Goal: Information Seeking & Learning: Learn about a topic

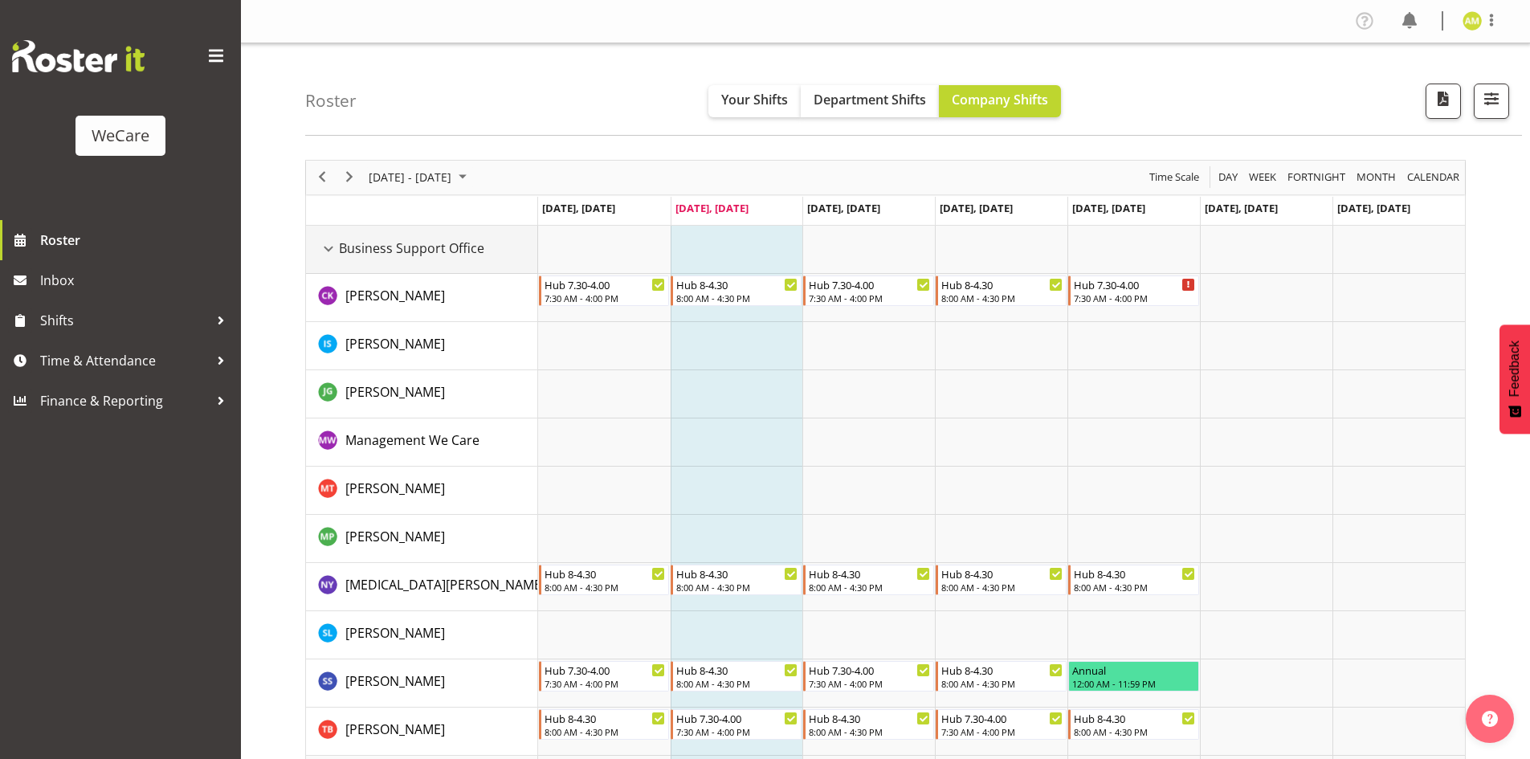
click at [324, 254] on div "Business Support Office resource" at bounding box center [328, 248] width 21 height 21
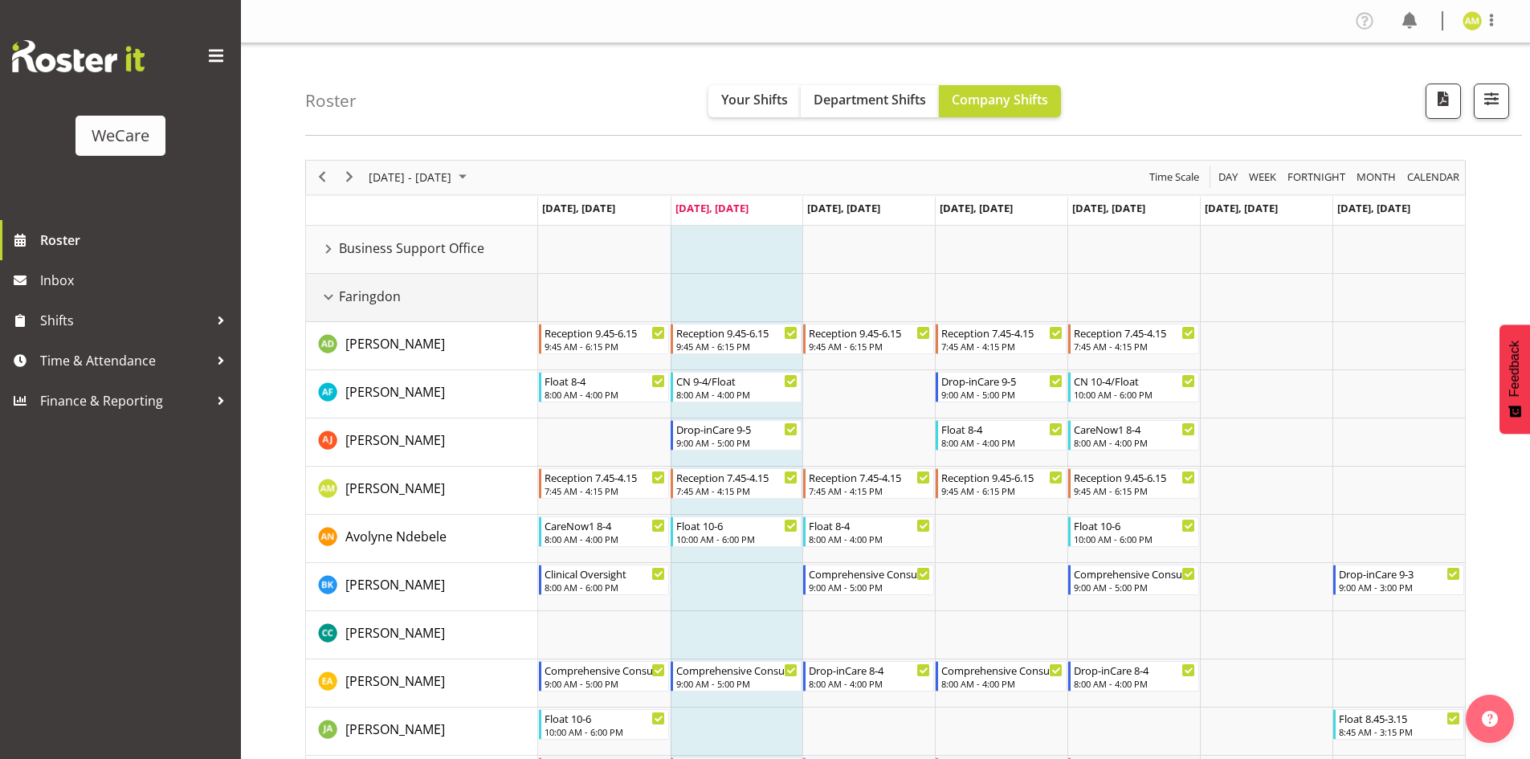
click at [325, 295] on div "Faringdon resource" at bounding box center [328, 297] width 21 height 21
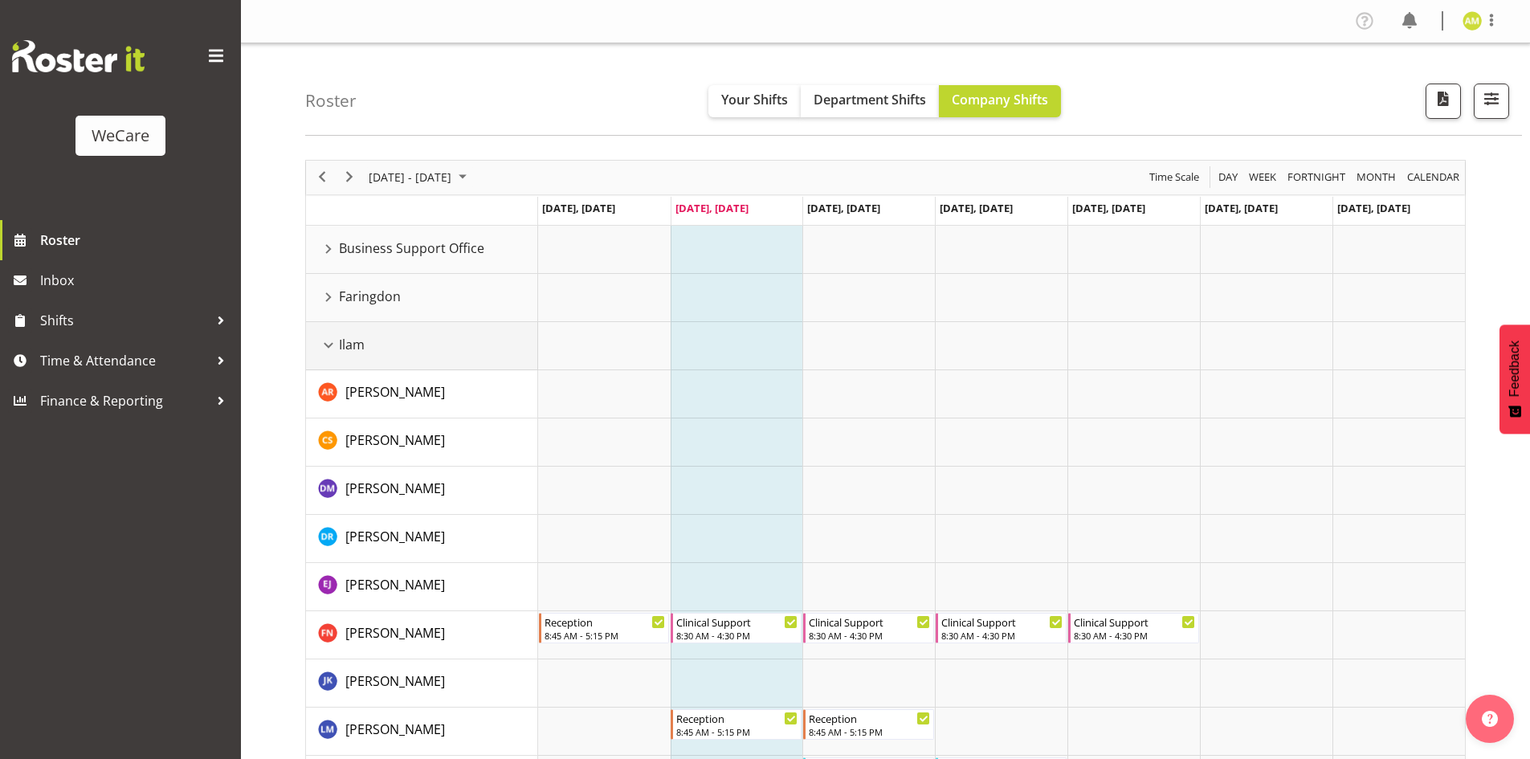
click at [332, 345] on div "Ilam resource" at bounding box center [328, 345] width 21 height 21
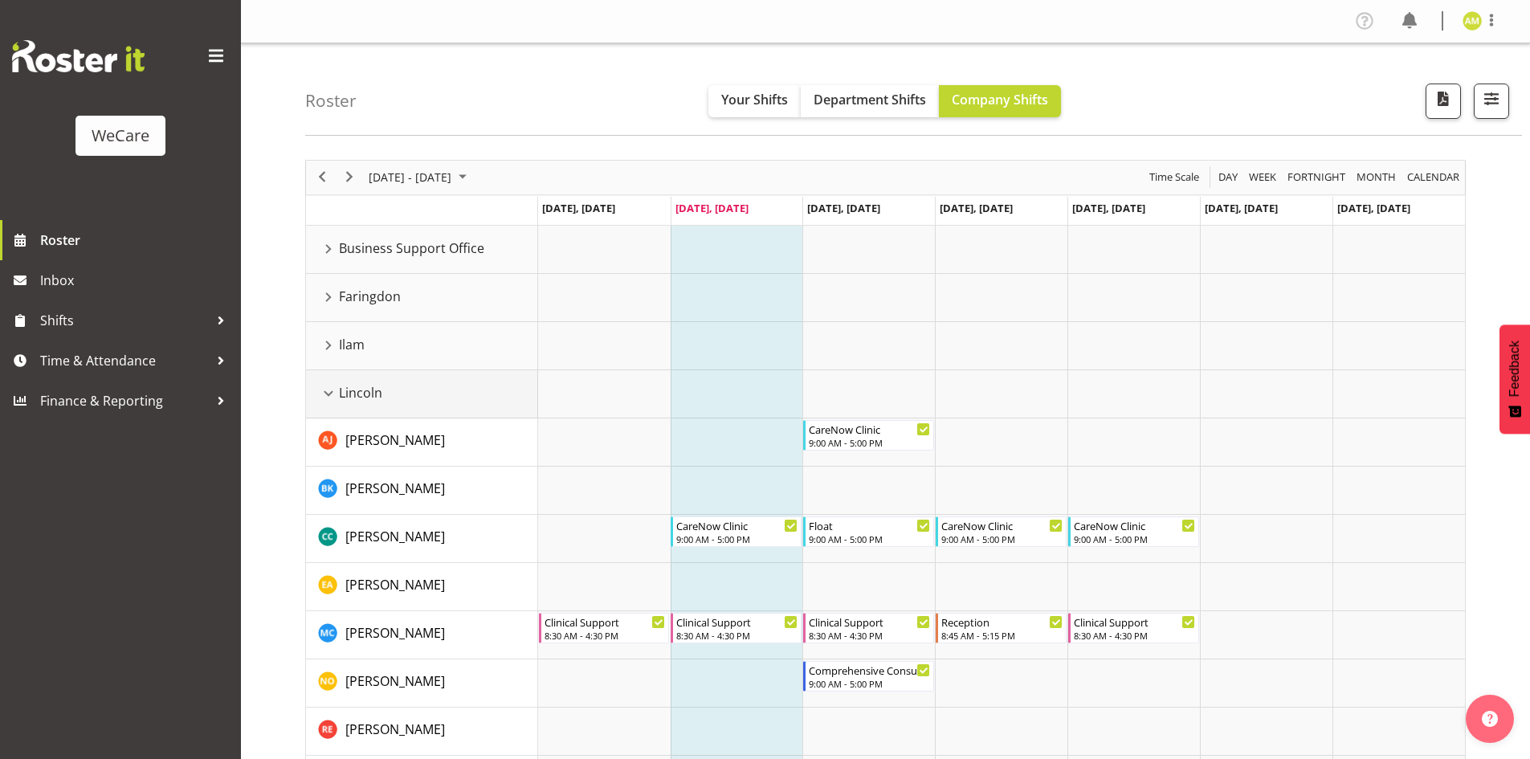
click at [327, 393] on div "Lincoln resource" at bounding box center [328, 393] width 21 height 21
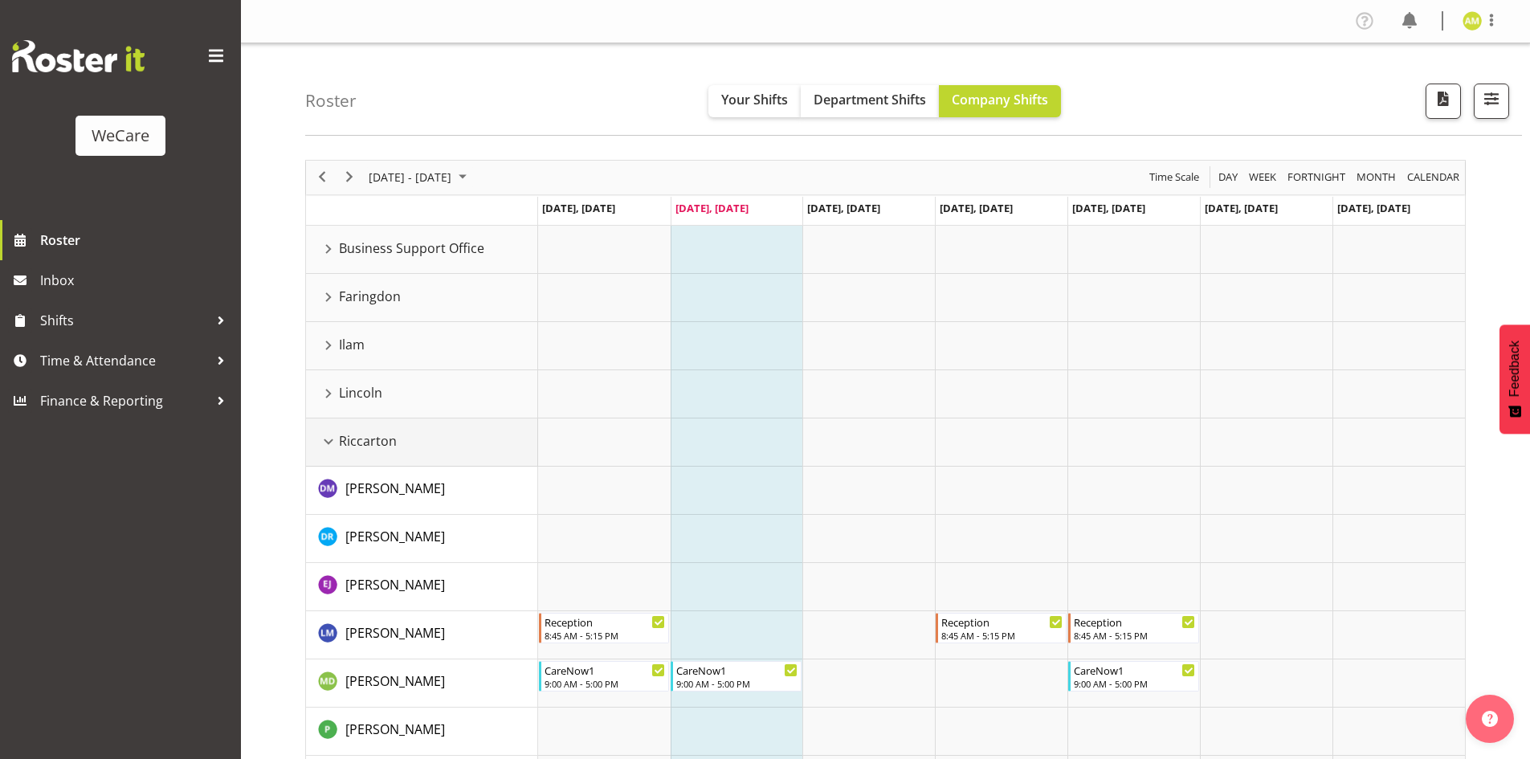
click at [323, 442] on div "Riccarton resource" at bounding box center [328, 441] width 21 height 21
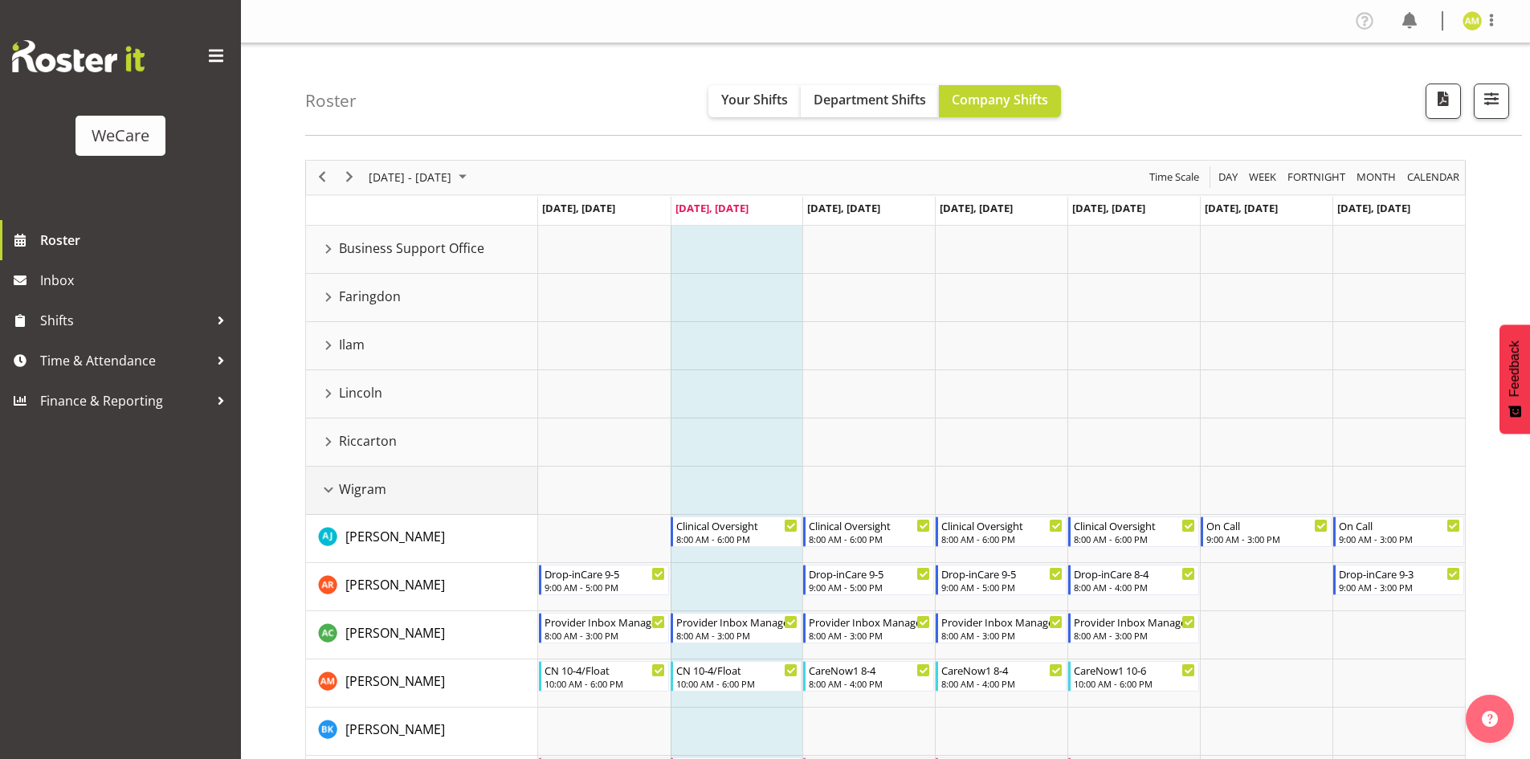
click at [326, 490] on div "Wigram resource" at bounding box center [328, 489] width 21 height 21
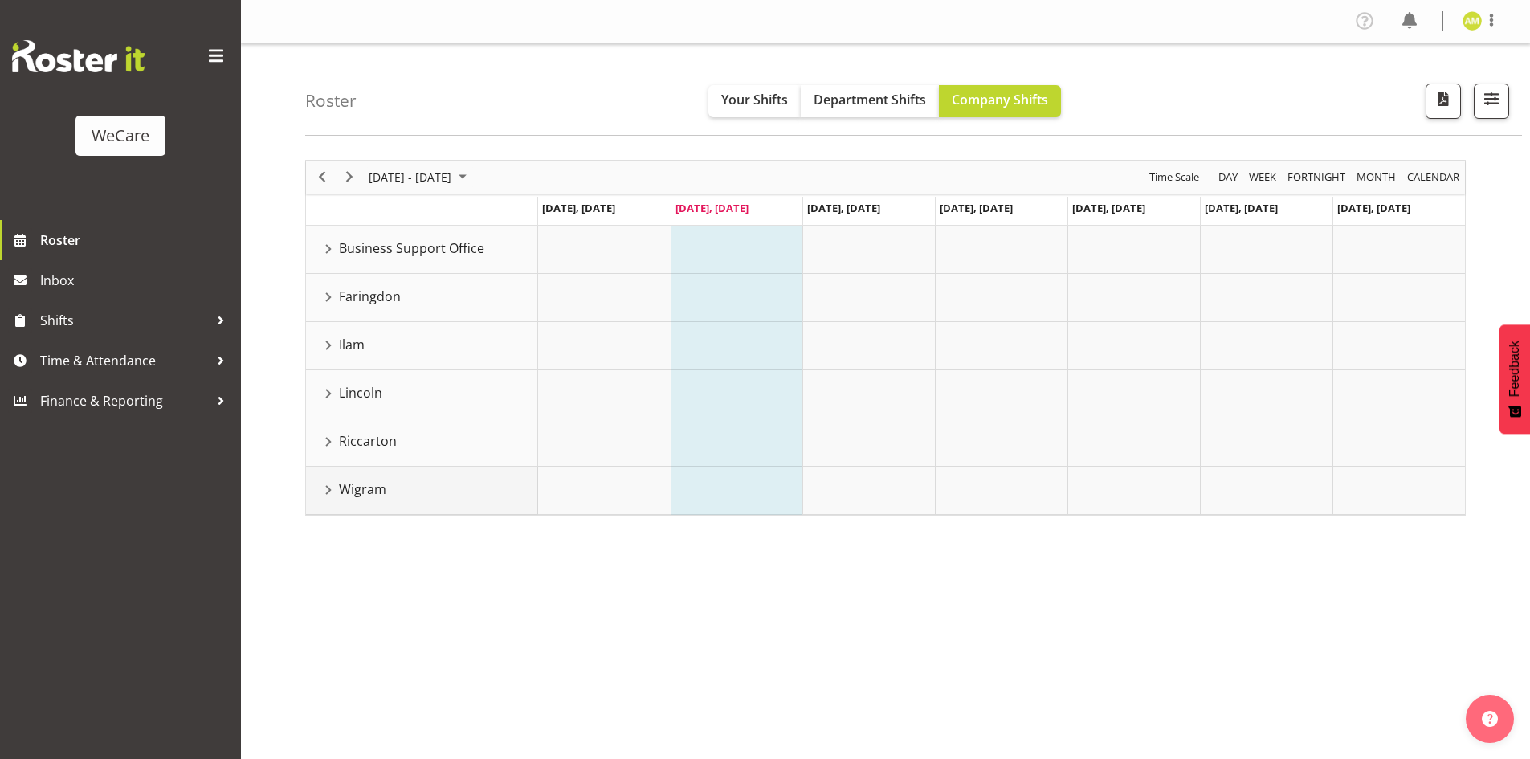
click at [328, 487] on div "Wigram resource" at bounding box center [328, 489] width 21 height 21
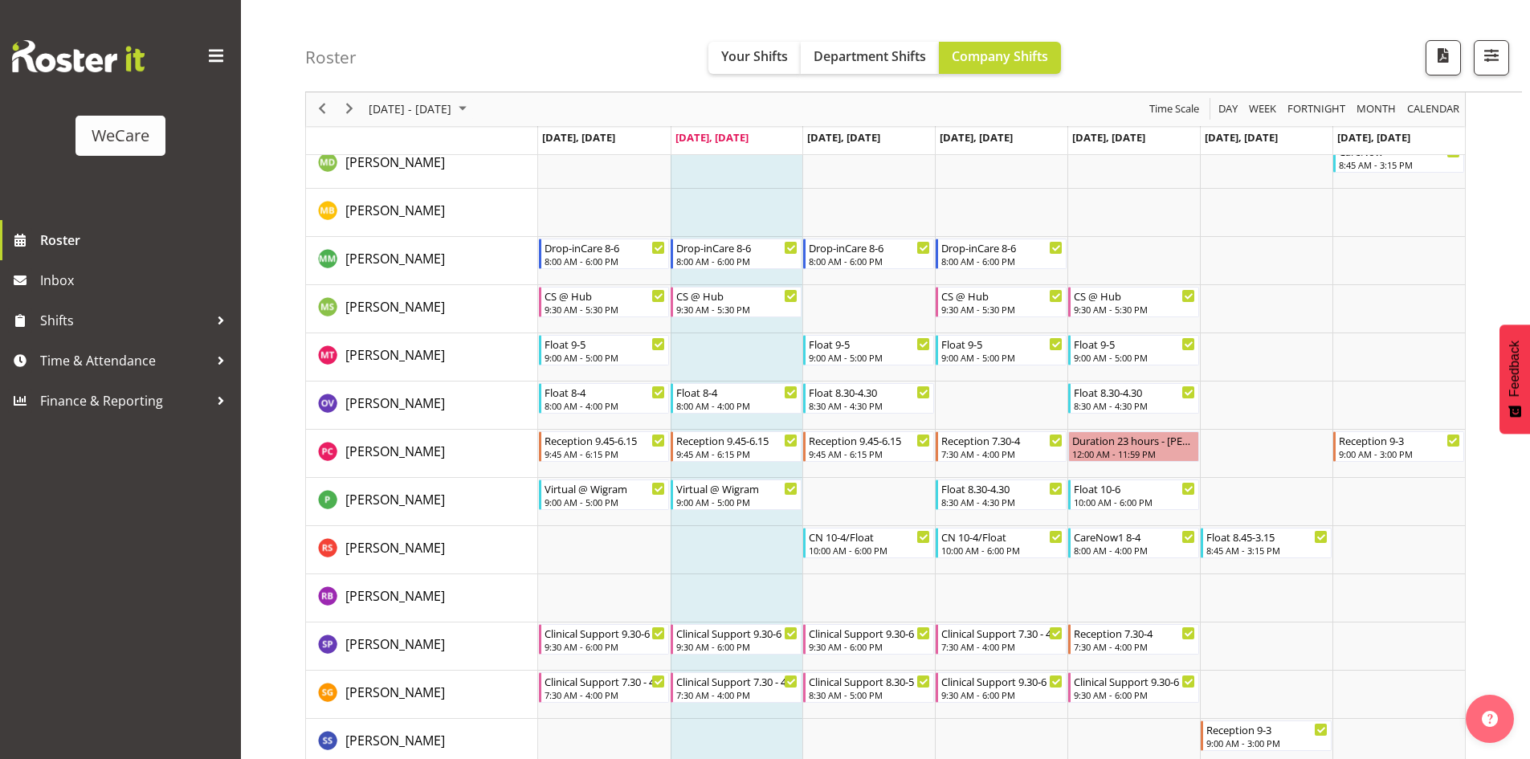
scroll to position [1124, 0]
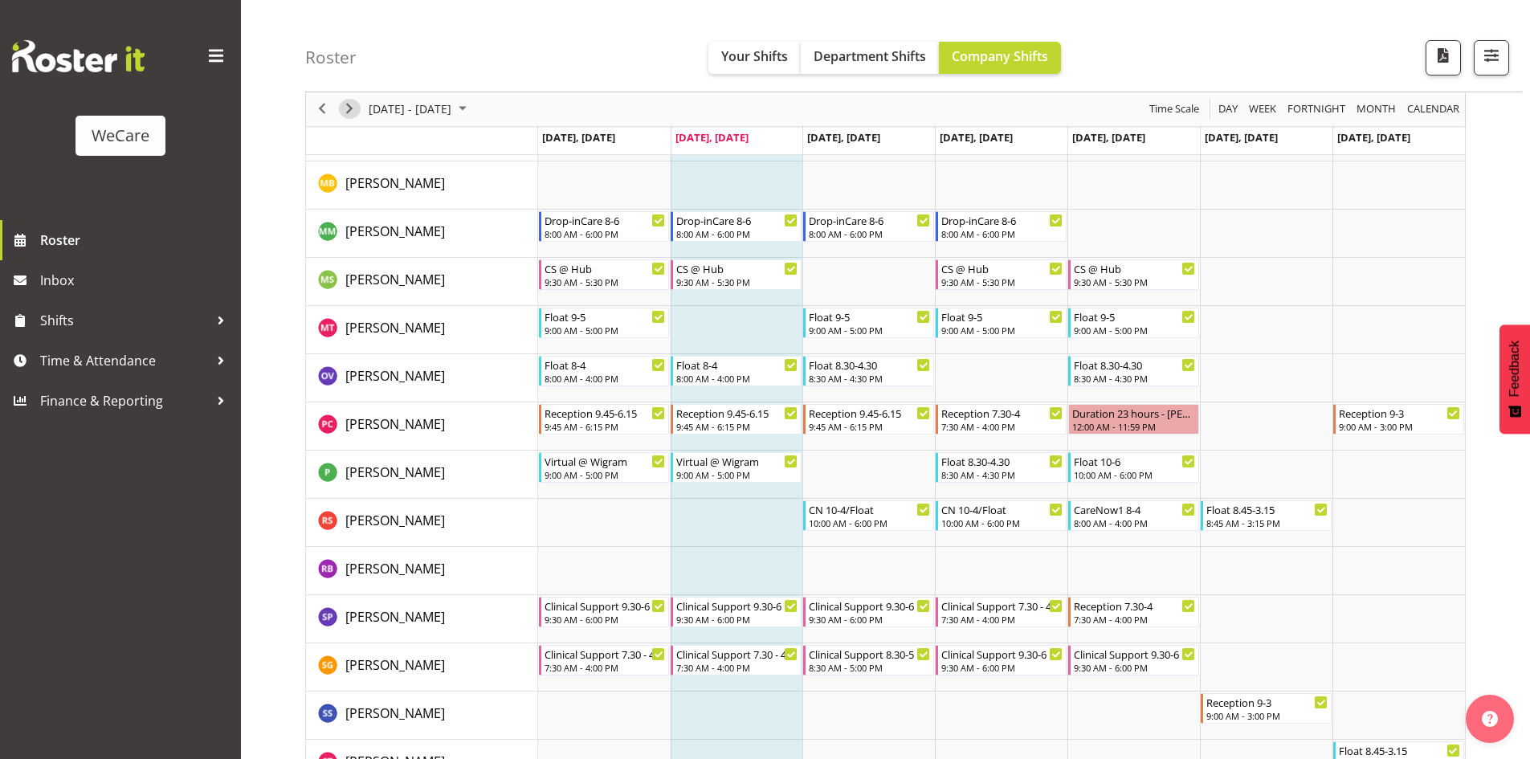
click at [351, 112] on span "Next" at bounding box center [349, 110] width 19 height 20
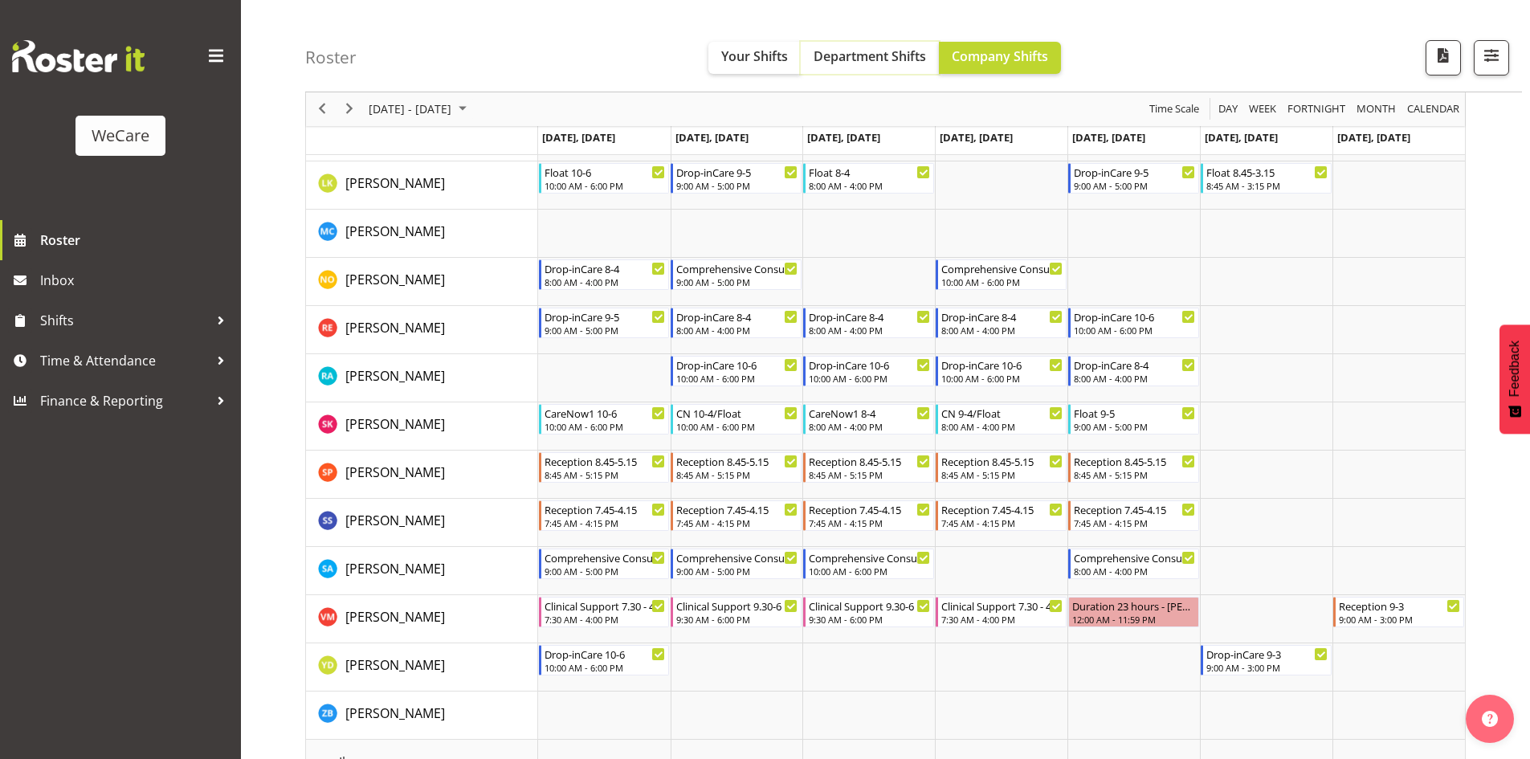
click at [855, 61] on span "Department Shifts" at bounding box center [869, 56] width 112 height 18
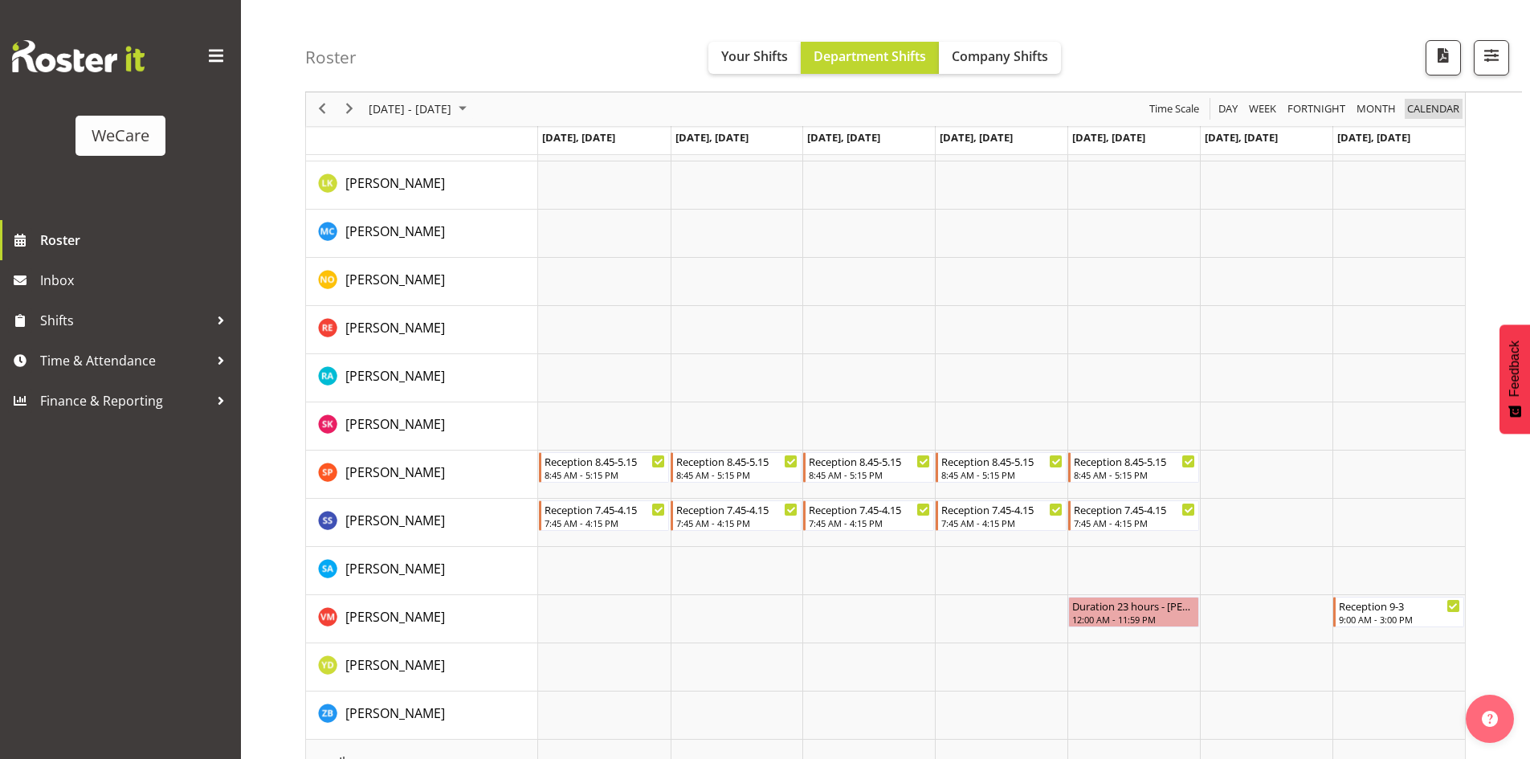
click at [1434, 114] on span "calendar" at bounding box center [1432, 110] width 55 height 20
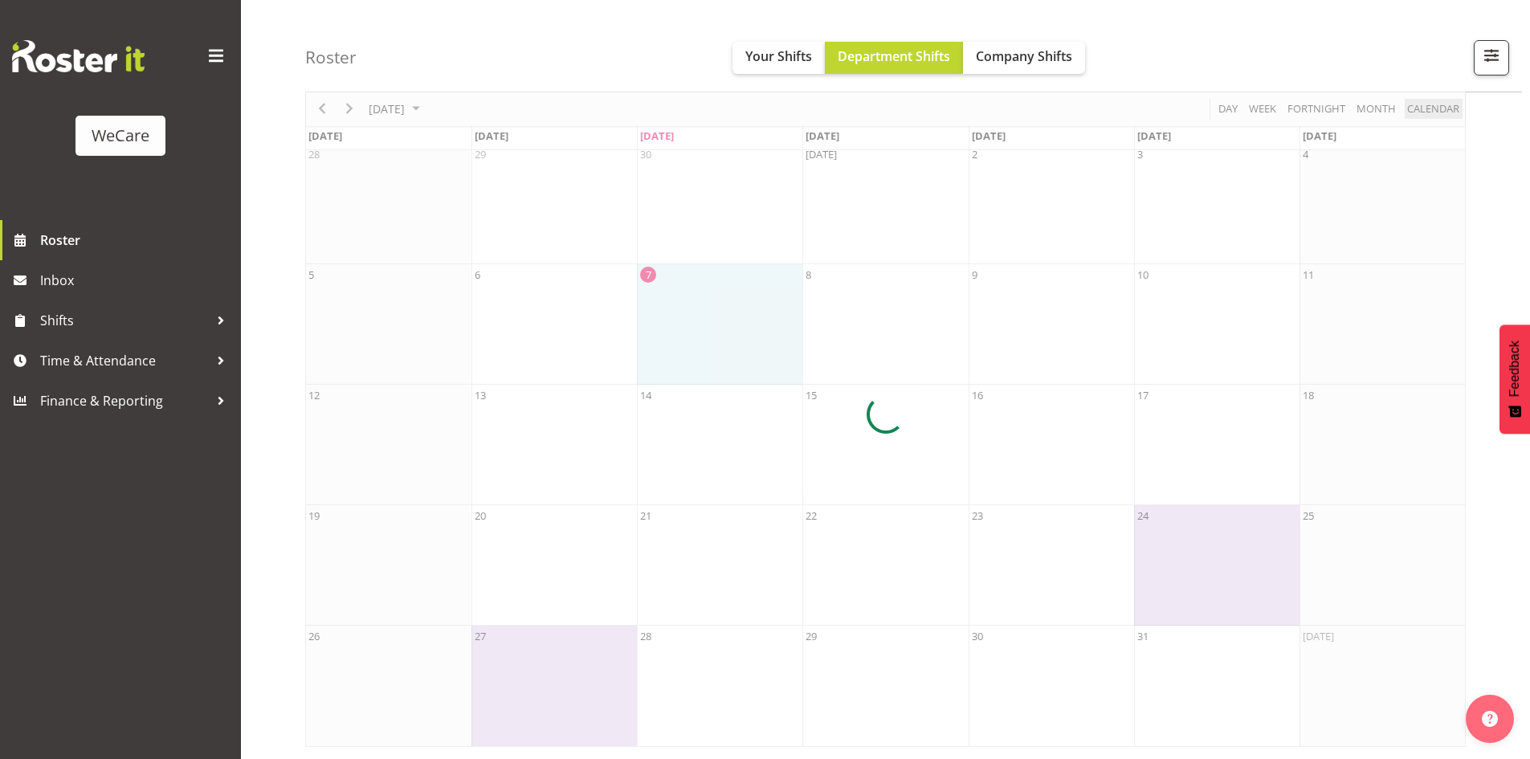
scroll to position [77, 0]
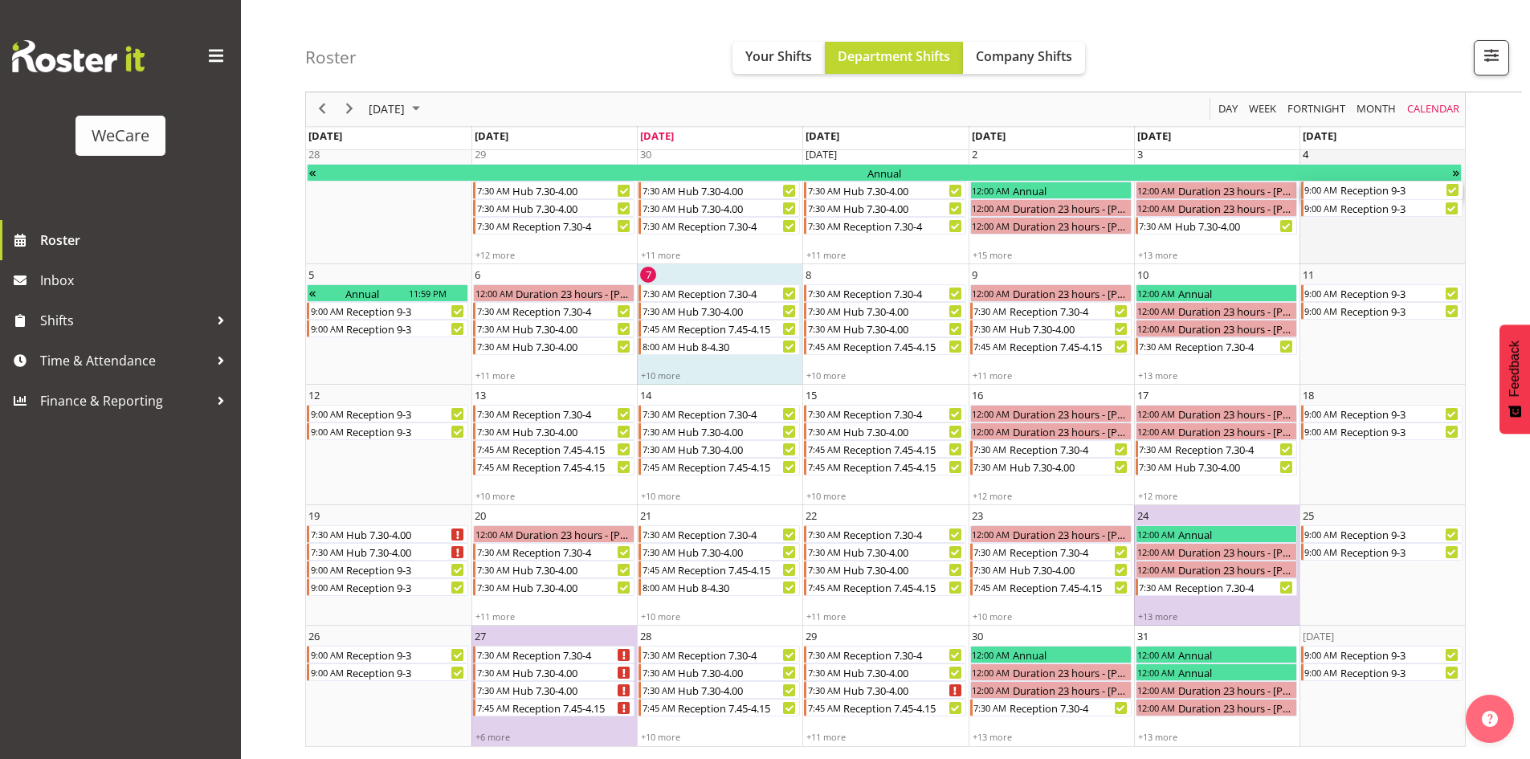
click at [1392, 189] on div "Reception 9-3" at bounding box center [1400, 190] width 124 height 18
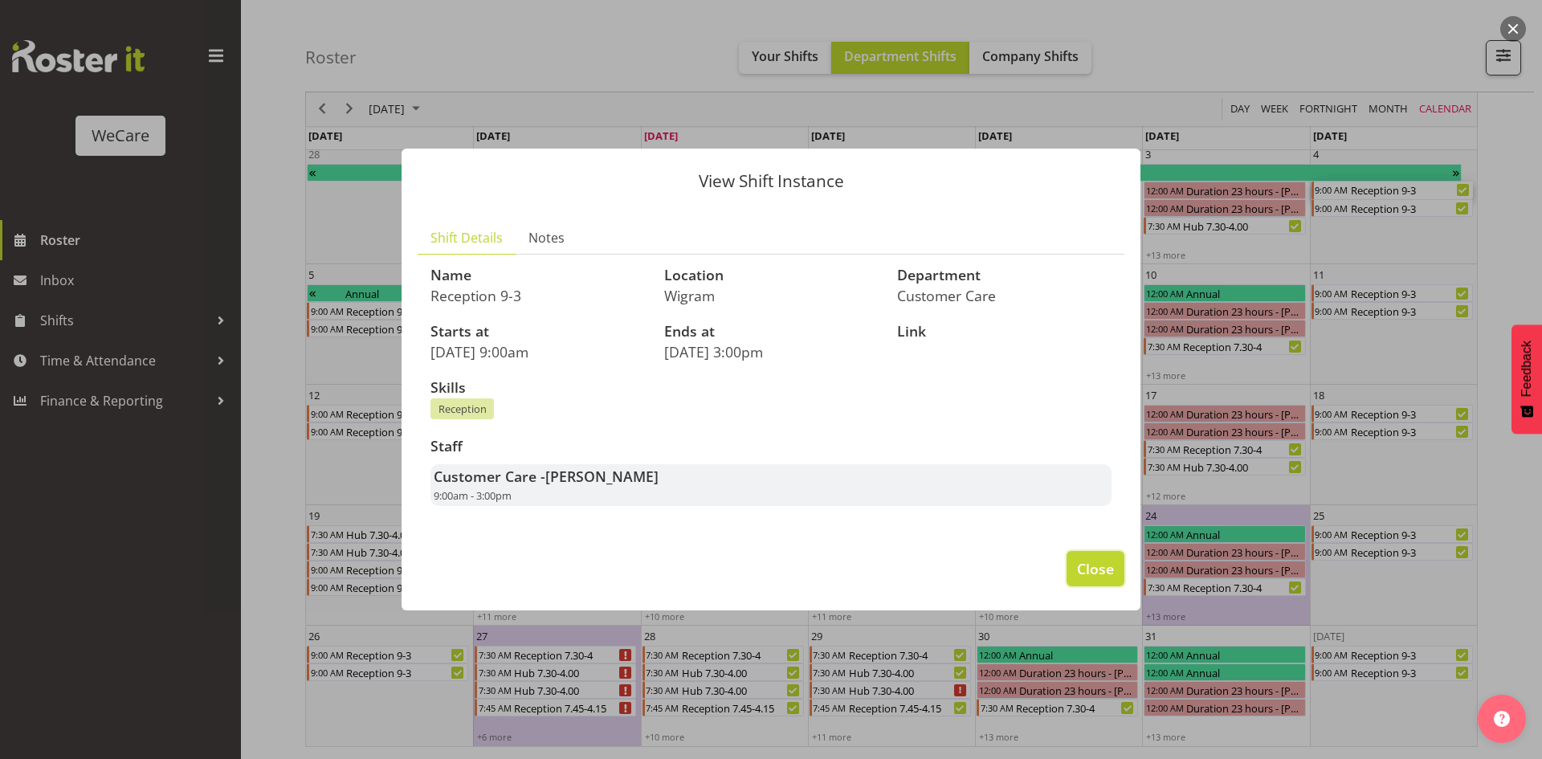
click at [1082, 556] on button "Close" at bounding box center [1095, 568] width 58 height 35
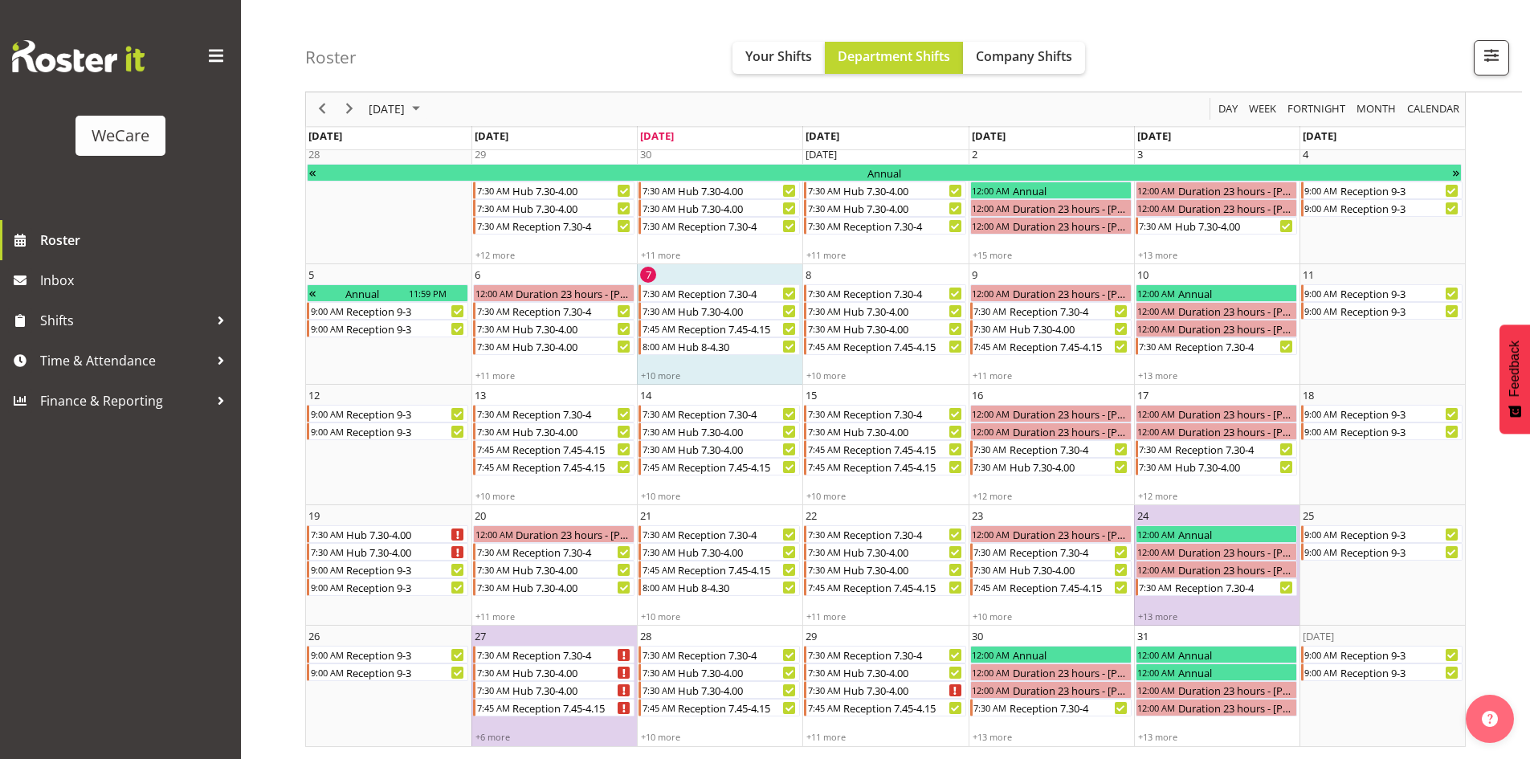
click at [1375, 291] on div "Reception 9-3" at bounding box center [1399, 293] width 123 height 16
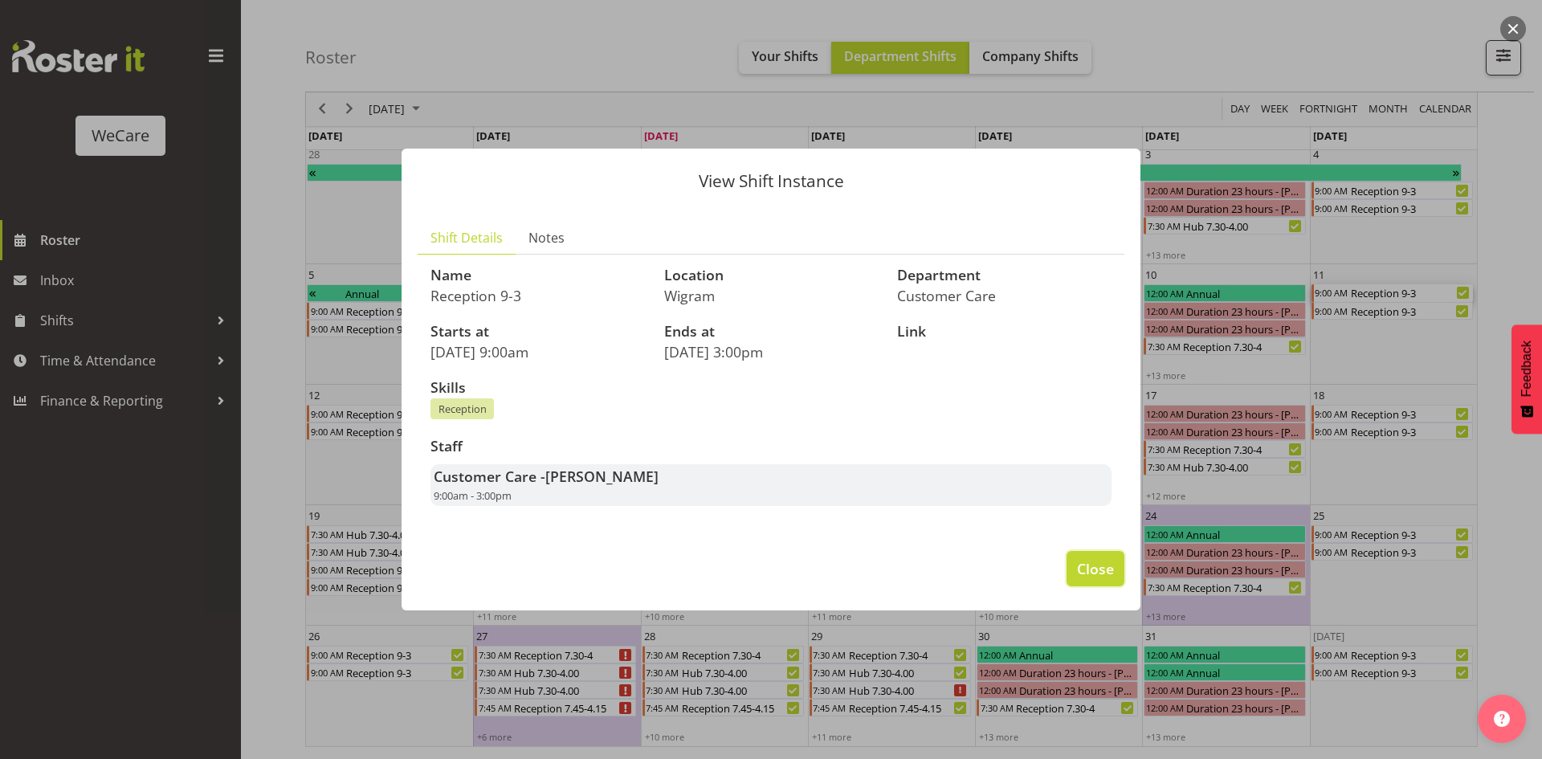
click at [1074, 581] on button "Close" at bounding box center [1095, 568] width 58 height 35
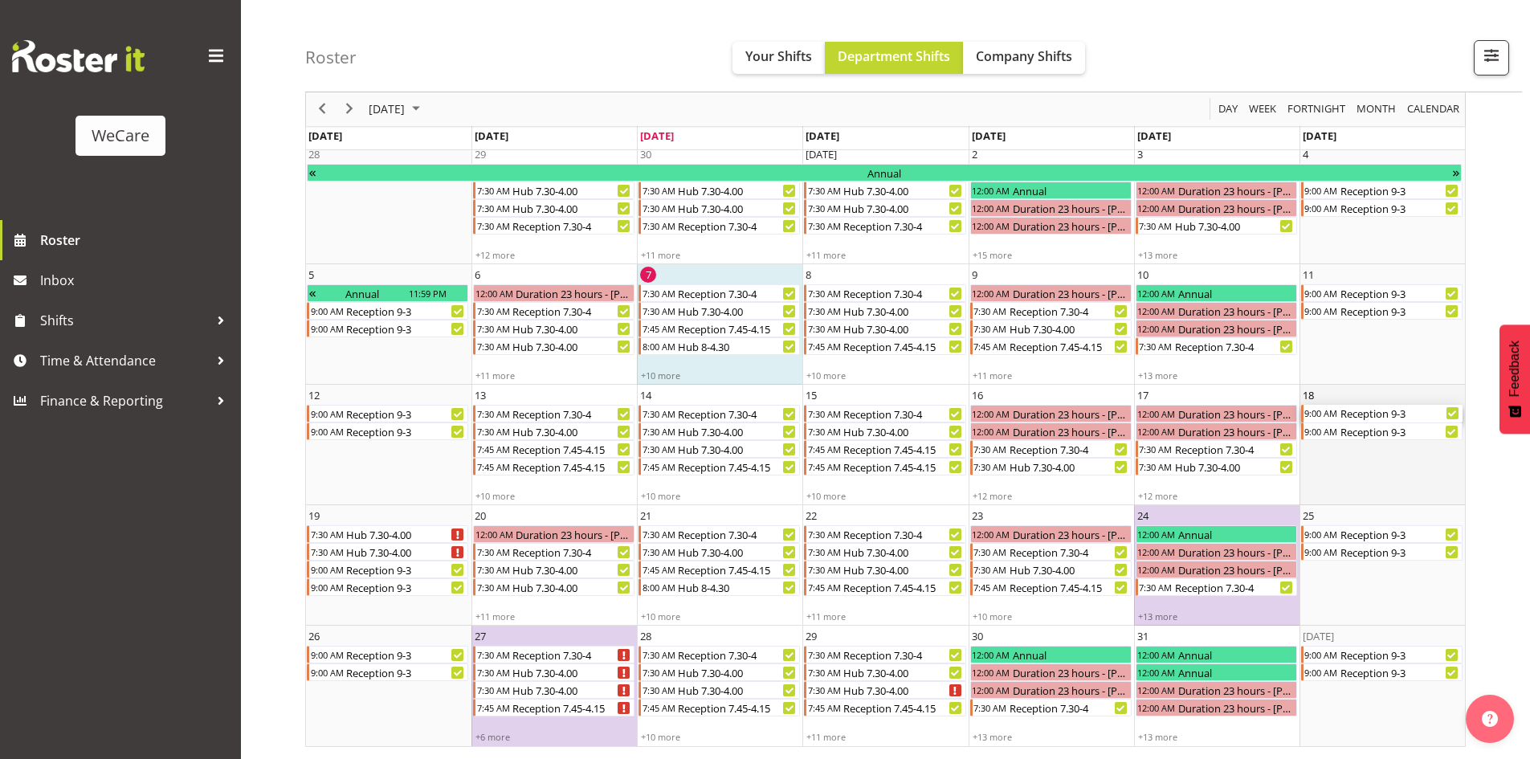
click at [1395, 416] on div "Reception 9-3" at bounding box center [1400, 414] width 124 height 18
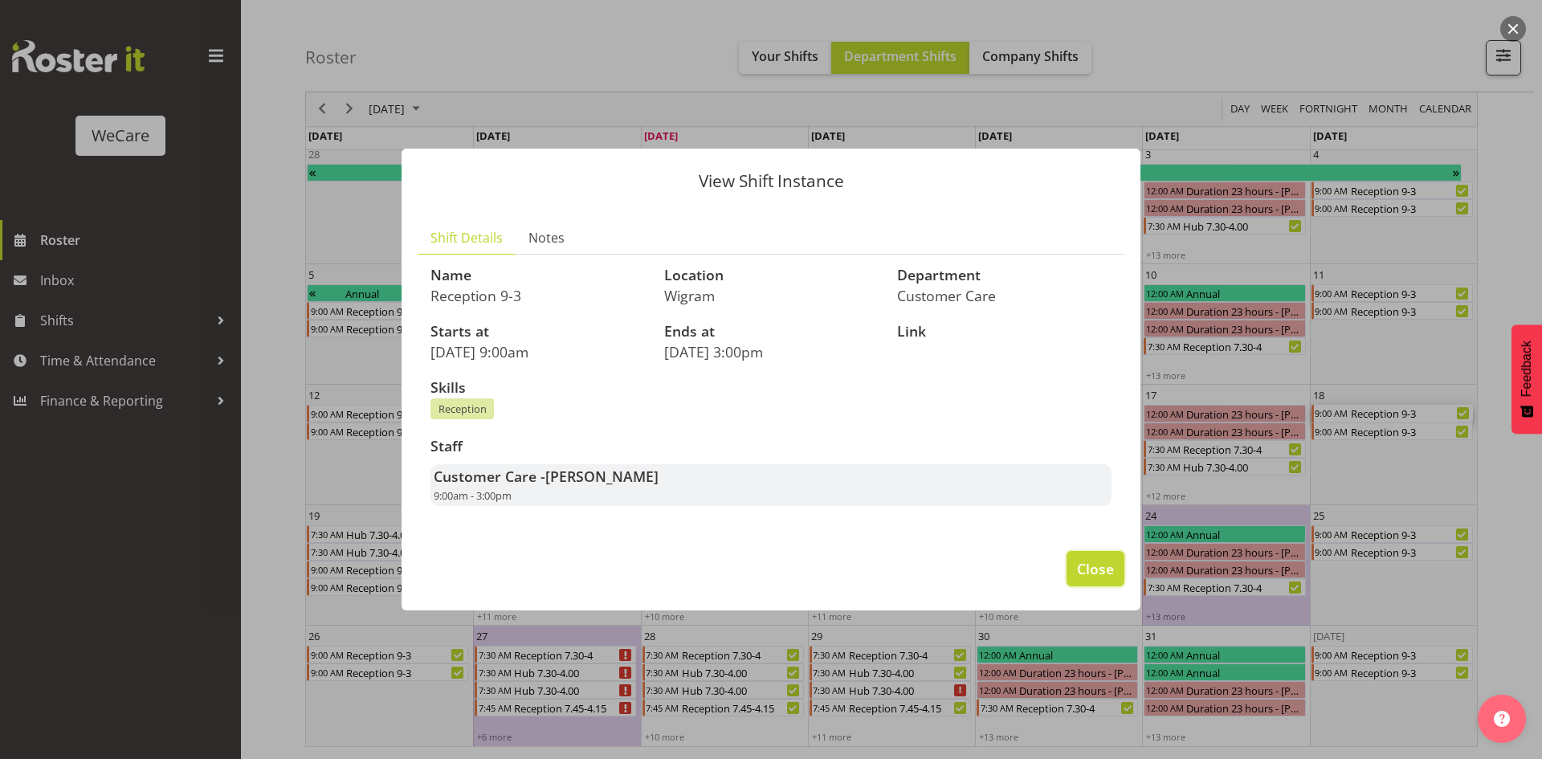
click at [1101, 583] on button "Close" at bounding box center [1095, 568] width 58 height 35
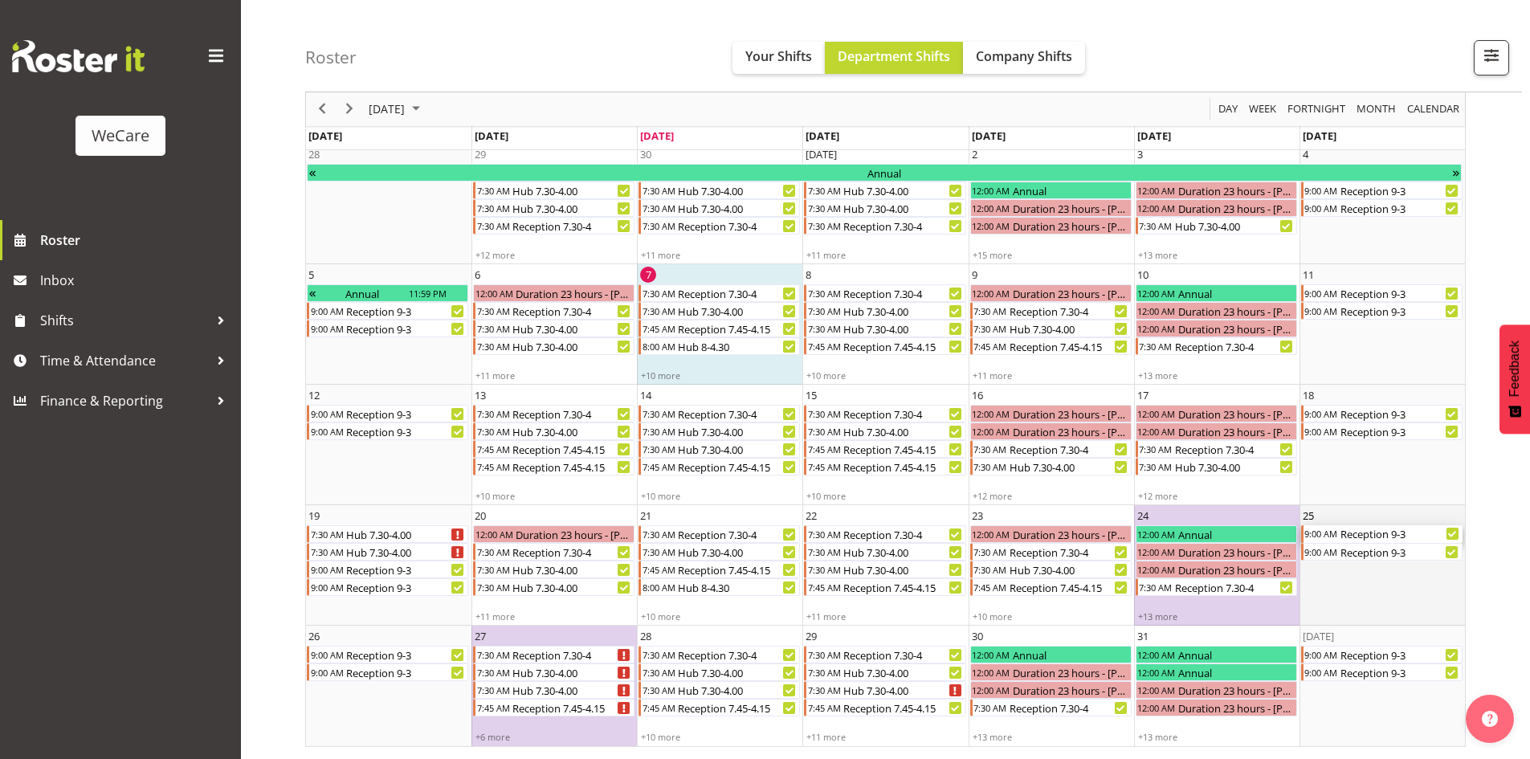
click at [1383, 535] on div "Reception 9-3" at bounding box center [1400, 534] width 124 height 18
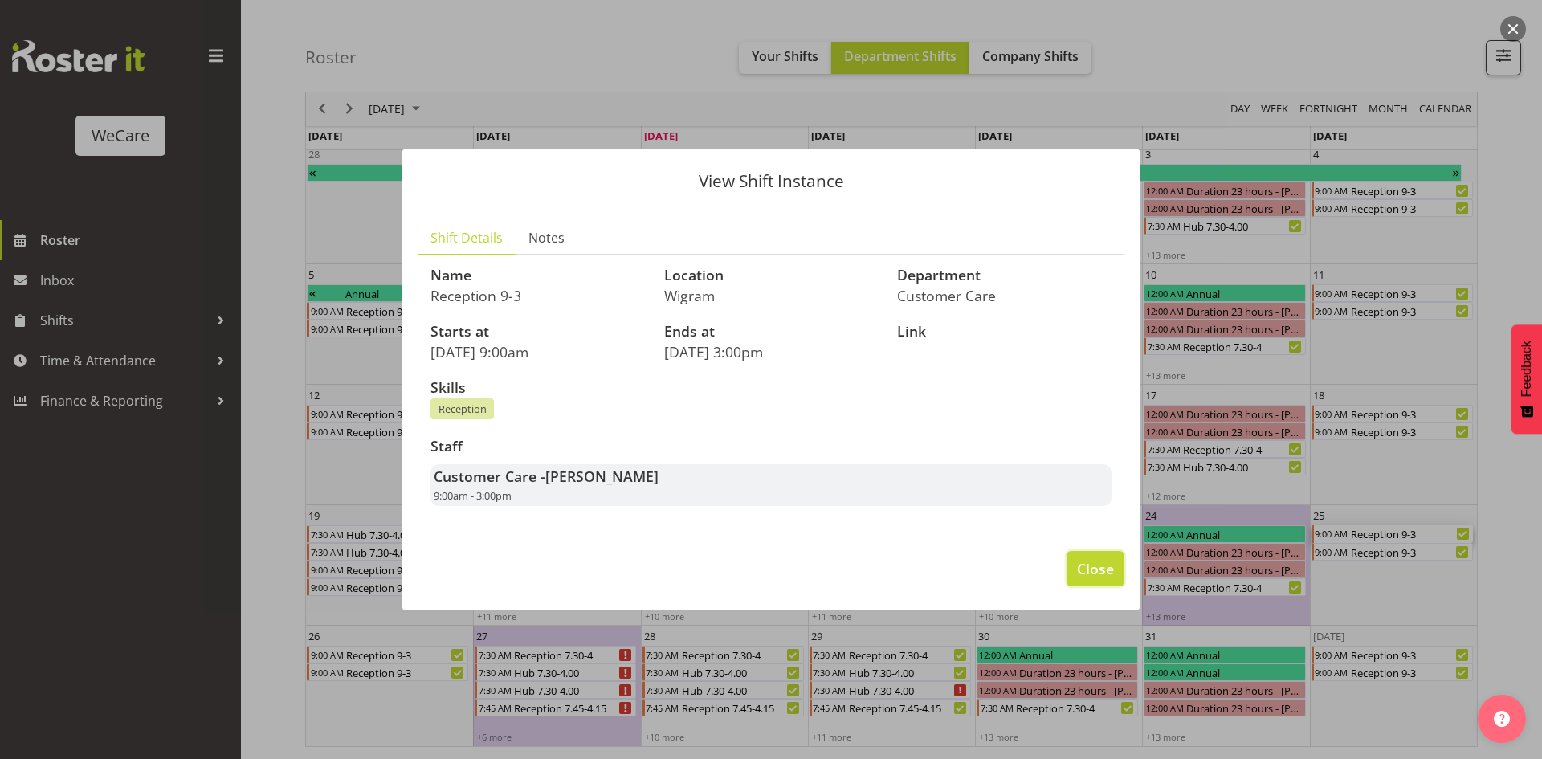
click at [1088, 575] on span "Close" at bounding box center [1095, 568] width 37 height 21
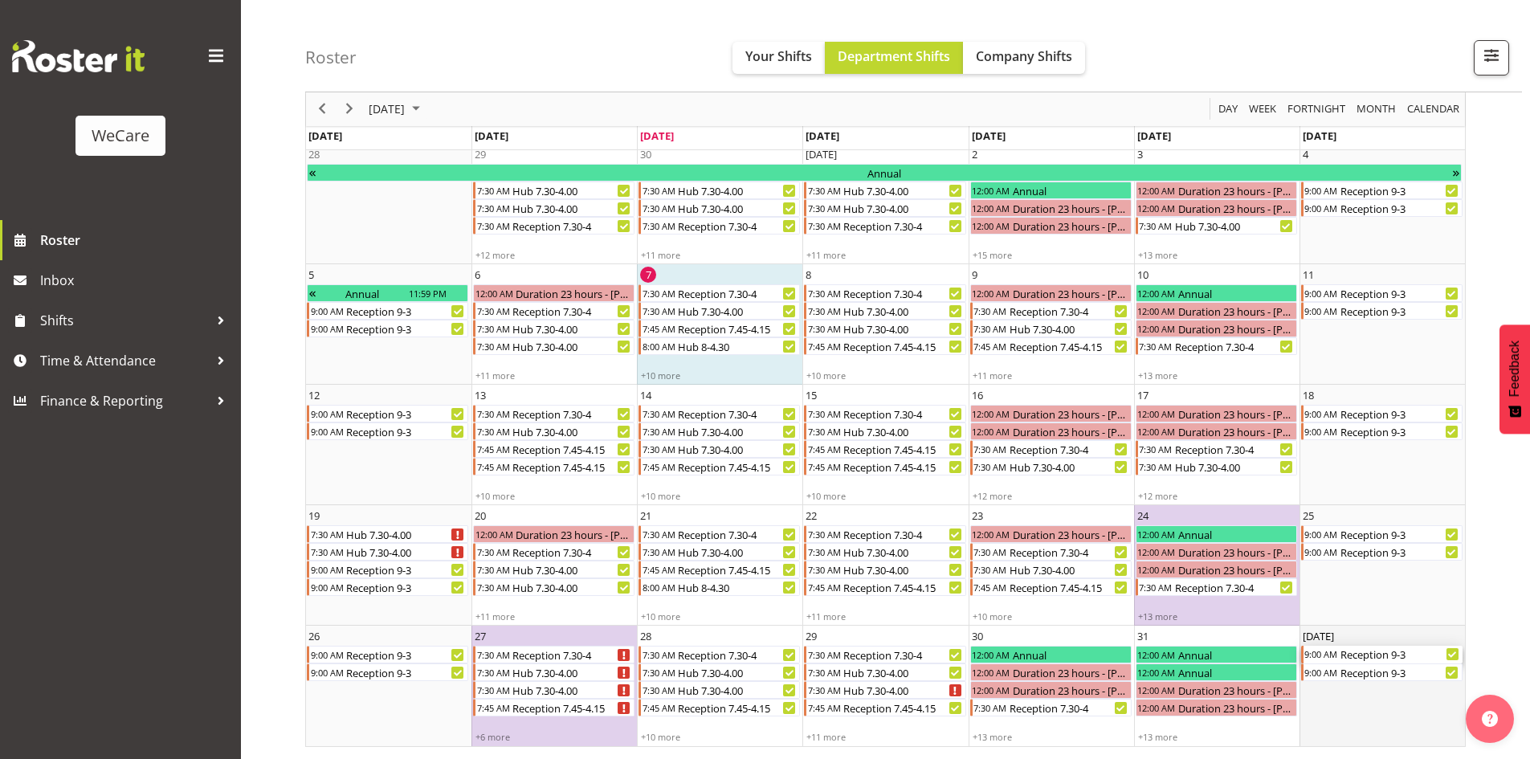
click at [1356, 654] on div "Reception 9-3" at bounding box center [1400, 655] width 124 height 18
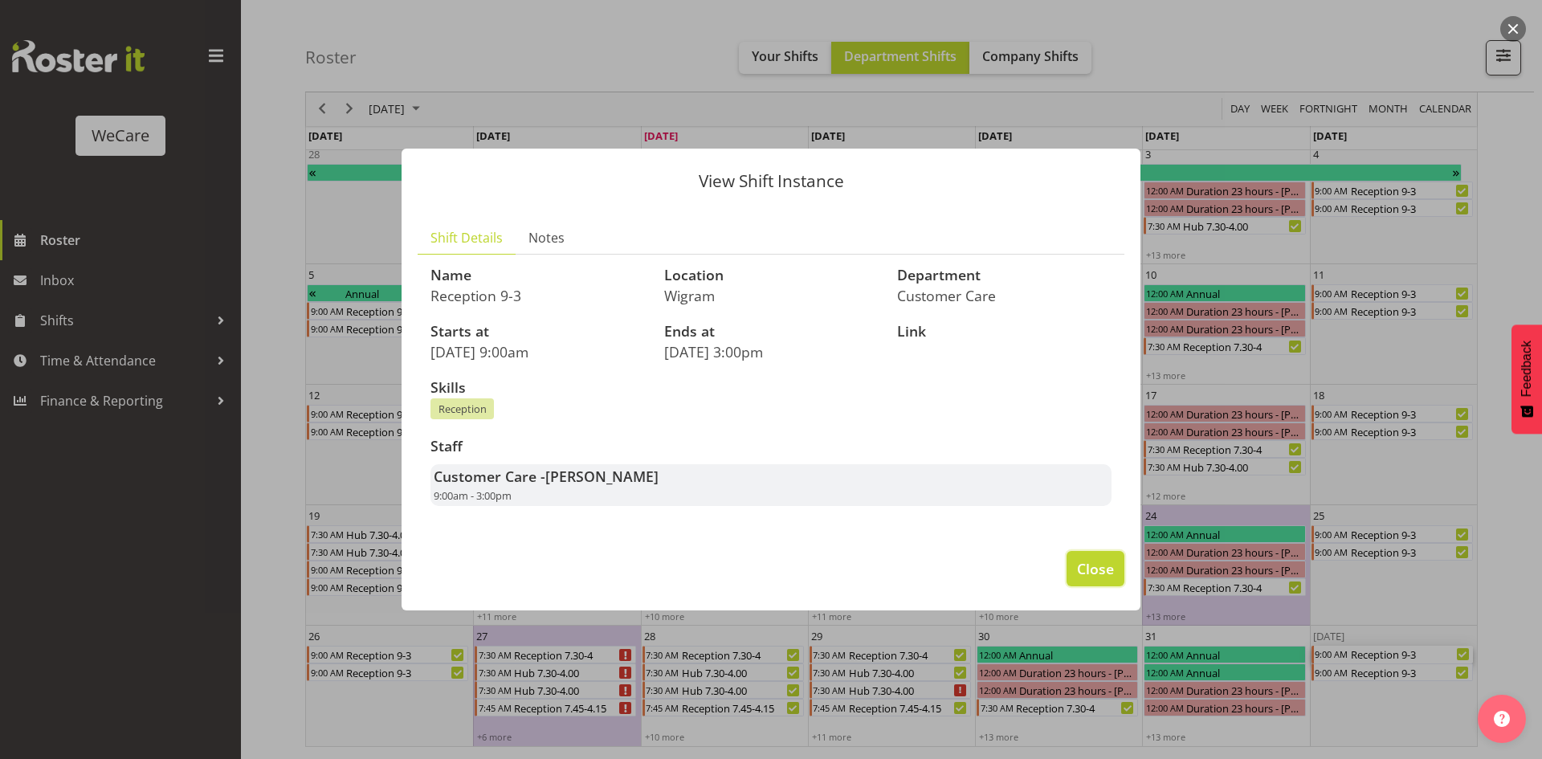
click at [1101, 565] on span "Close" at bounding box center [1095, 568] width 37 height 21
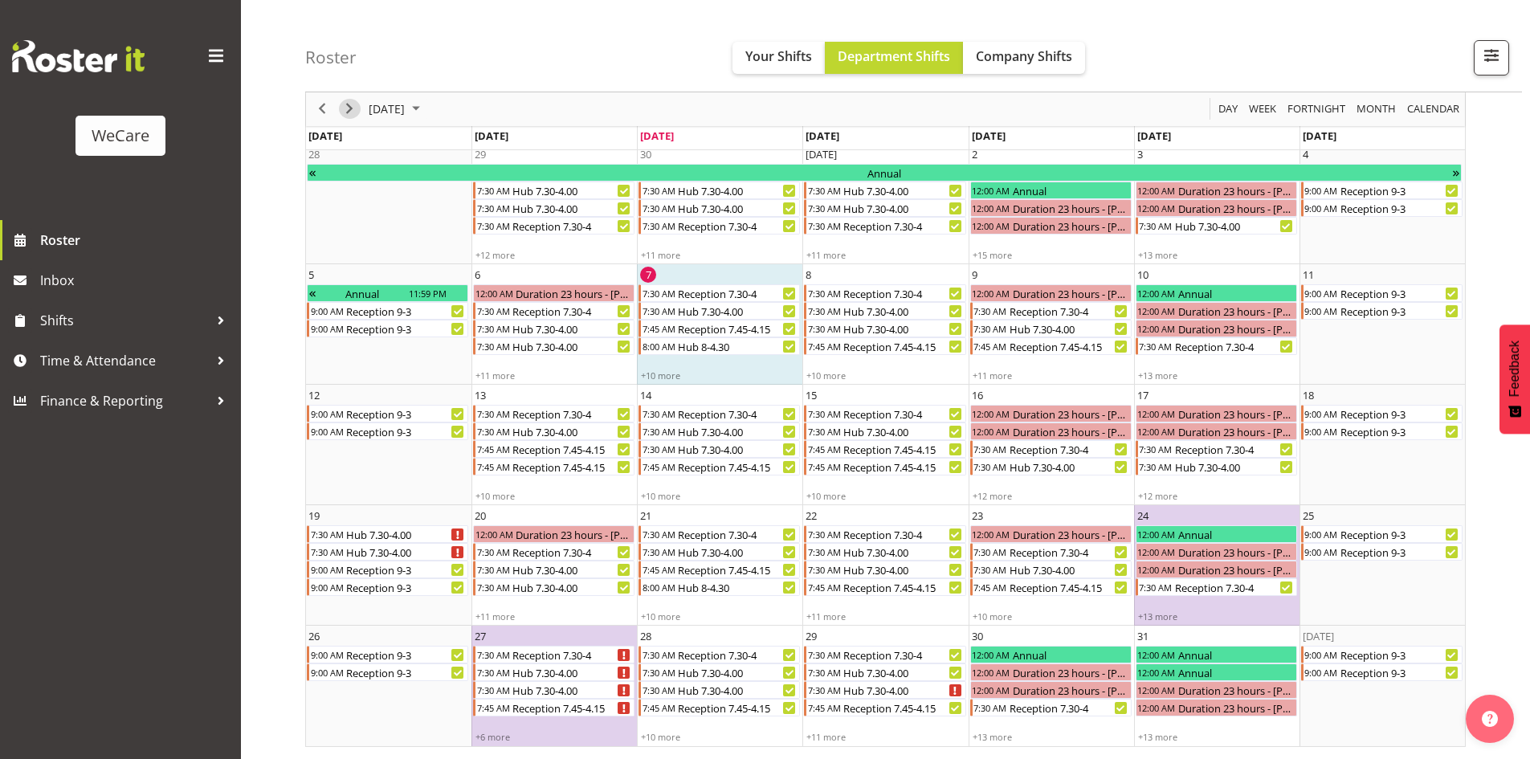
click at [360, 110] on button "Next" at bounding box center [350, 110] width 22 height 20
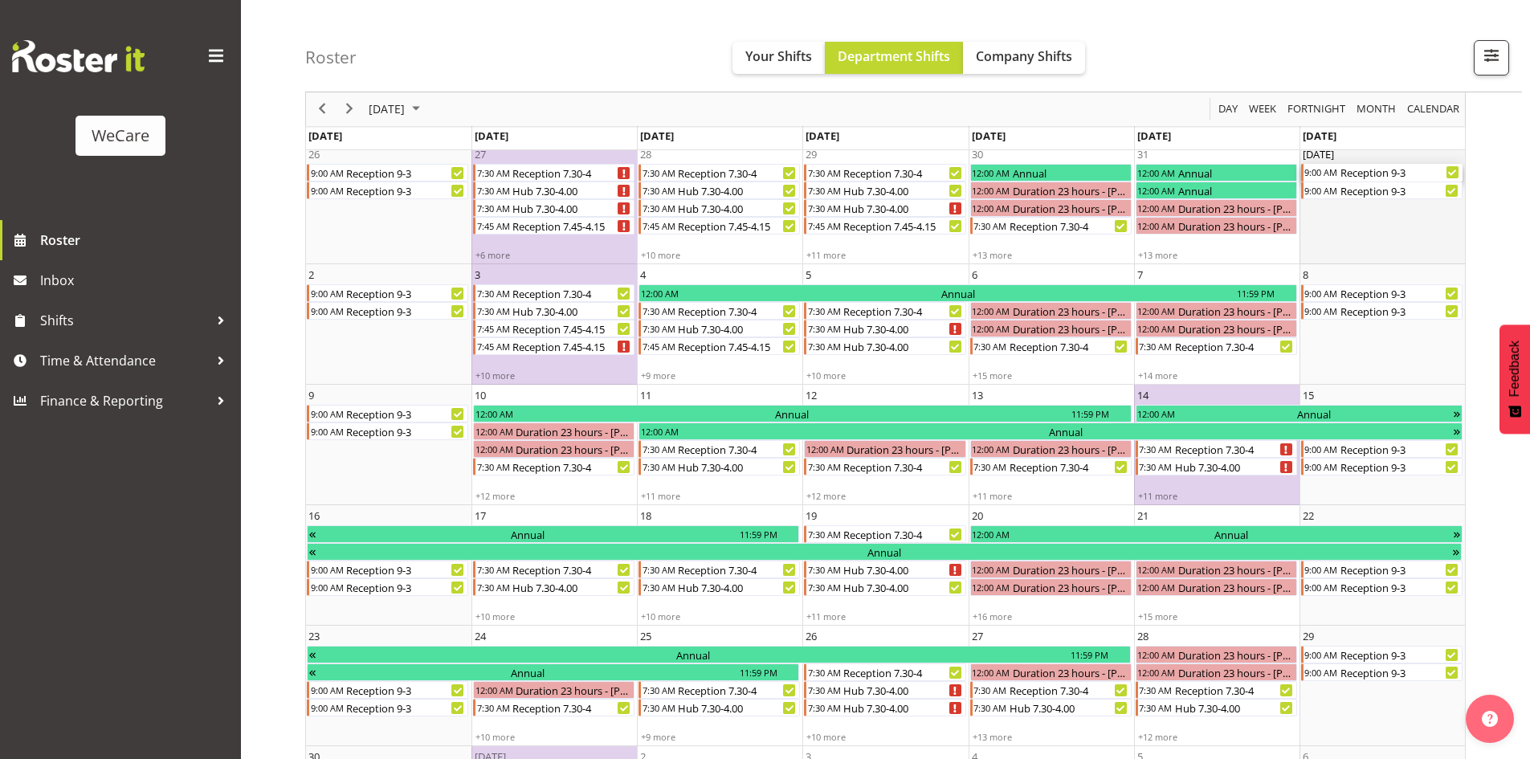
click at [1354, 177] on div "Reception 9-3" at bounding box center [1400, 173] width 124 height 18
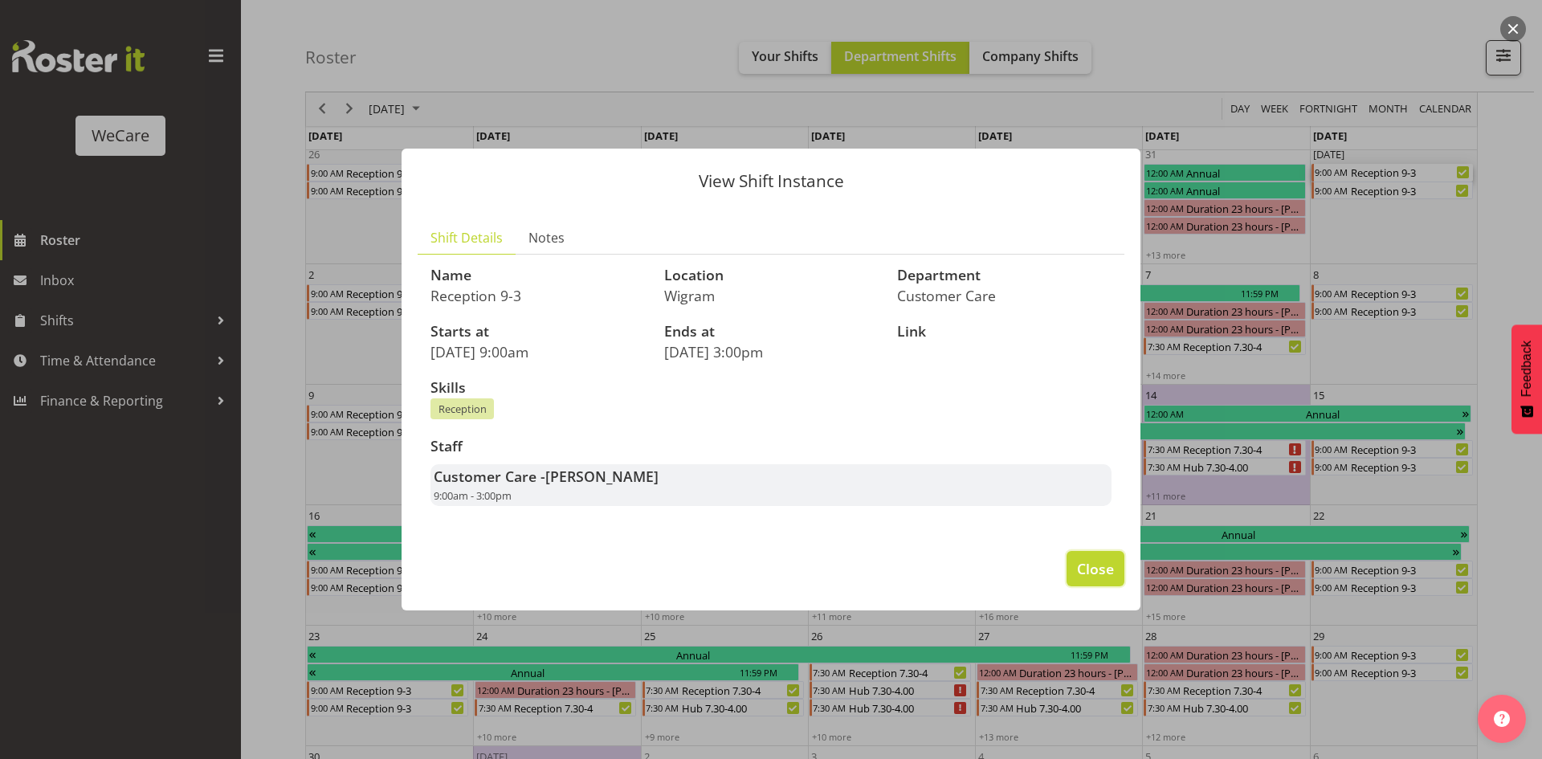
click at [1094, 574] on span "Close" at bounding box center [1095, 568] width 37 height 21
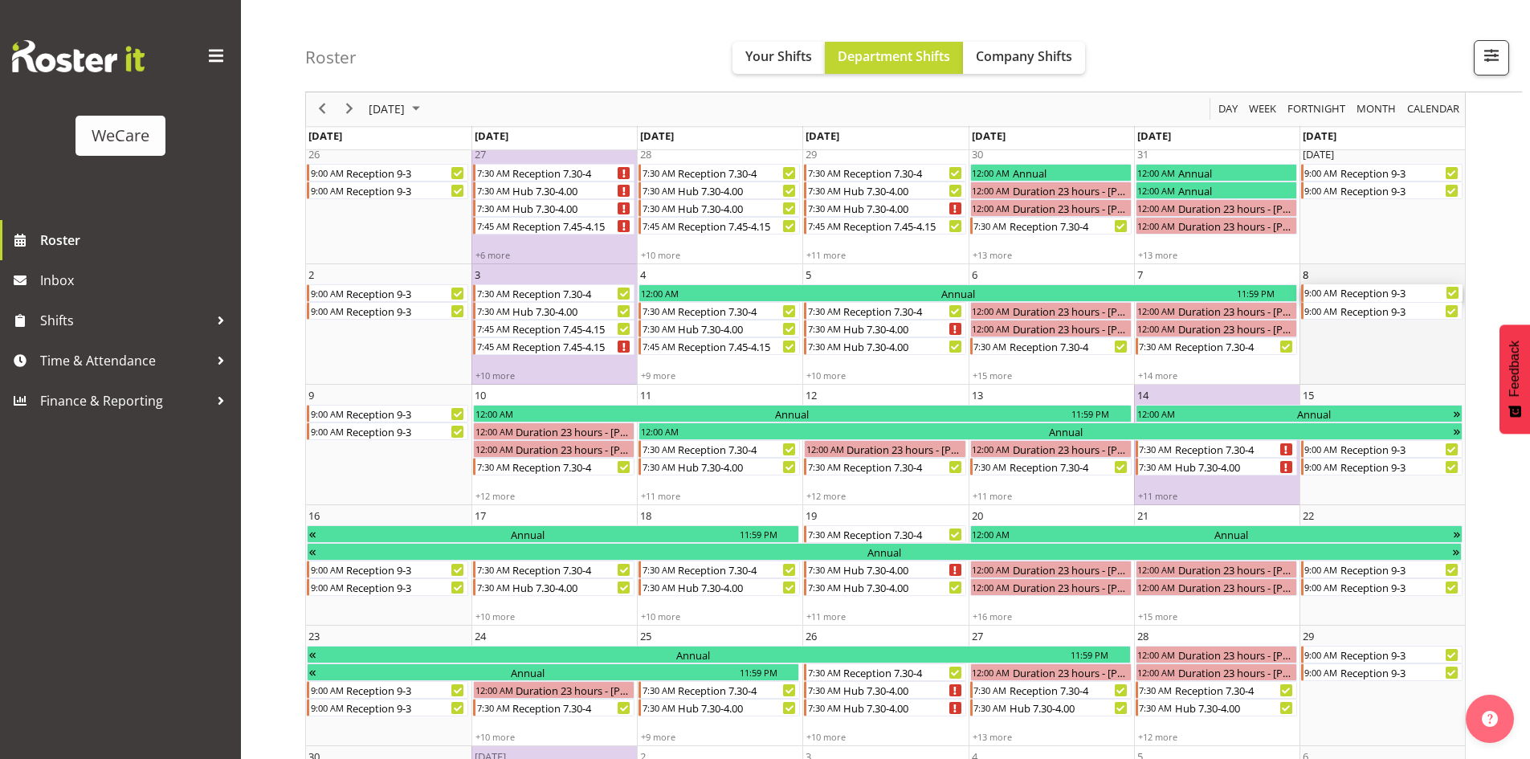
click at [1365, 295] on div "Reception 9-3" at bounding box center [1400, 293] width 124 height 18
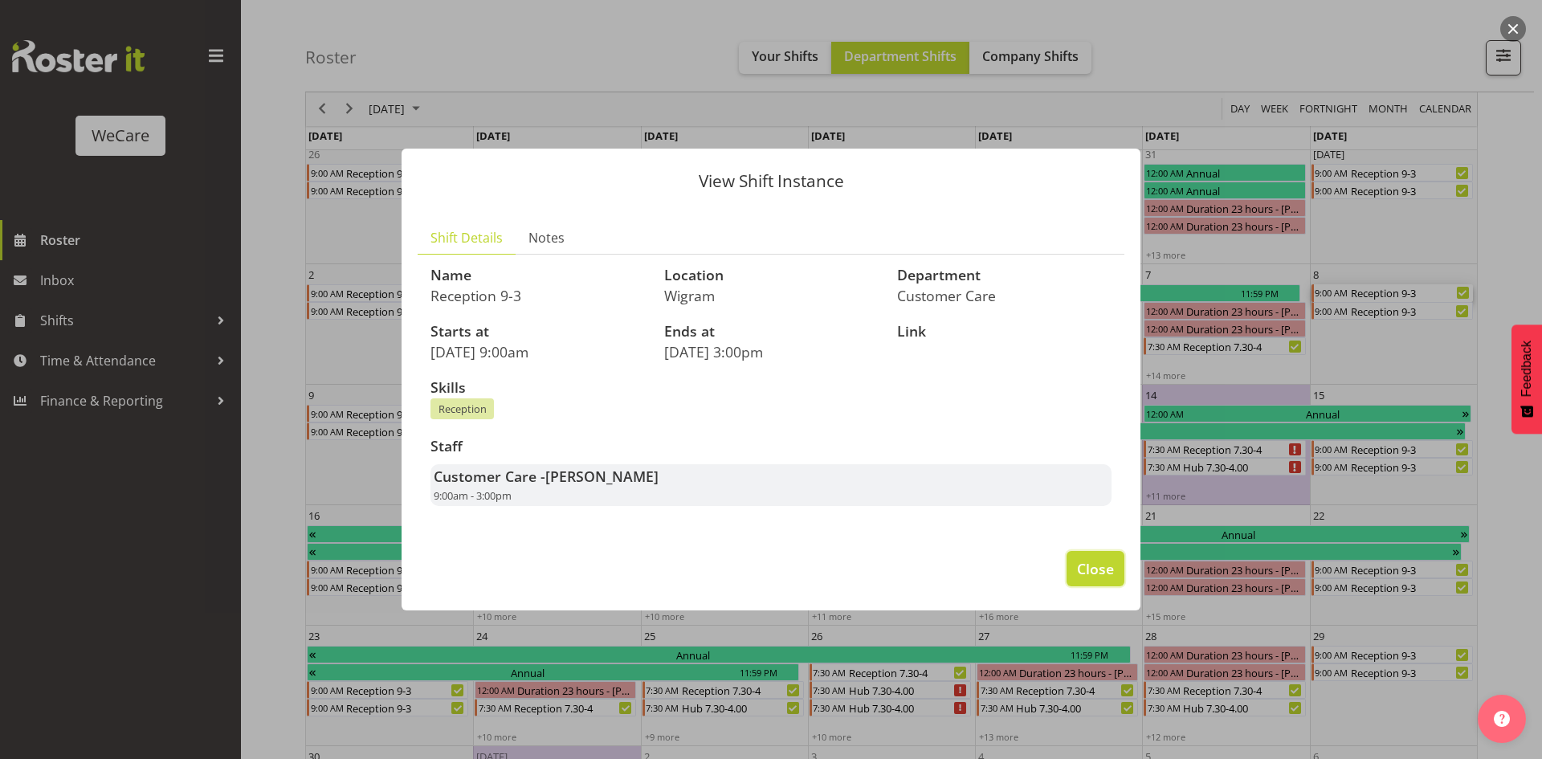
click at [1111, 576] on span "Close" at bounding box center [1095, 568] width 37 height 21
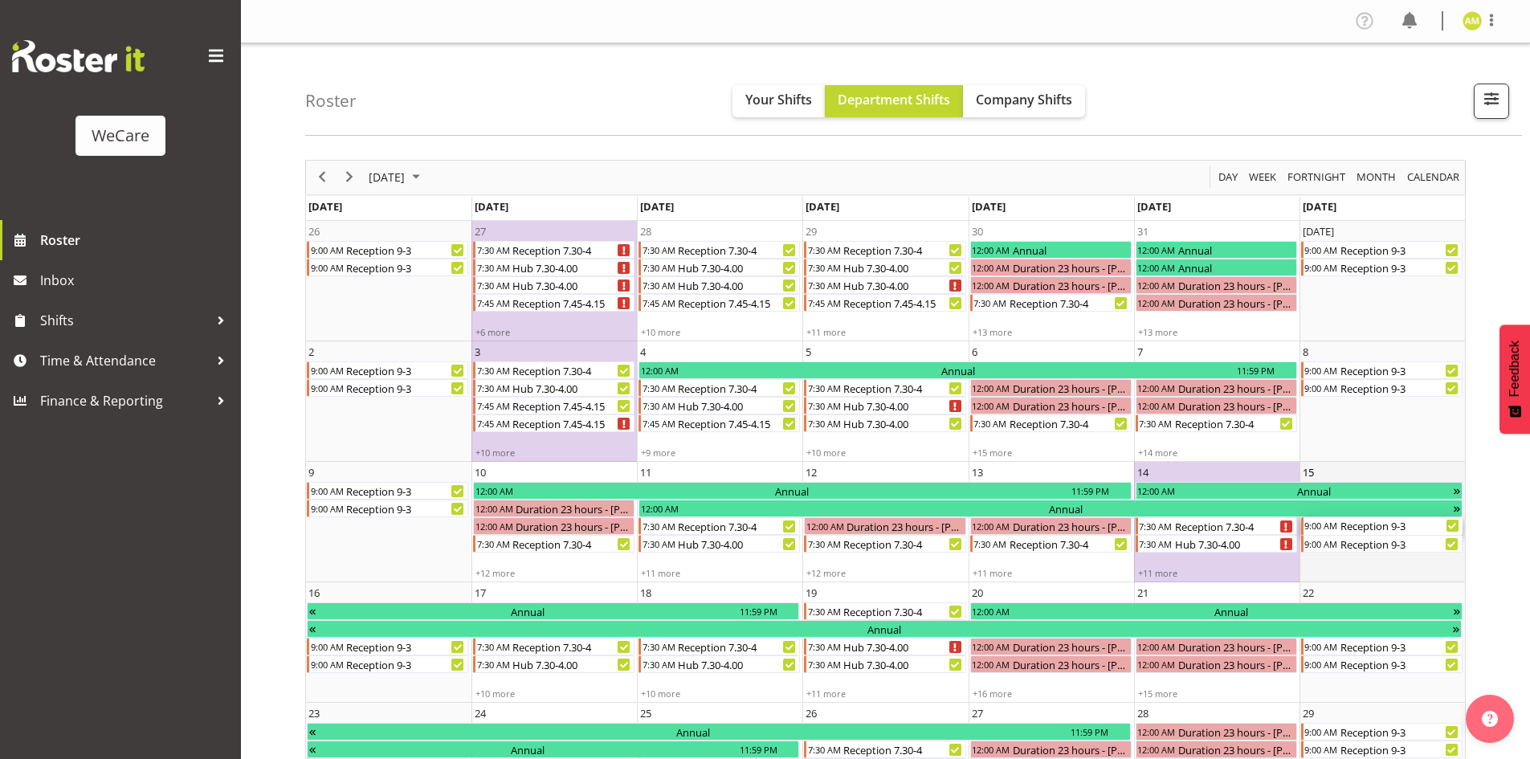
click at [1363, 528] on div "Reception 9-3" at bounding box center [1400, 526] width 124 height 18
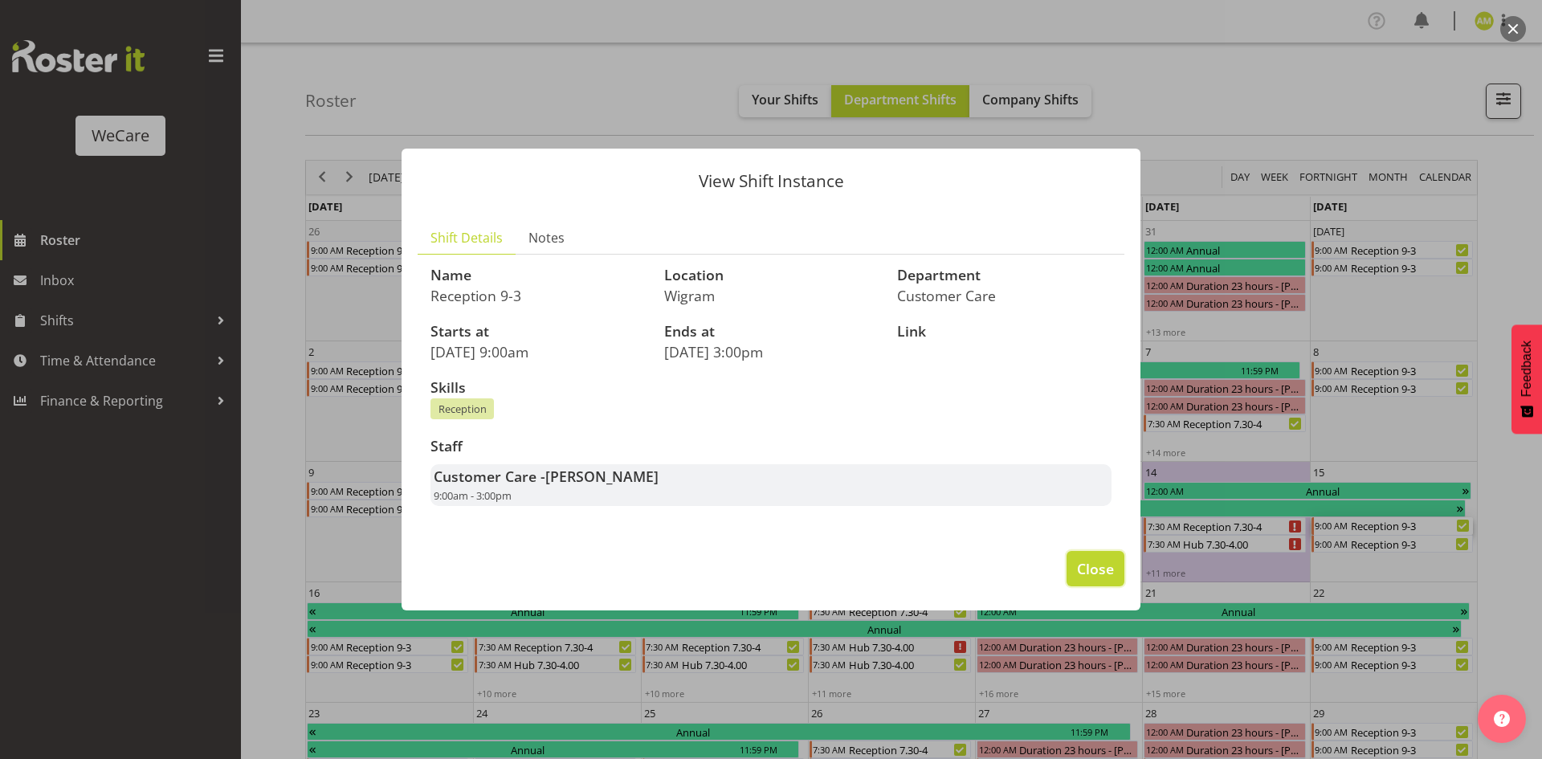
click at [1111, 585] on button "Close" at bounding box center [1095, 568] width 58 height 35
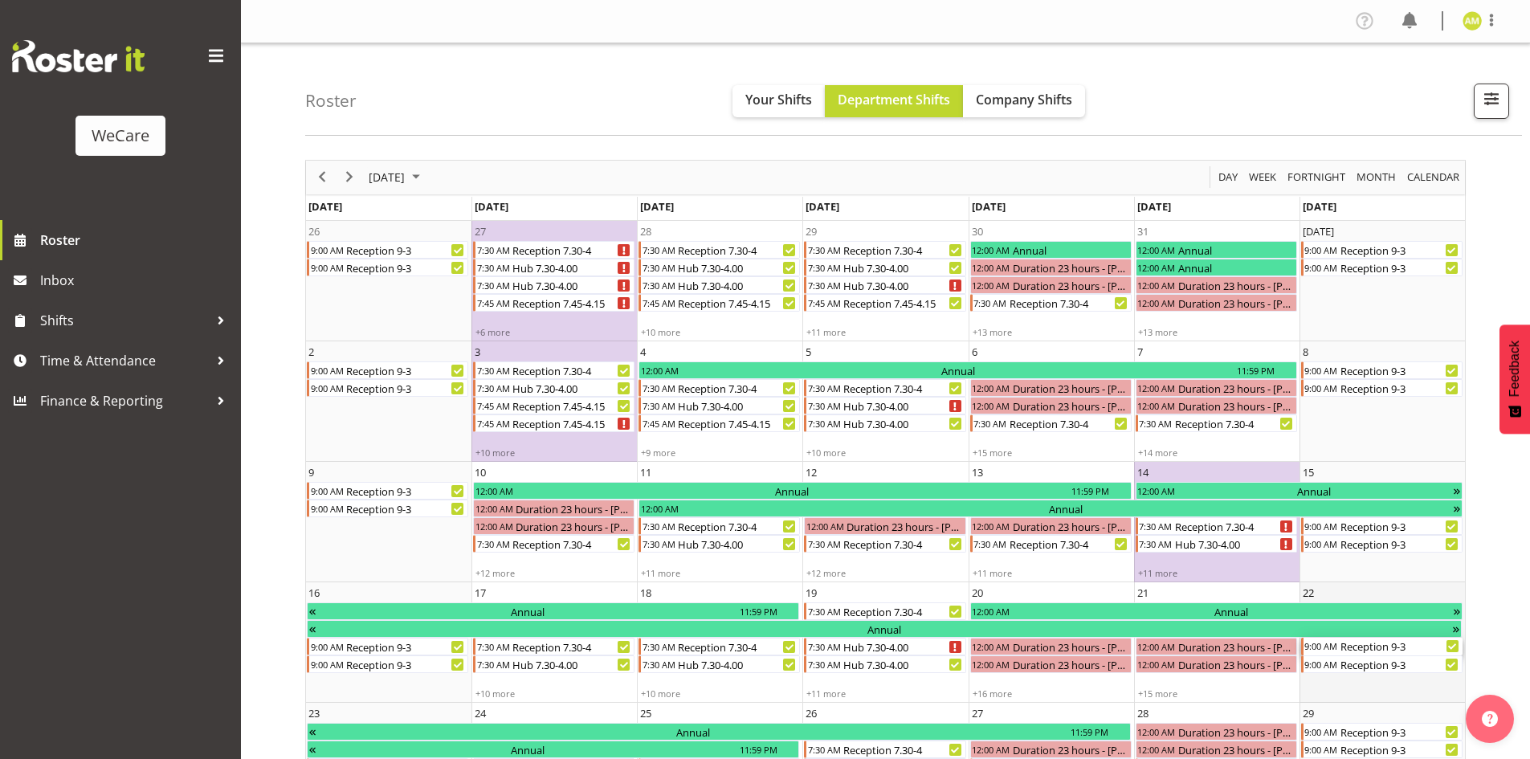
click at [1387, 651] on div "Reception 9-3" at bounding box center [1400, 647] width 124 height 18
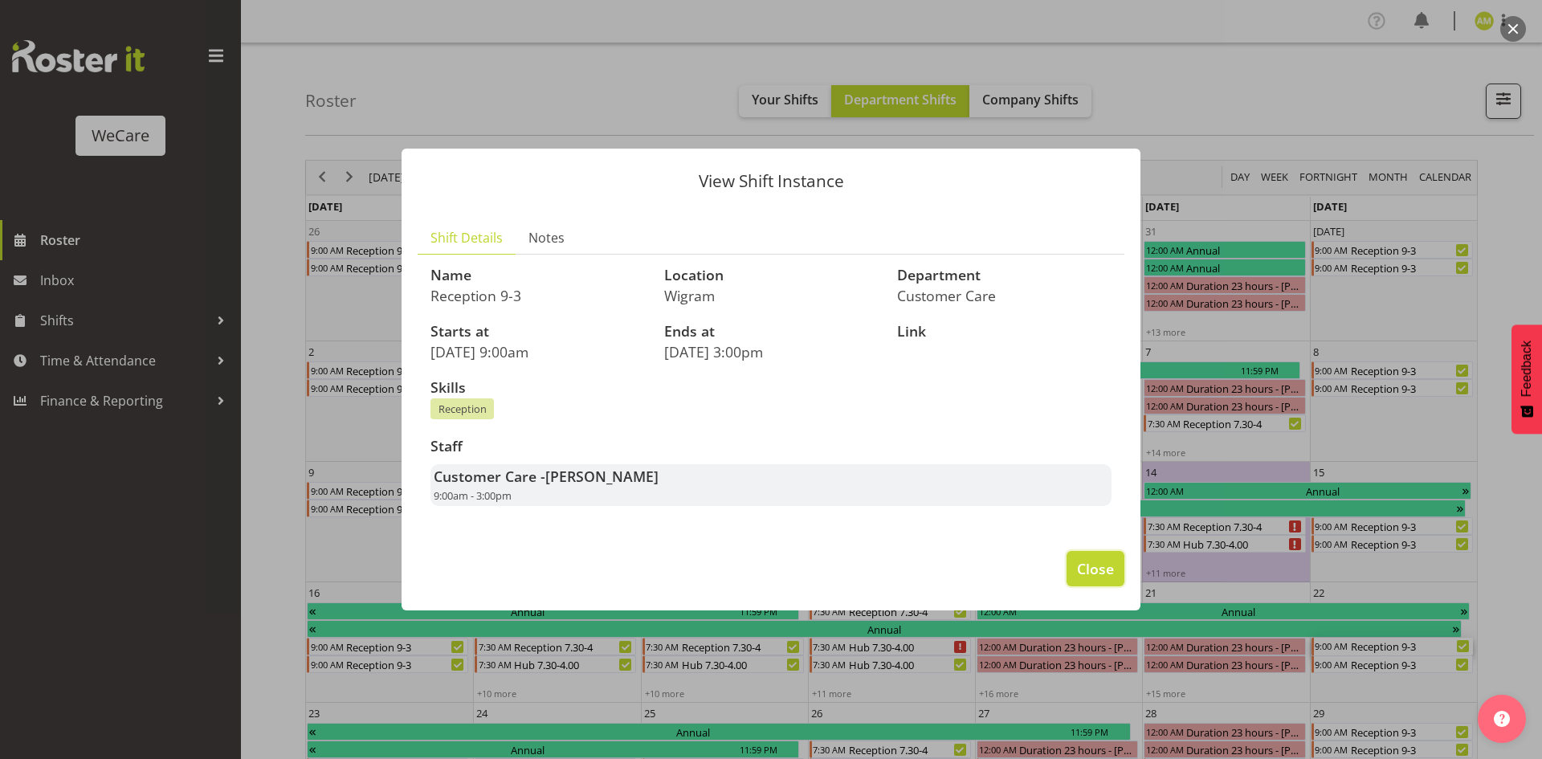
click at [1092, 574] on span "Close" at bounding box center [1095, 568] width 37 height 21
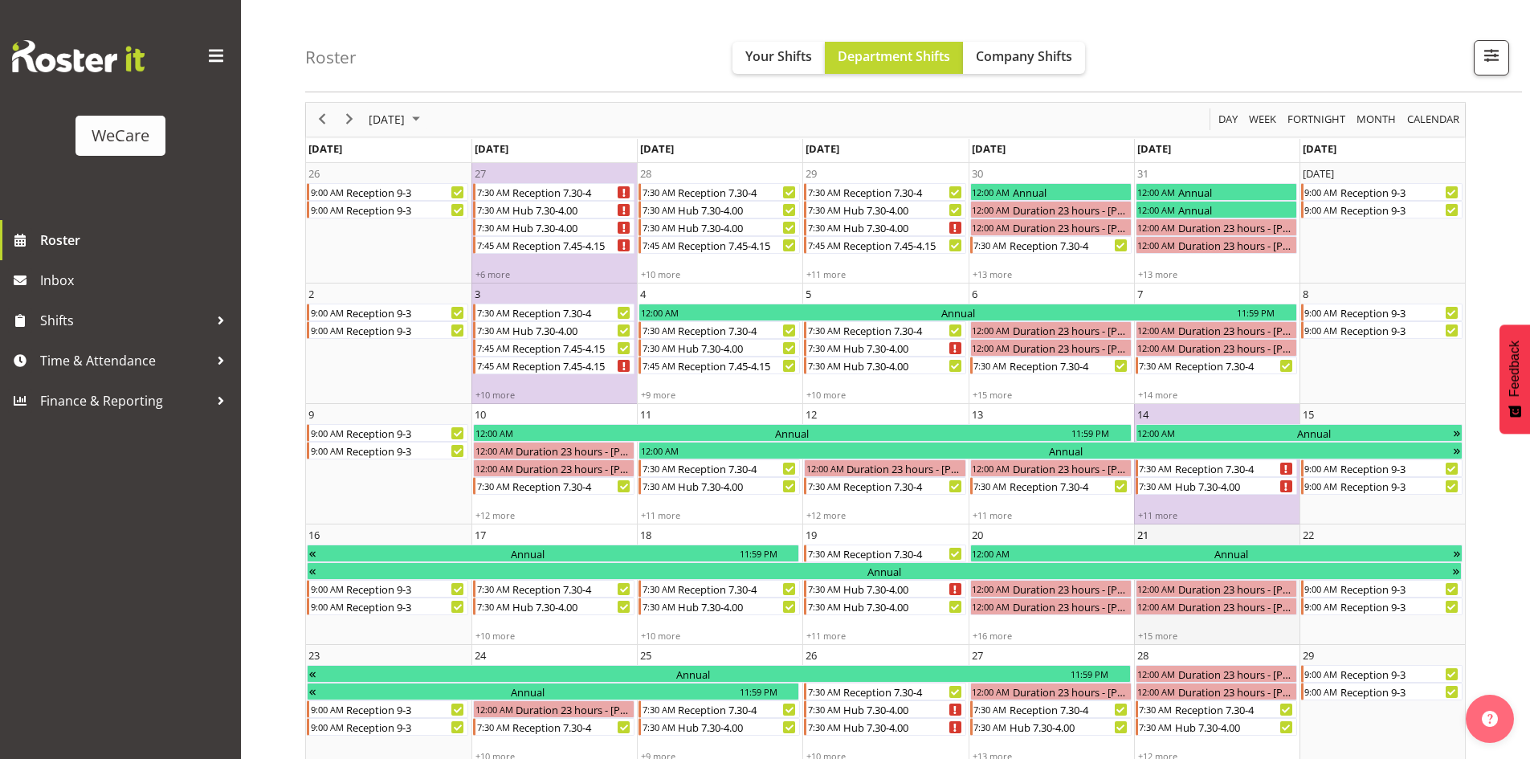
scroll to position [80, 0]
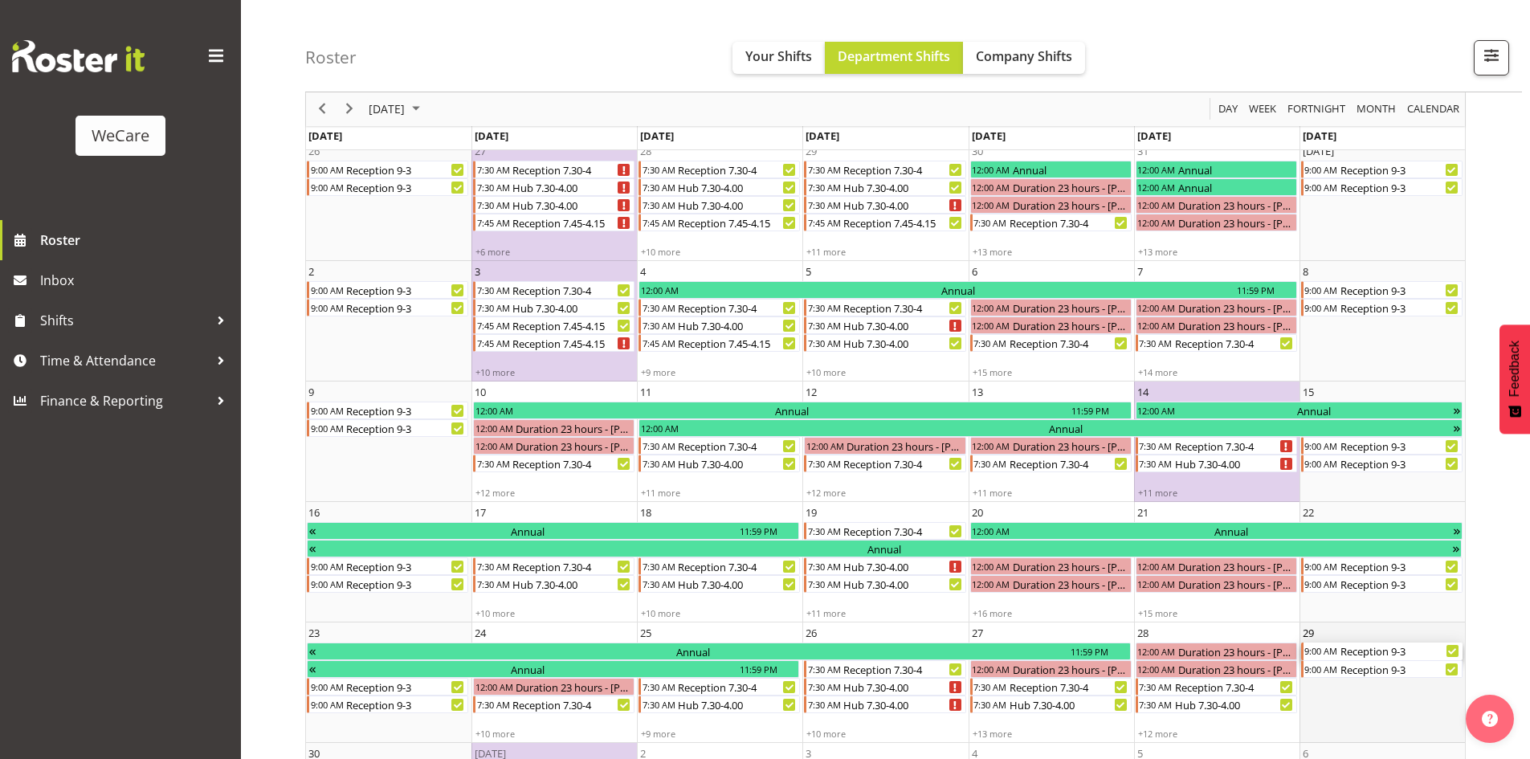
click at [1357, 647] on div "Reception 9-3" at bounding box center [1400, 651] width 124 height 18
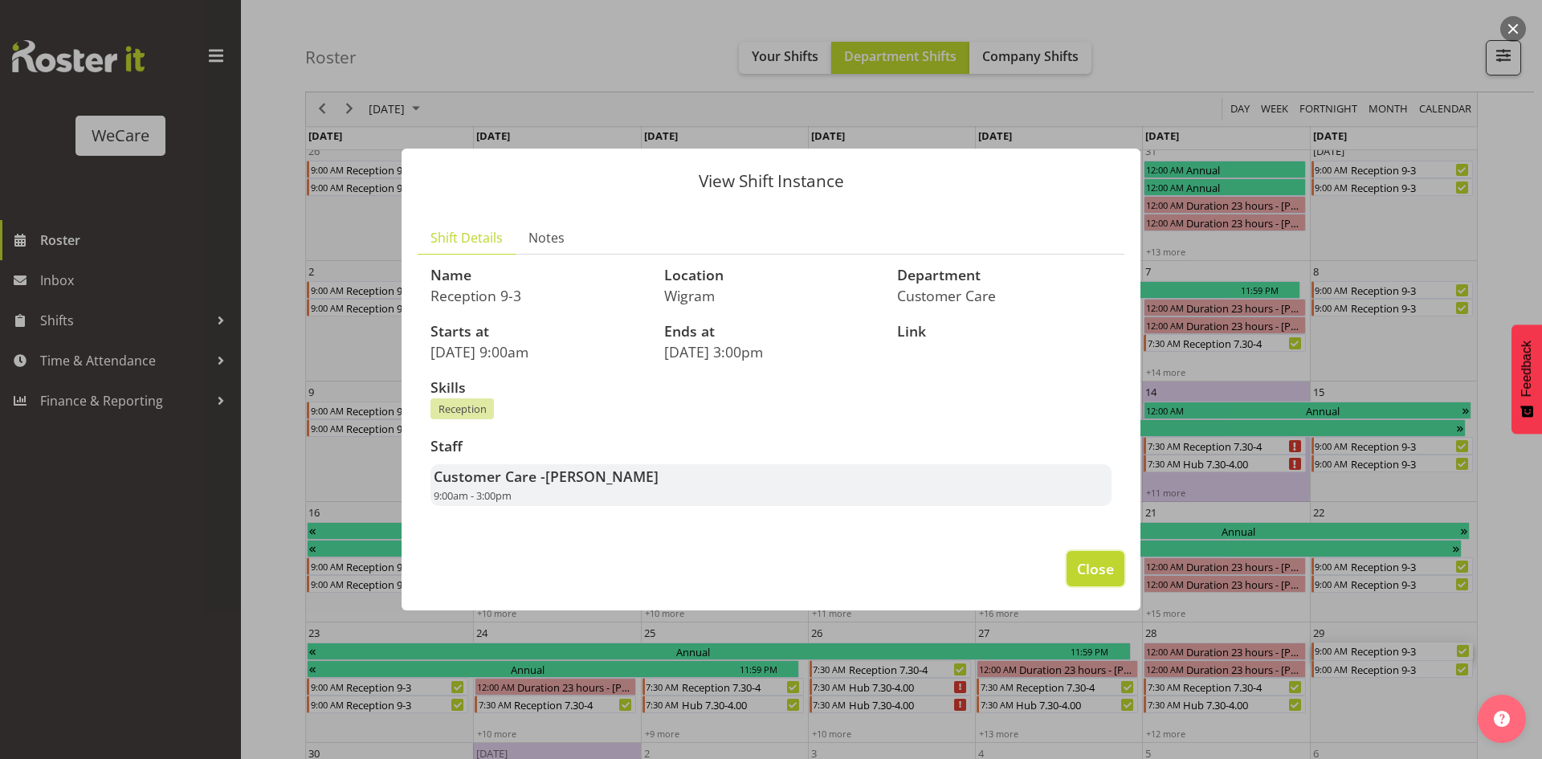
click at [1096, 569] on span "Close" at bounding box center [1095, 568] width 37 height 21
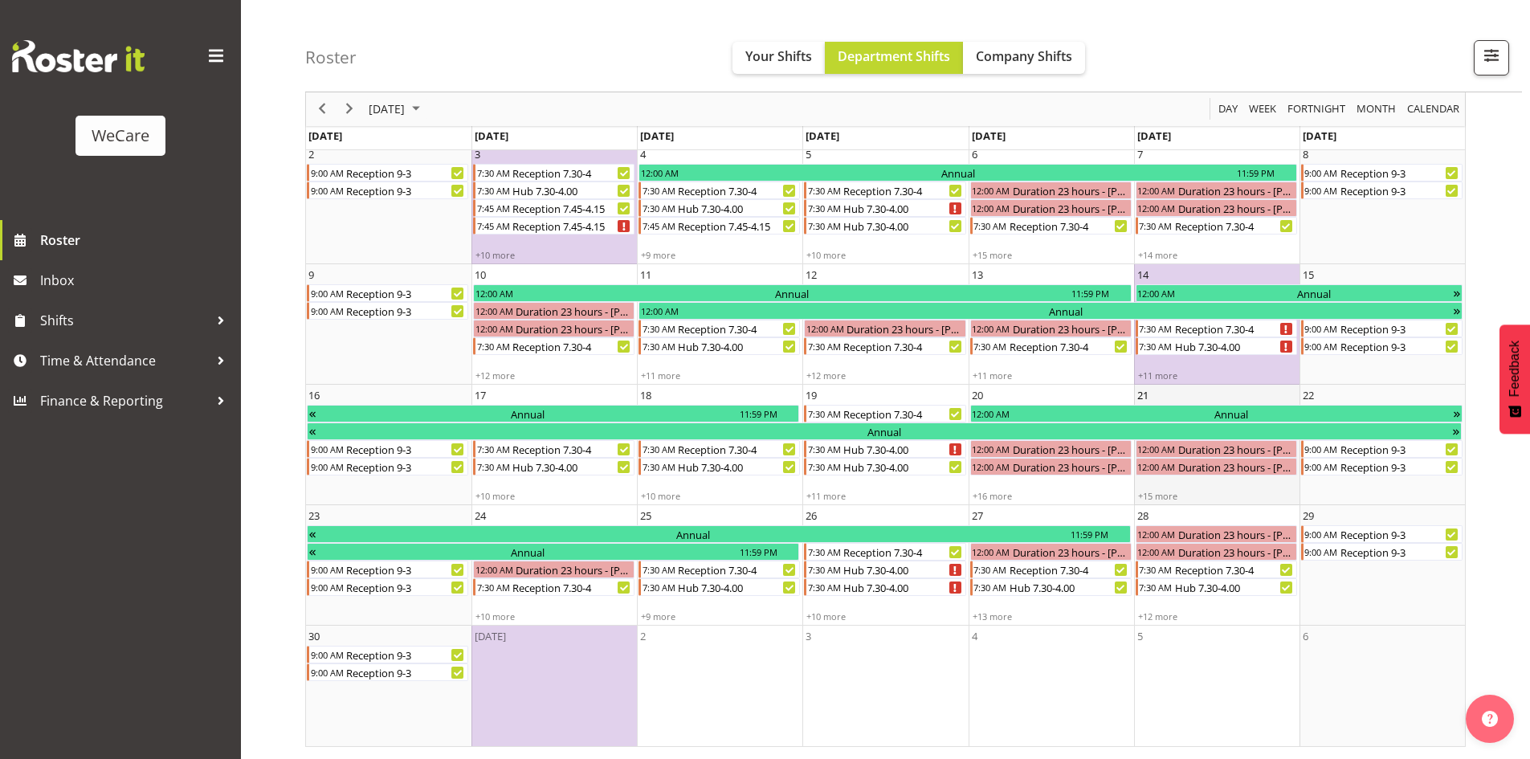
scroll to position [0, 0]
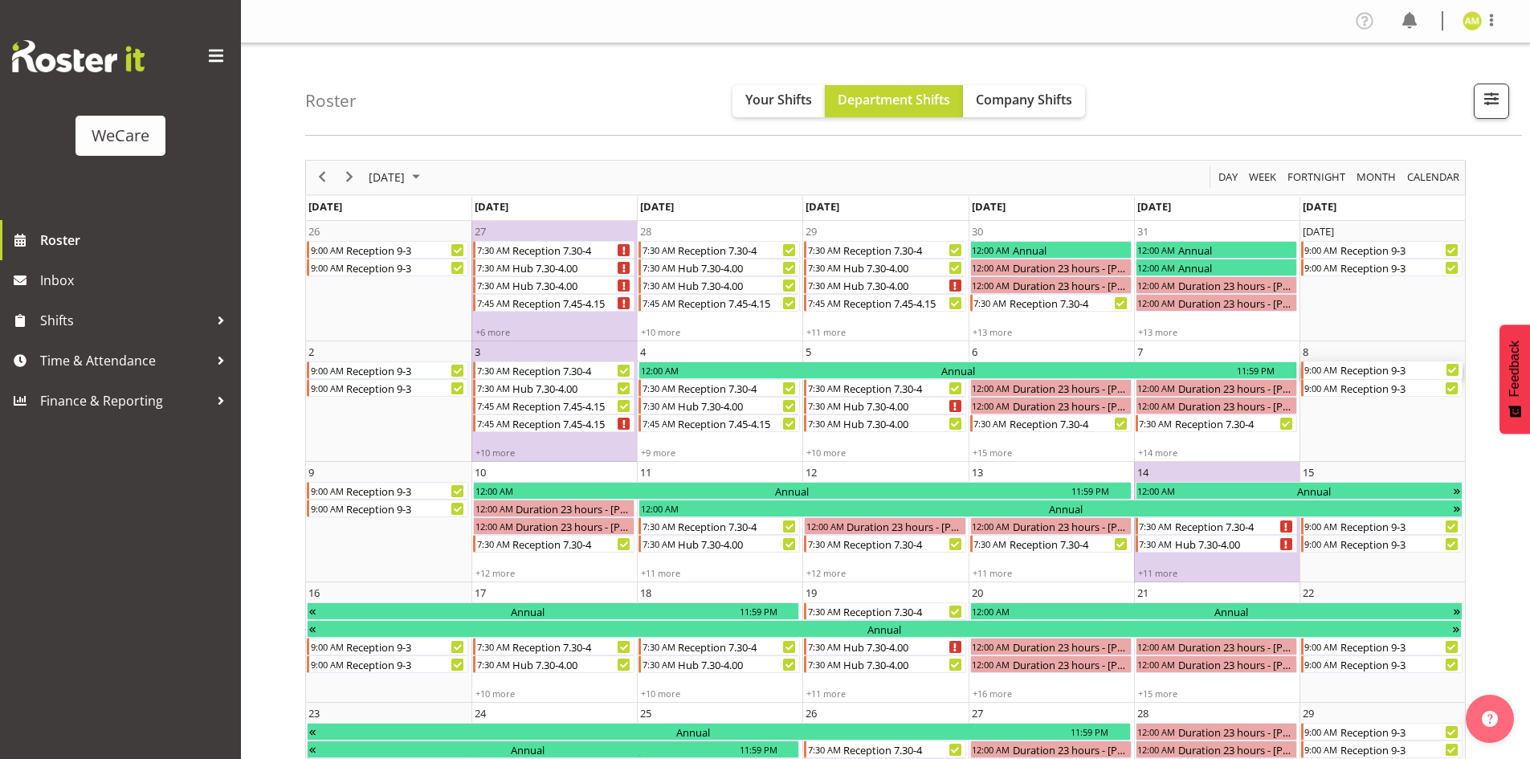
click at [1364, 376] on div "Reception 9-3" at bounding box center [1400, 370] width 124 height 18
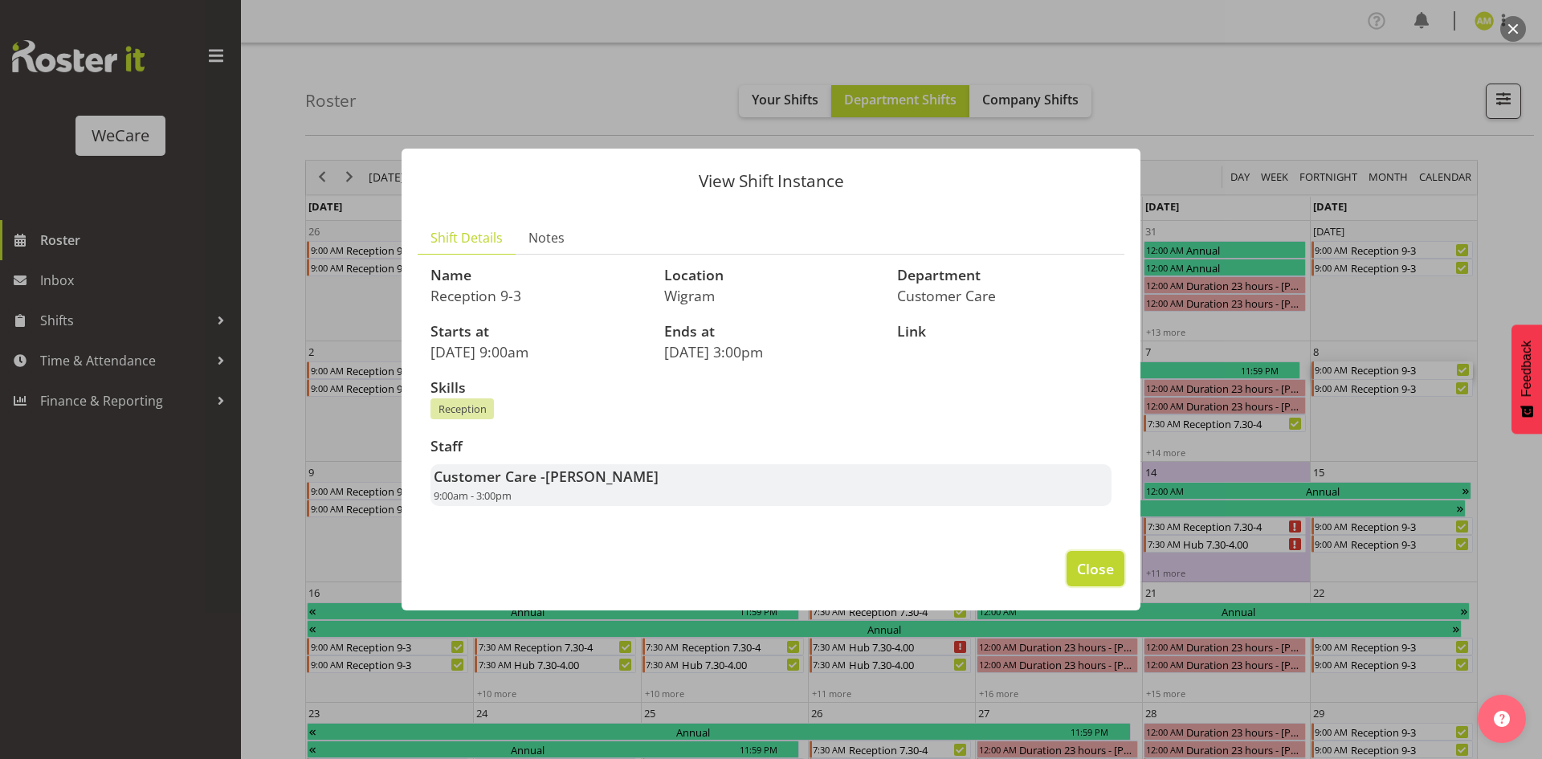
click at [1095, 570] on span "Close" at bounding box center [1095, 568] width 37 height 21
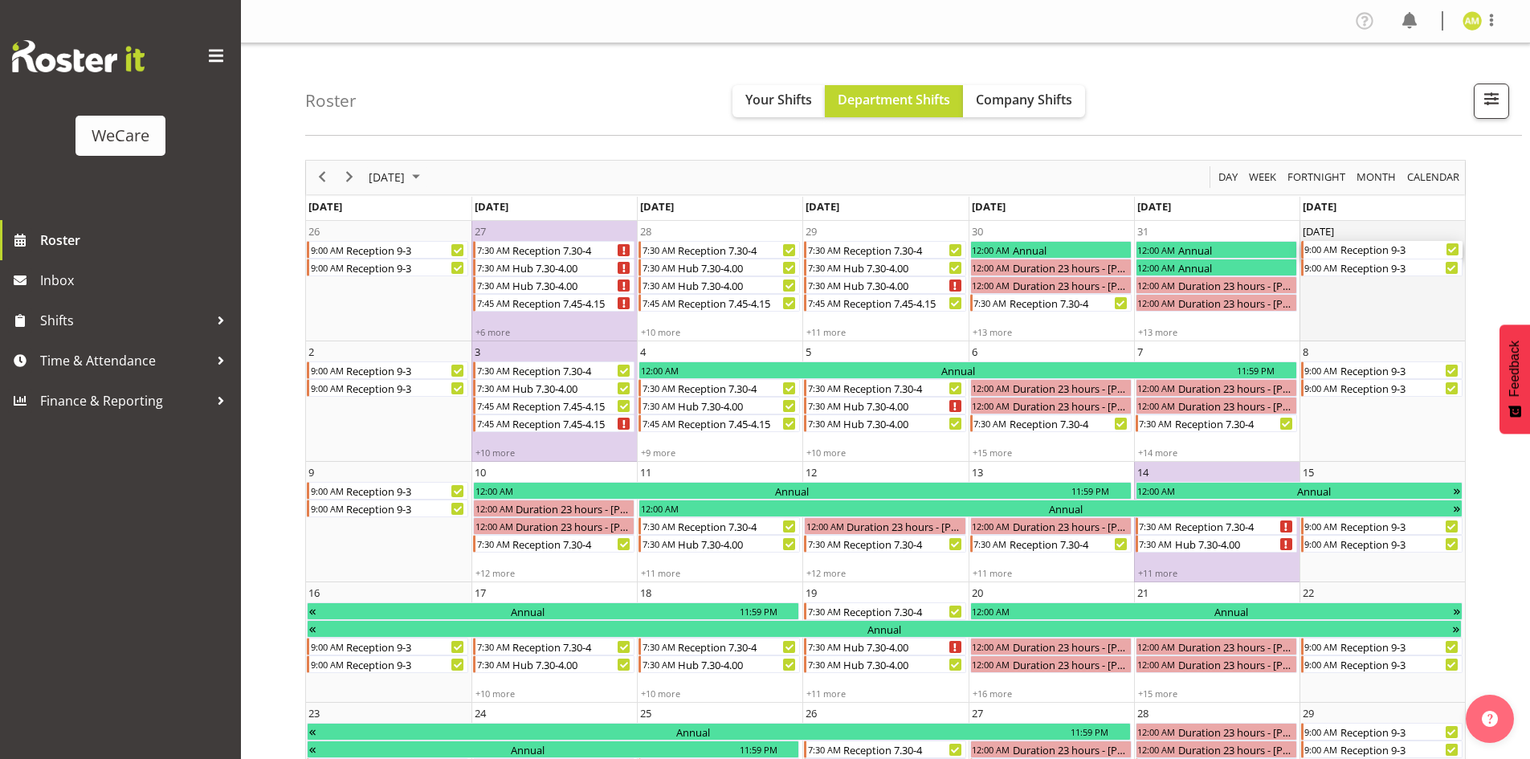
click at [1342, 251] on div "Reception 9-3" at bounding box center [1400, 250] width 124 height 18
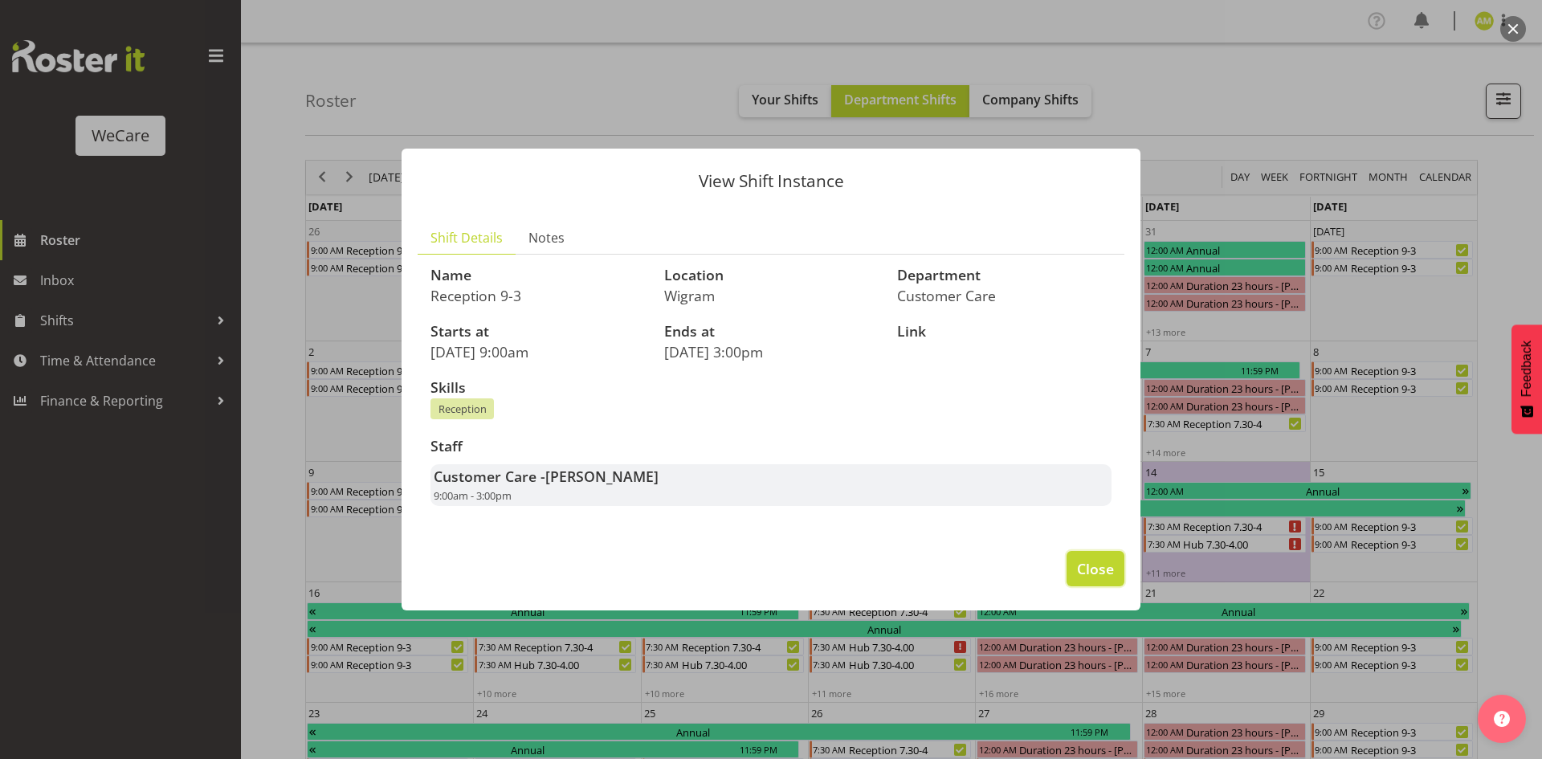
click at [1105, 567] on span "Close" at bounding box center [1095, 568] width 37 height 21
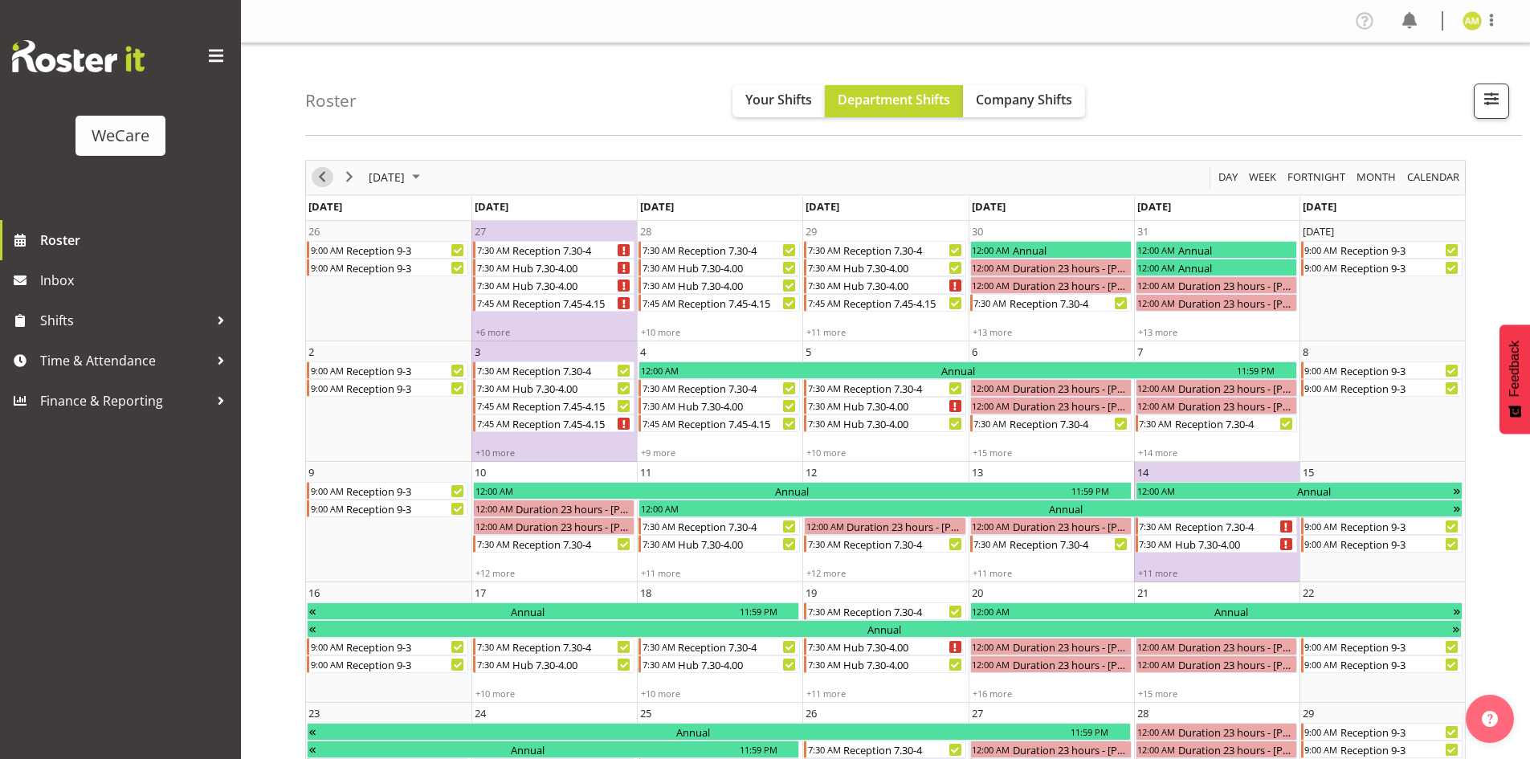
click at [324, 180] on span "Previous" at bounding box center [321, 177] width 19 height 20
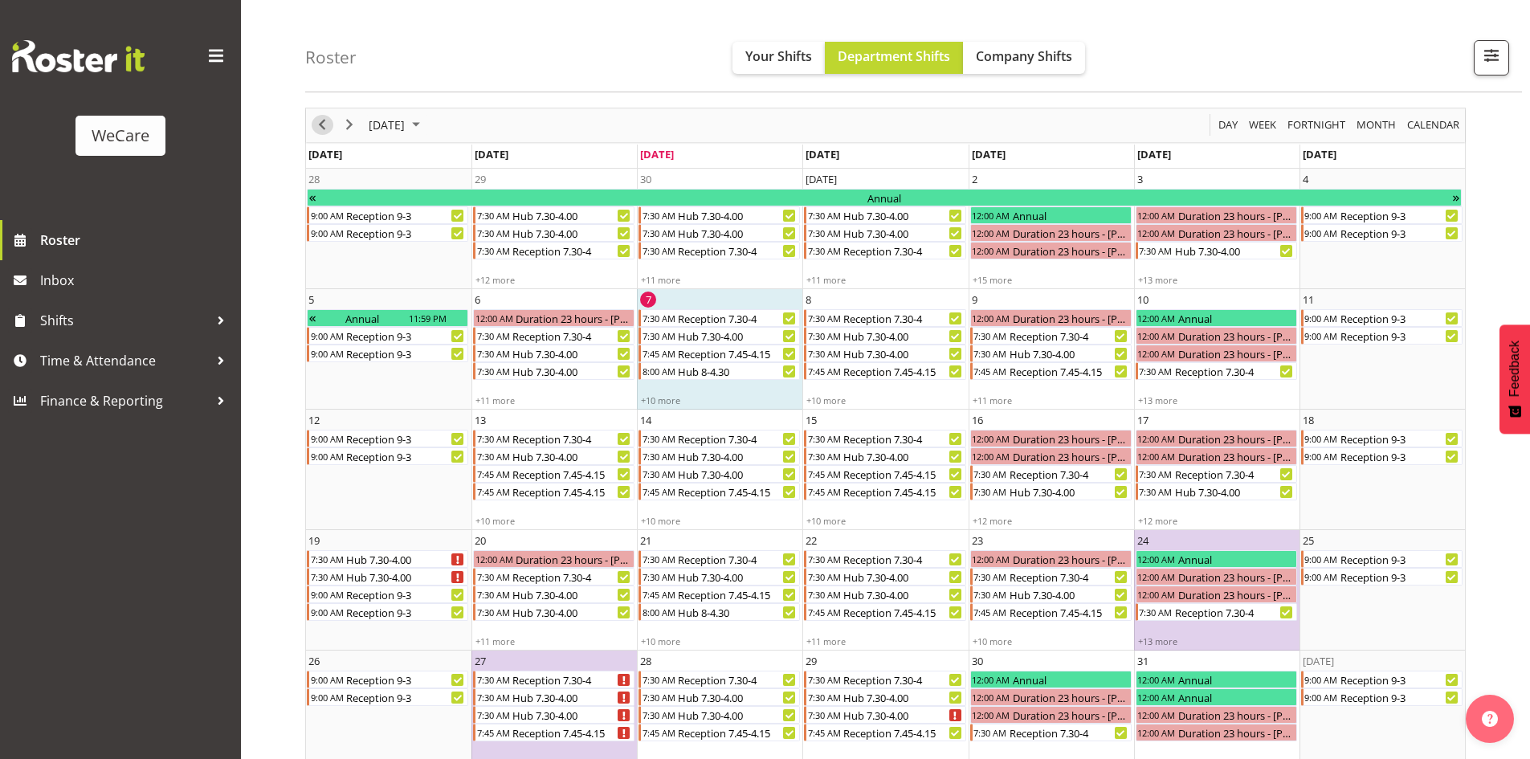
scroll to position [77, 0]
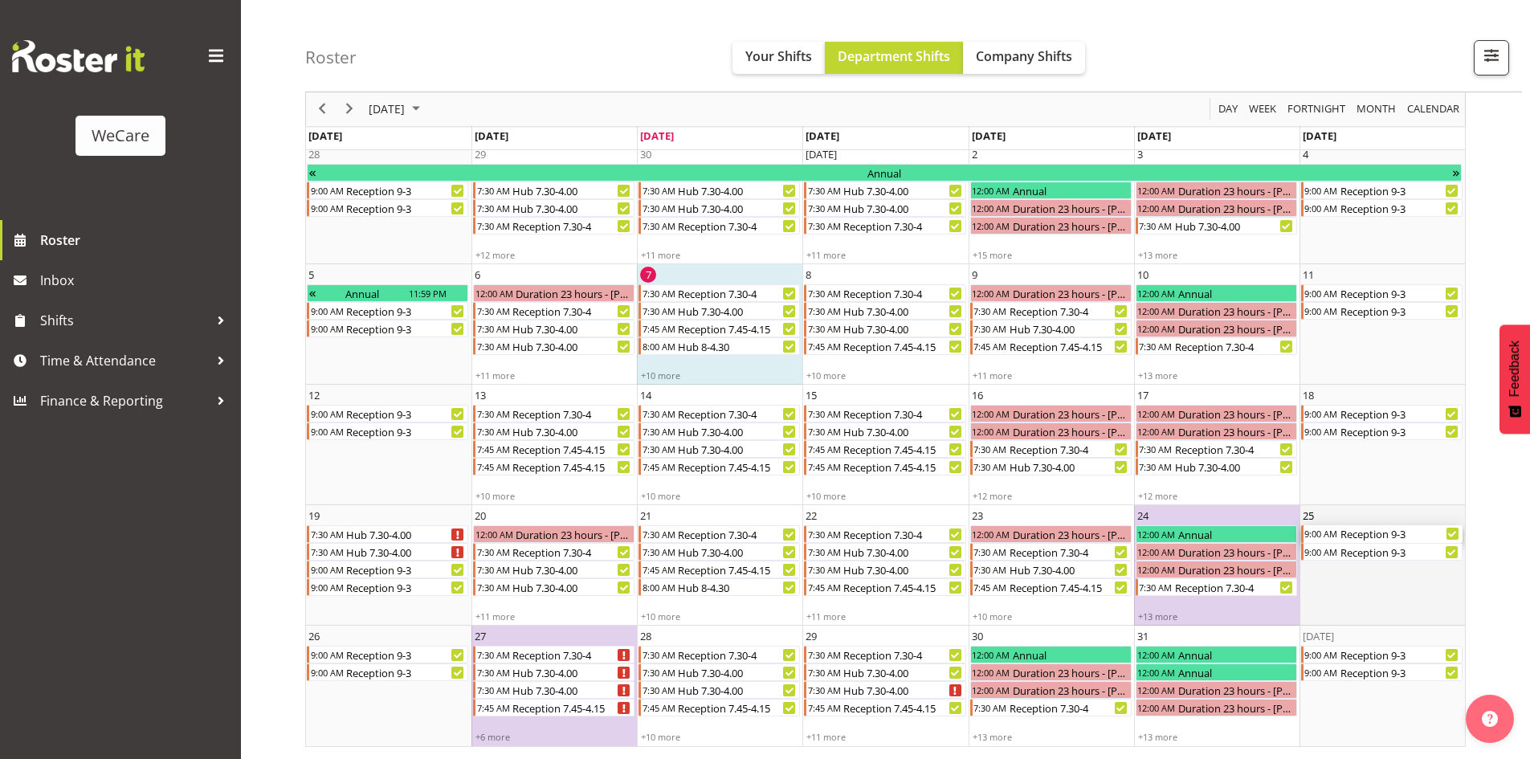
click at [1355, 536] on div "Reception 9-3" at bounding box center [1400, 534] width 124 height 18
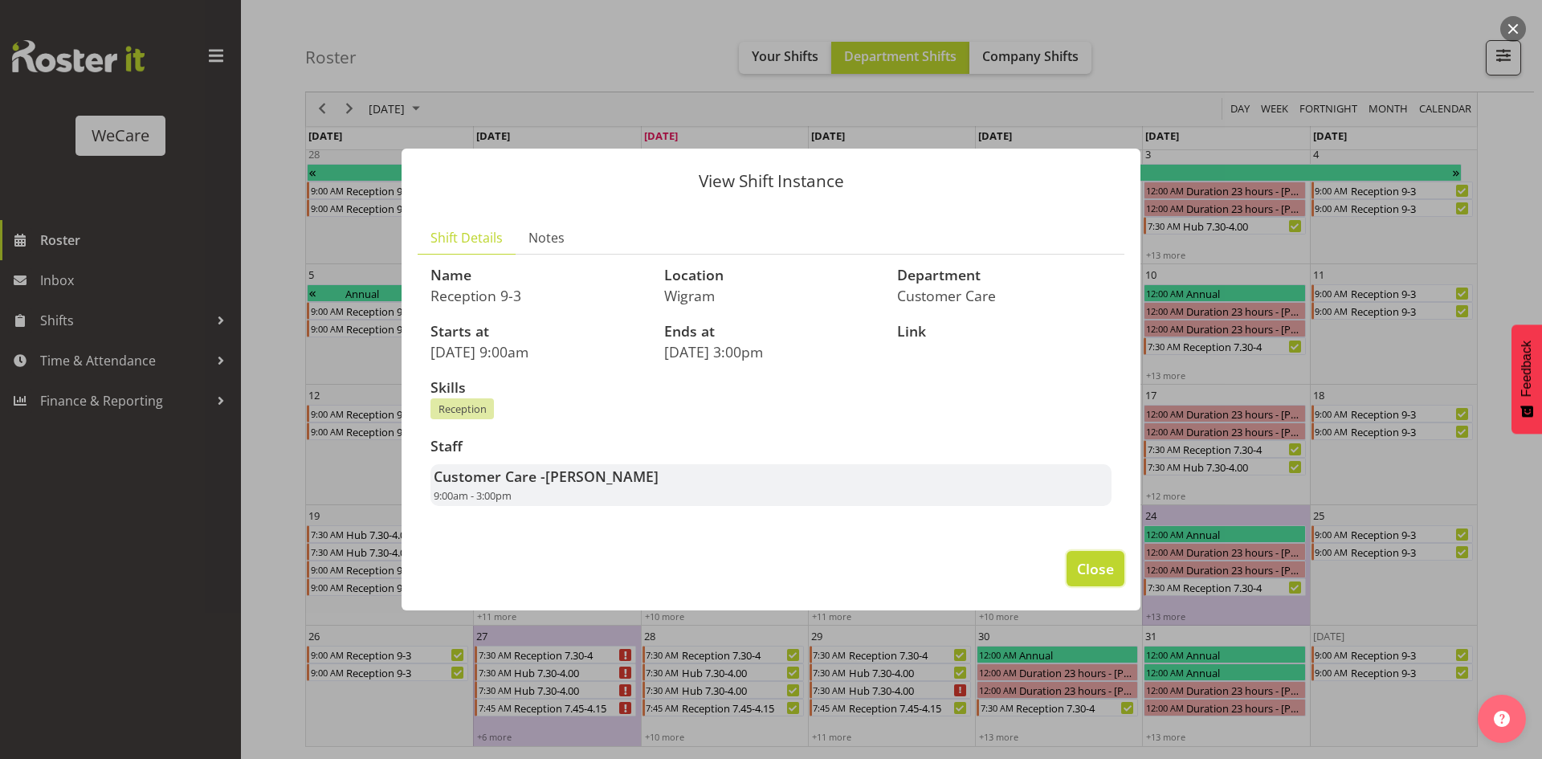
click at [1078, 579] on button "Close" at bounding box center [1095, 568] width 58 height 35
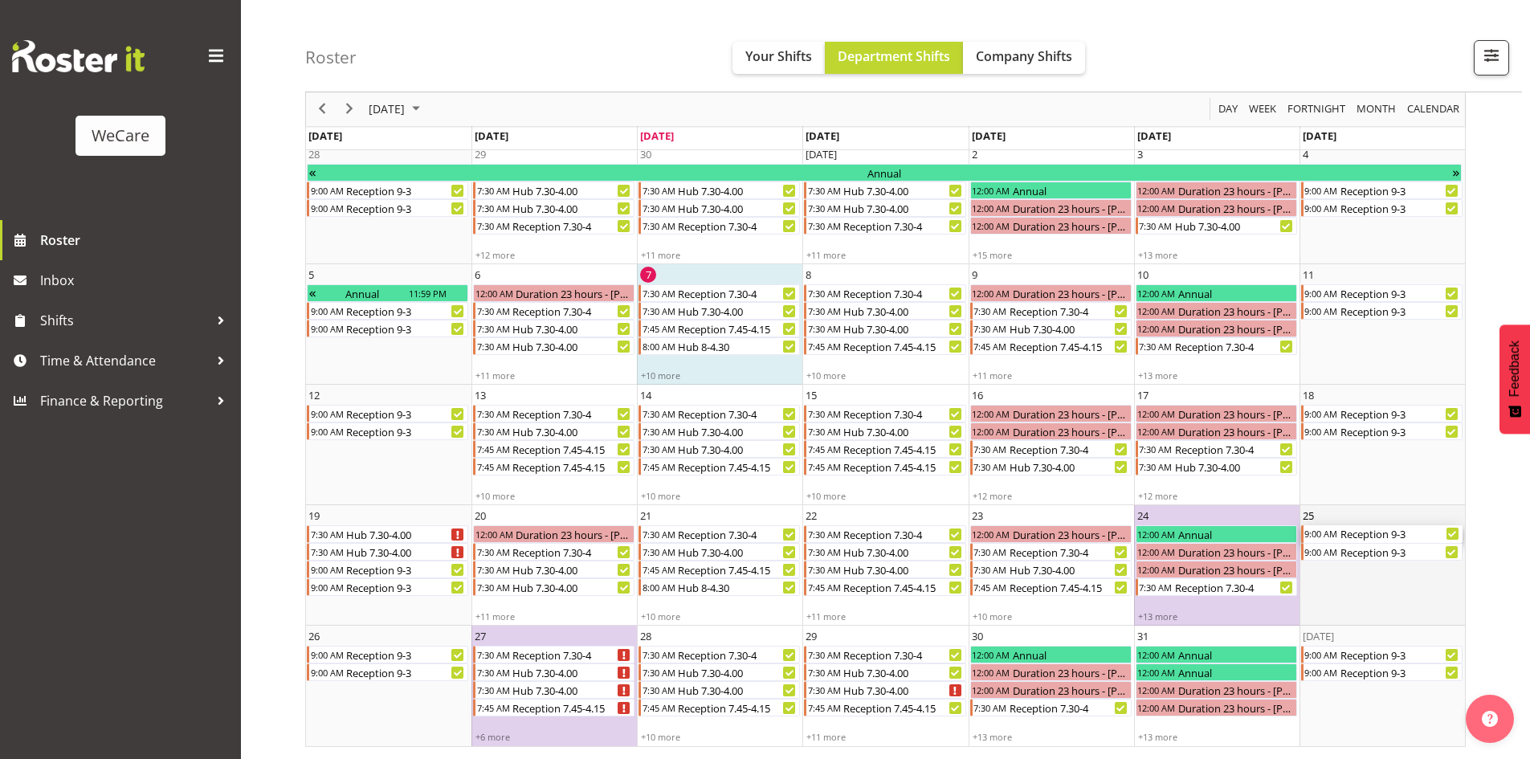
click at [1387, 540] on div "Reception 9-3" at bounding box center [1400, 534] width 124 height 18
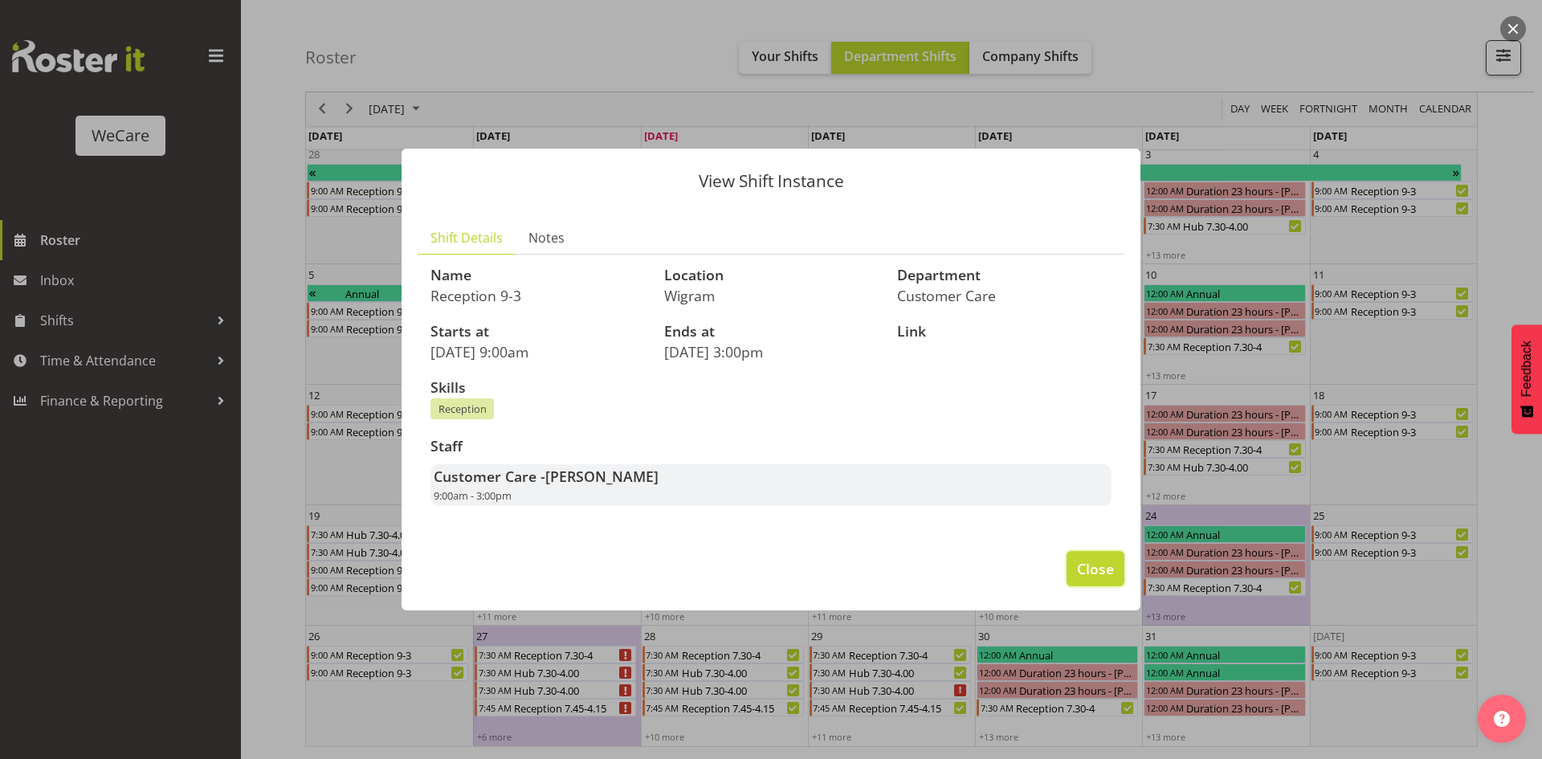
click at [1102, 579] on button "Close" at bounding box center [1095, 568] width 58 height 35
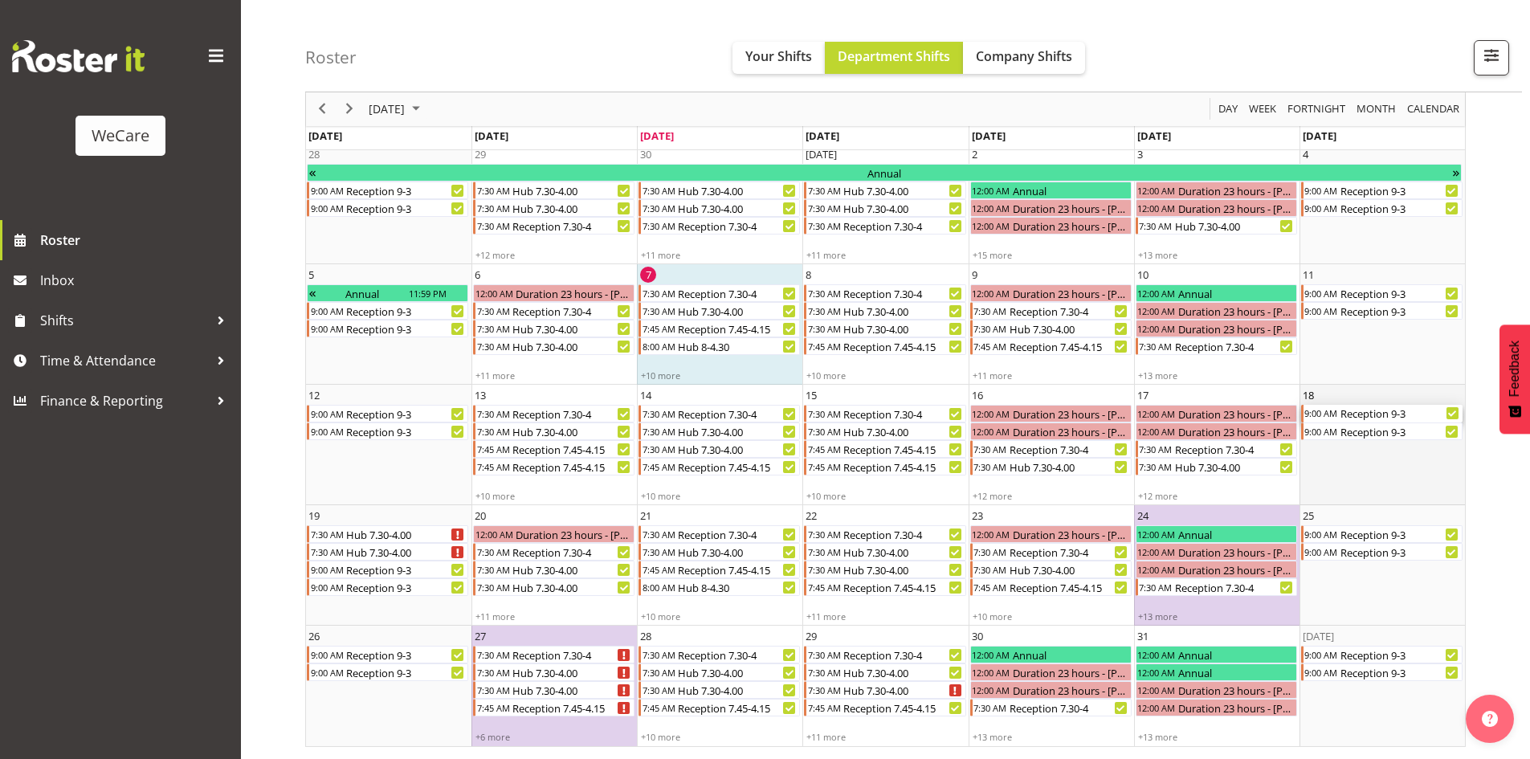
click at [1397, 417] on div "Reception 9-3" at bounding box center [1400, 414] width 124 height 18
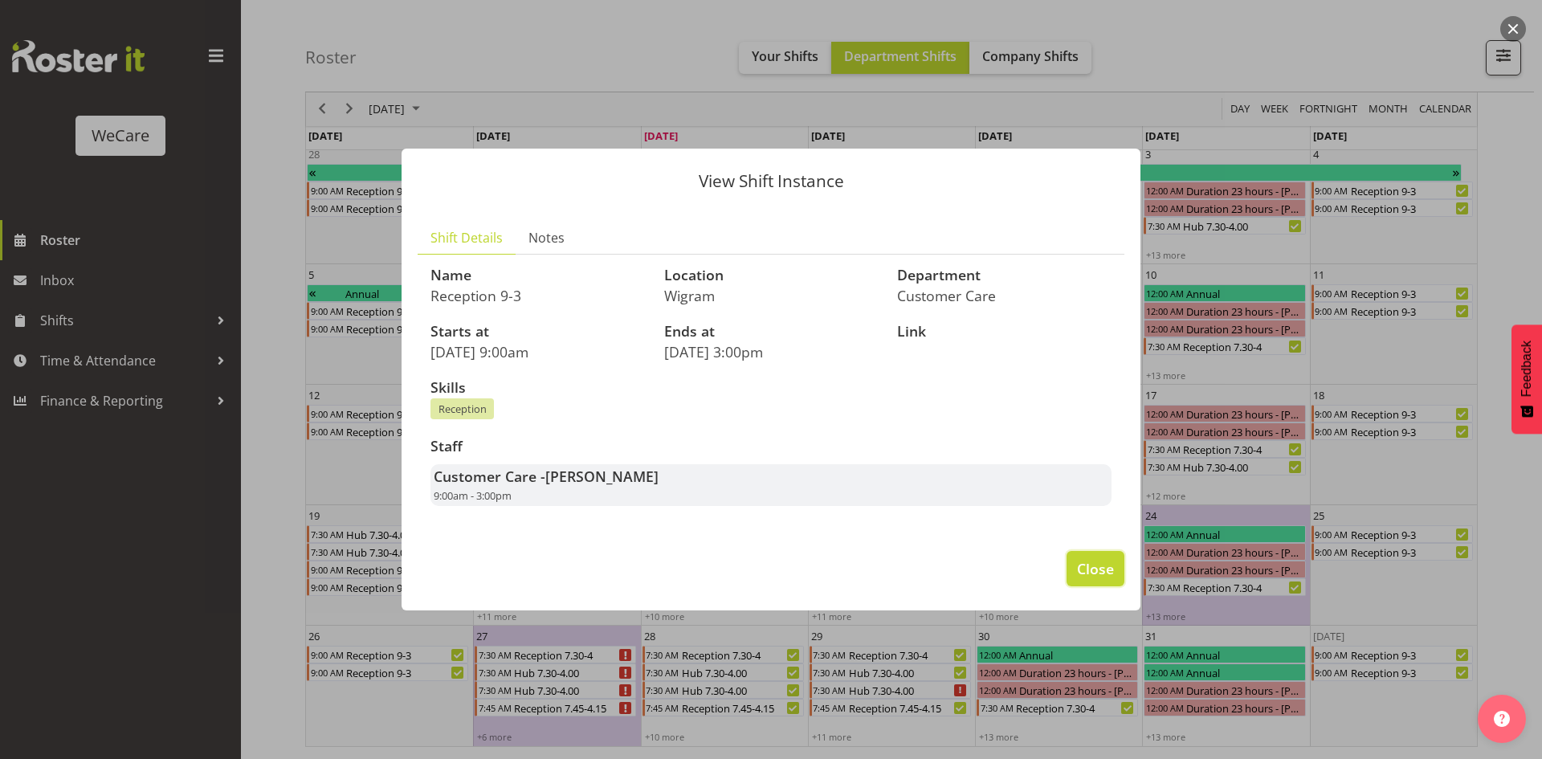
click at [1096, 566] on span "Close" at bounding box center [1095, 568] width 37 height 21
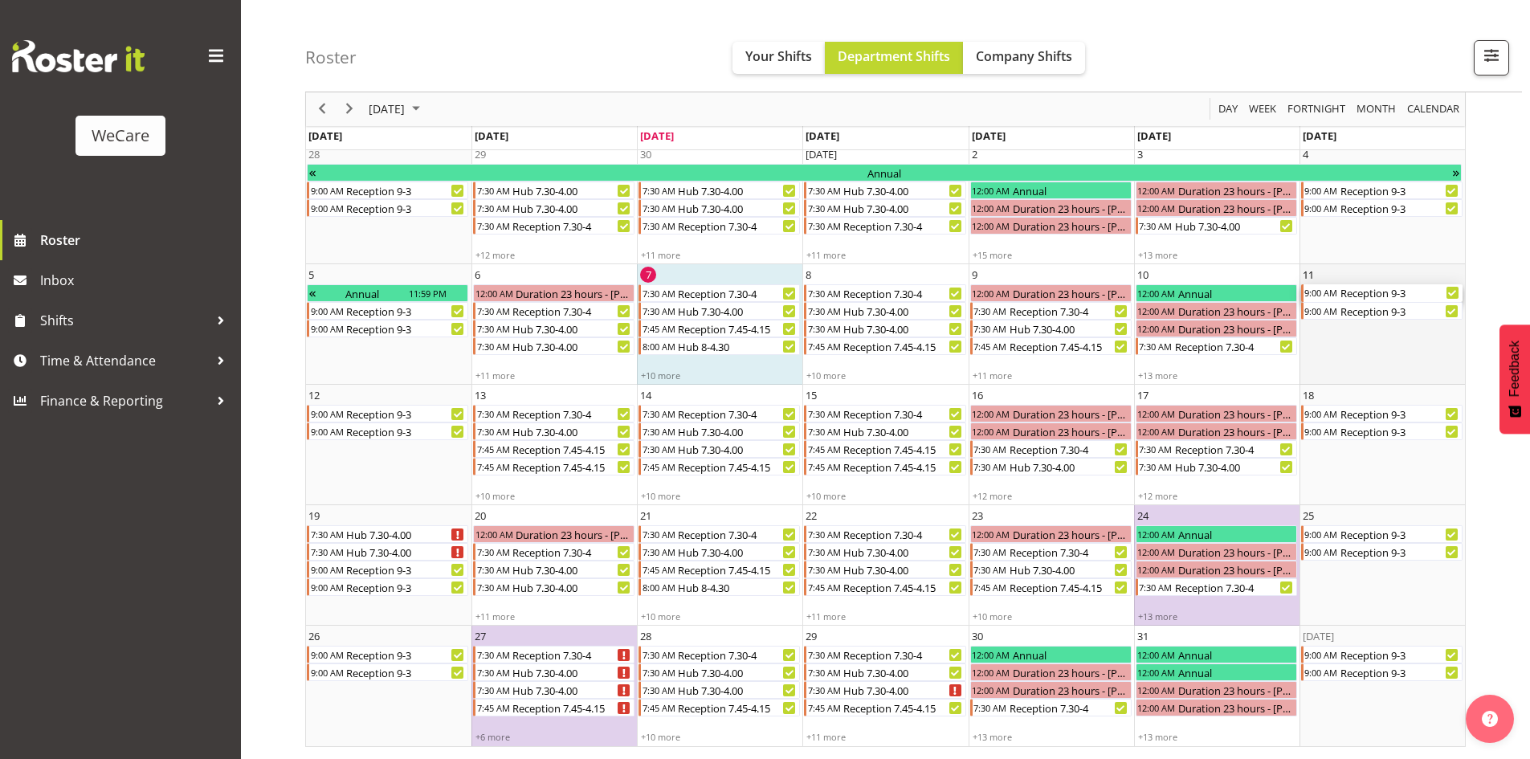
click at [1404, 293] on div "Reception 9-3" at bounding box center [1400, 293] width 124 height 18
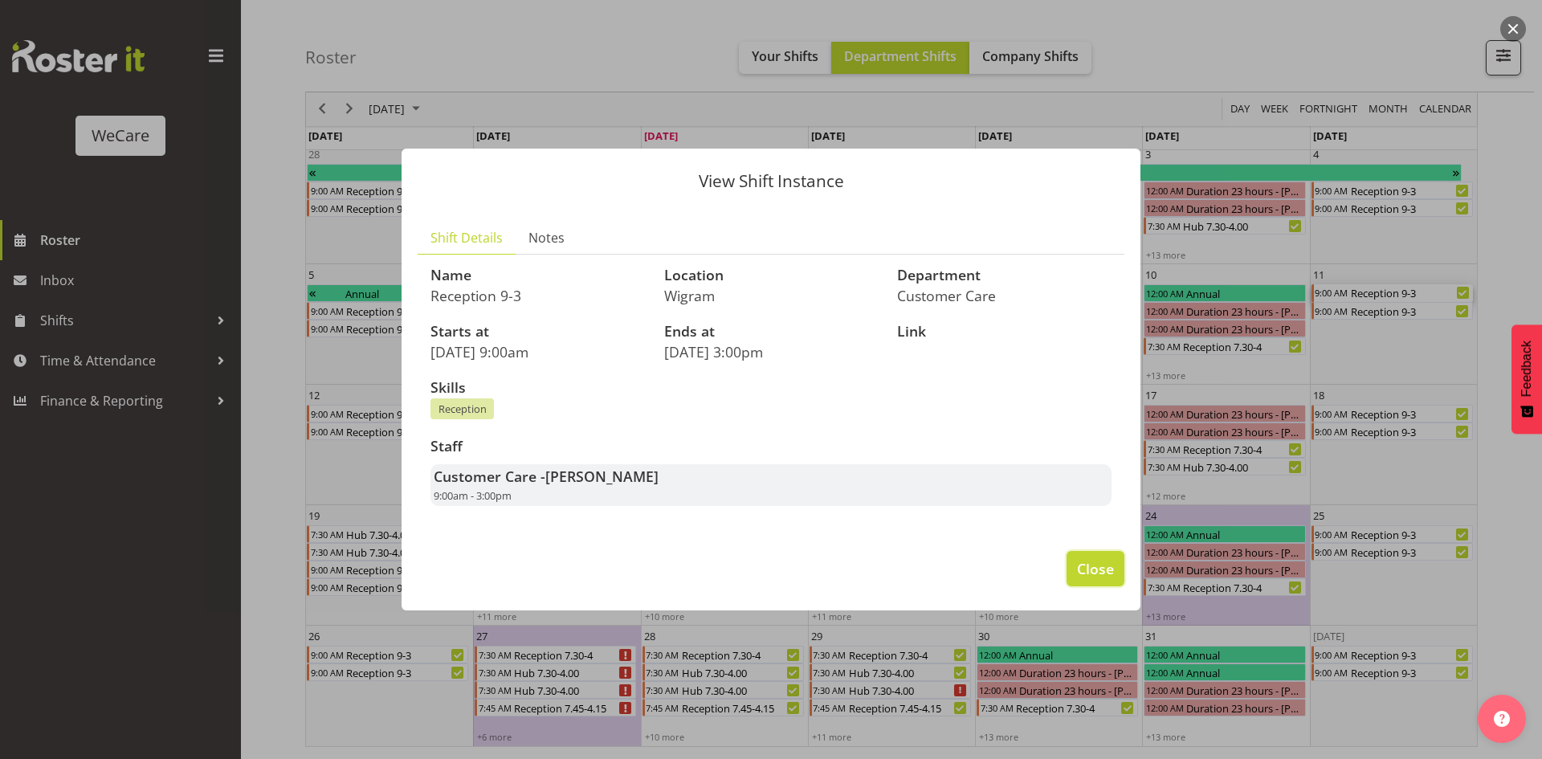
click at [1087, 572] on span "Close" at bounding box center [1095, 568] width 37 height 21
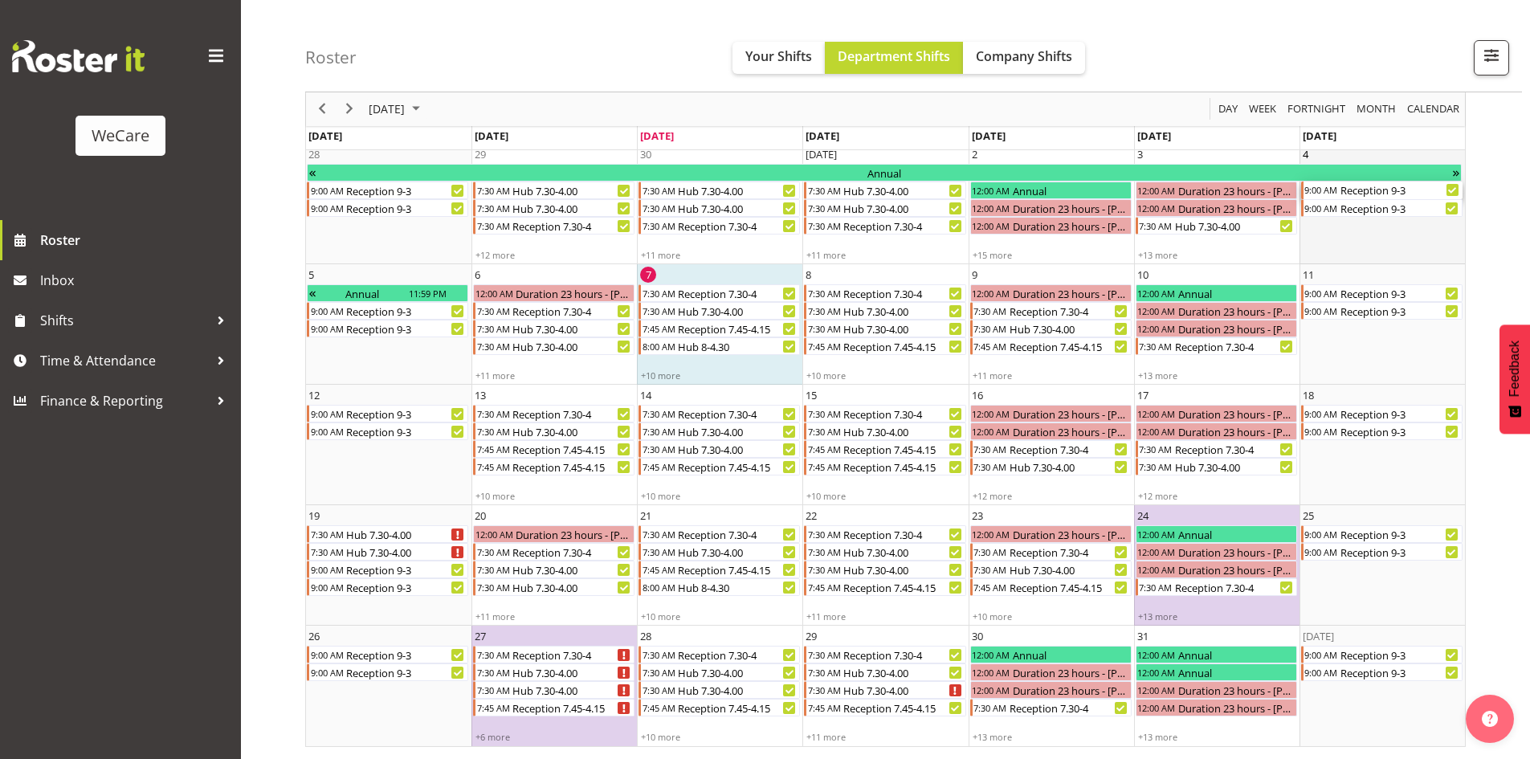
click at [1332, 196] on div "9:00 AM" at bounding box center [1320, 190] width 35 height 18
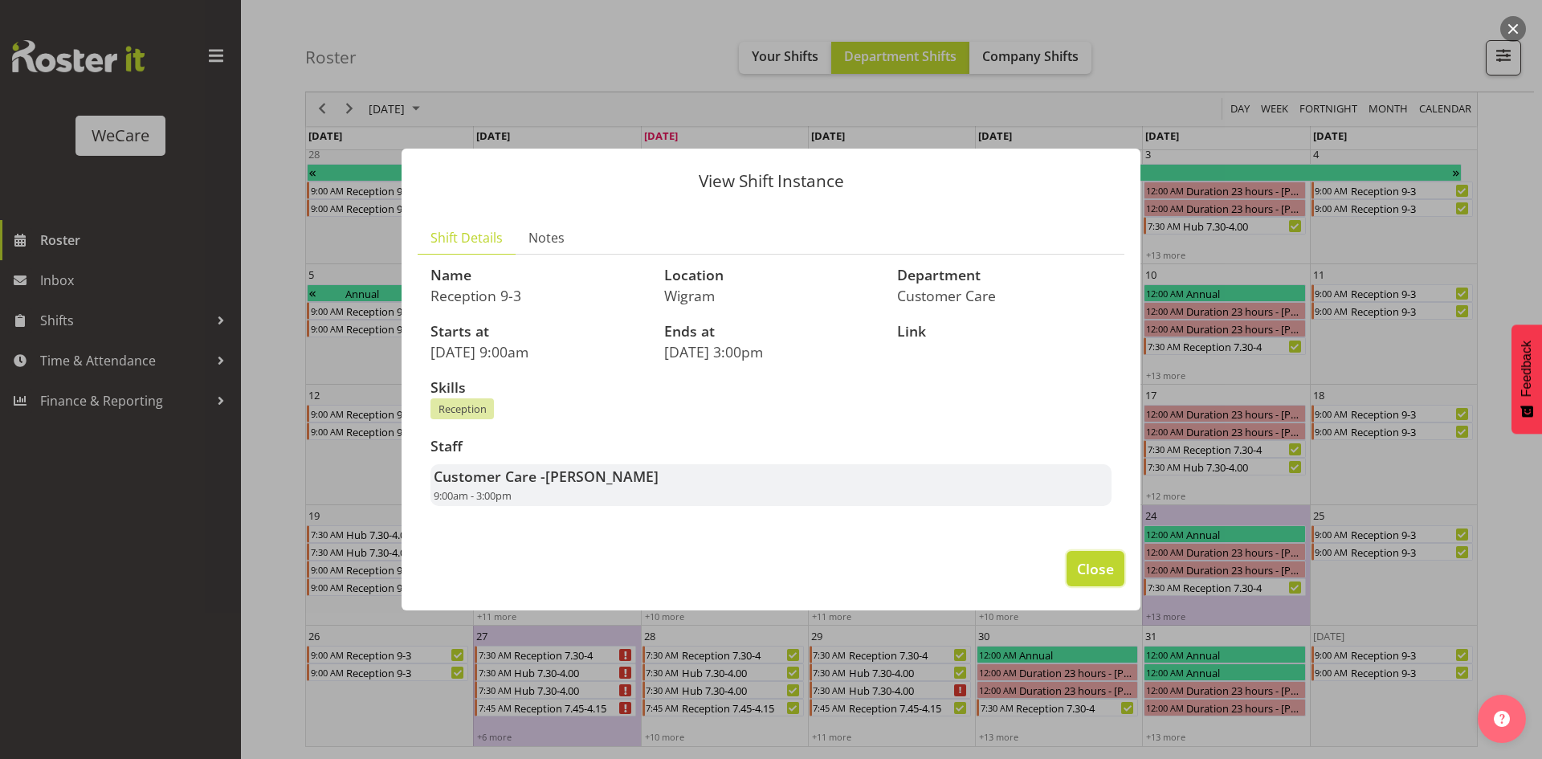
click at [1082, 576] on span "Close" at bounding box center [1095, 568] width 37 height 21
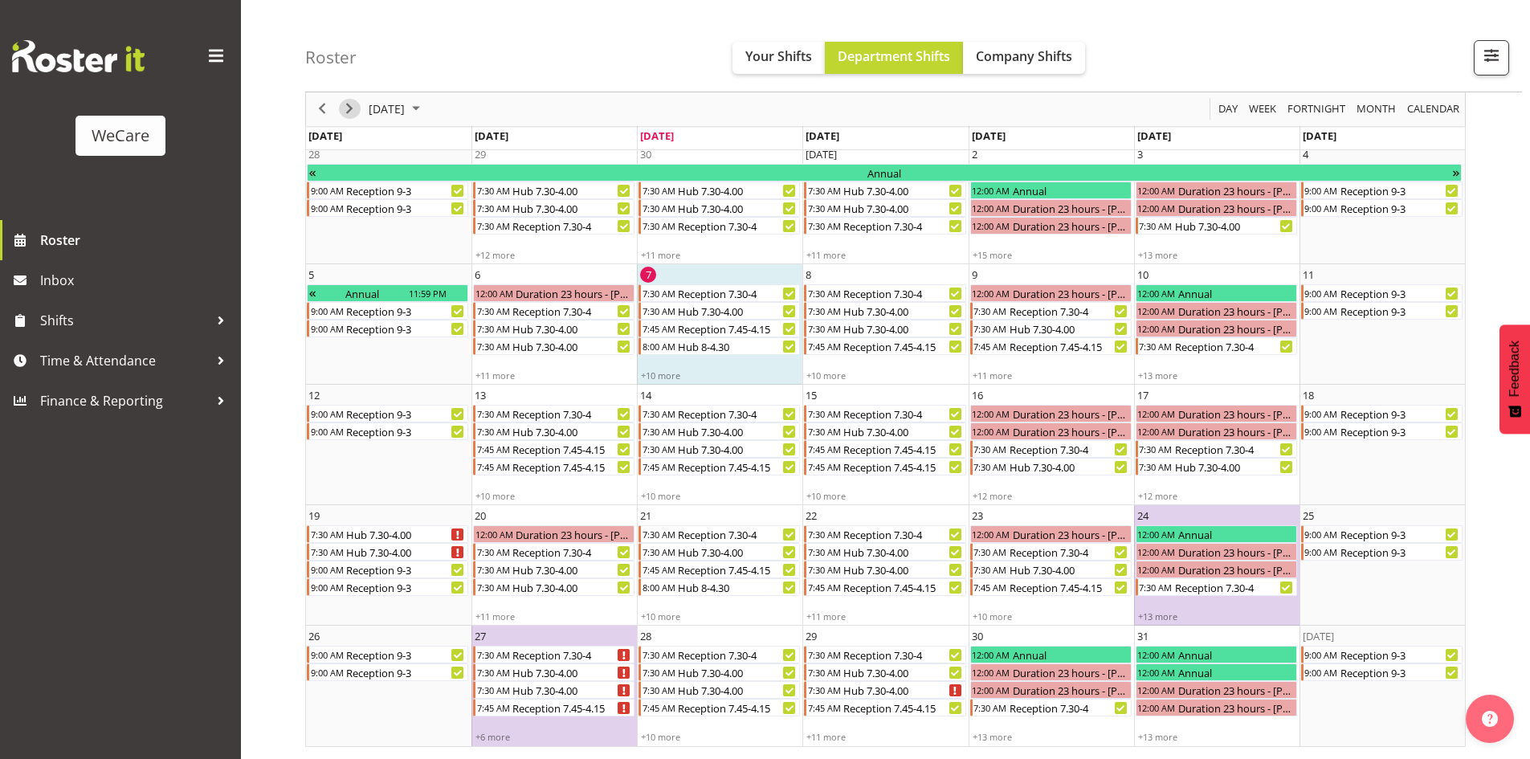
click at [346, 113] on span "Next" at bounding box center [349, 110] width 19 height 20
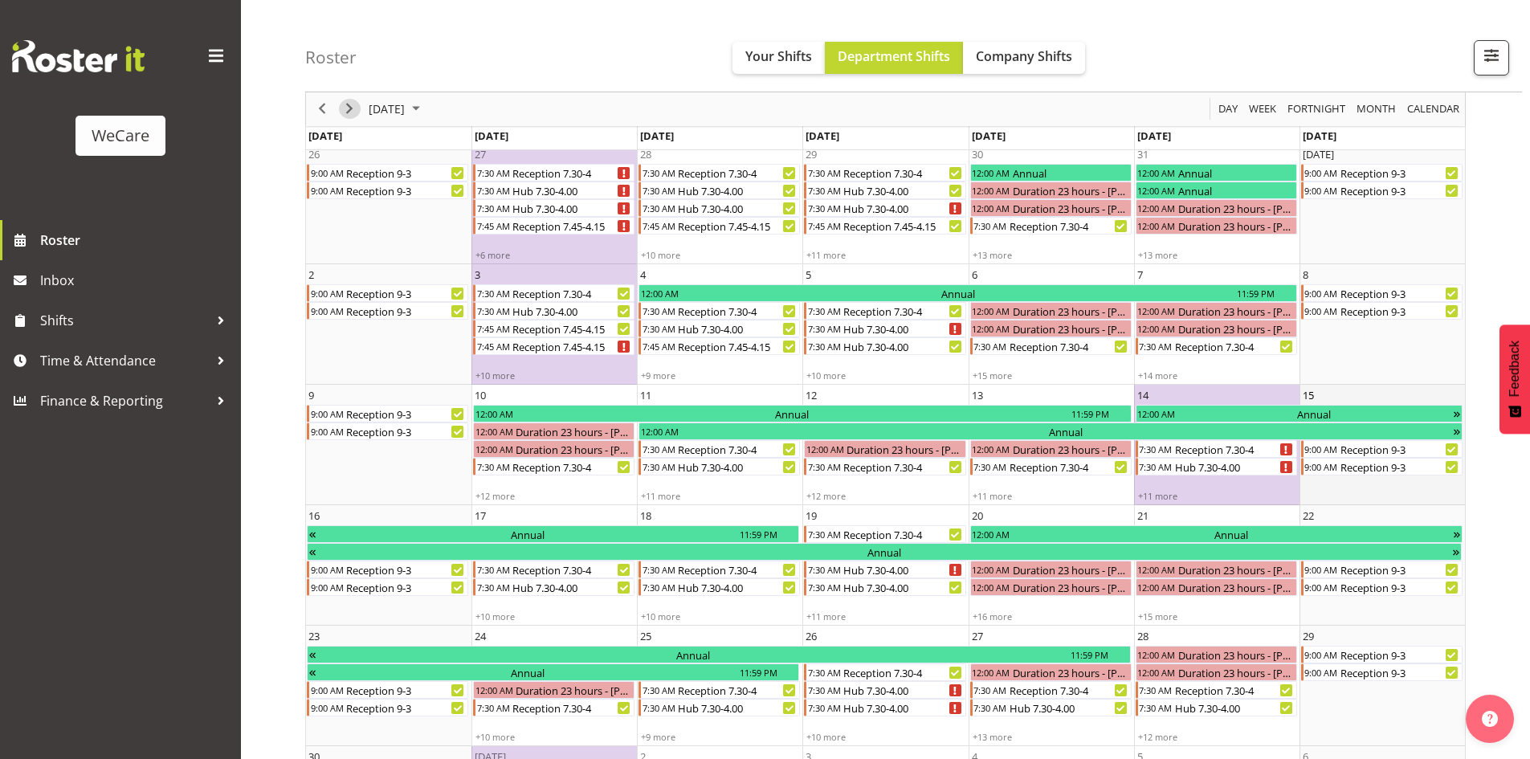
scroll to position [198, 0]
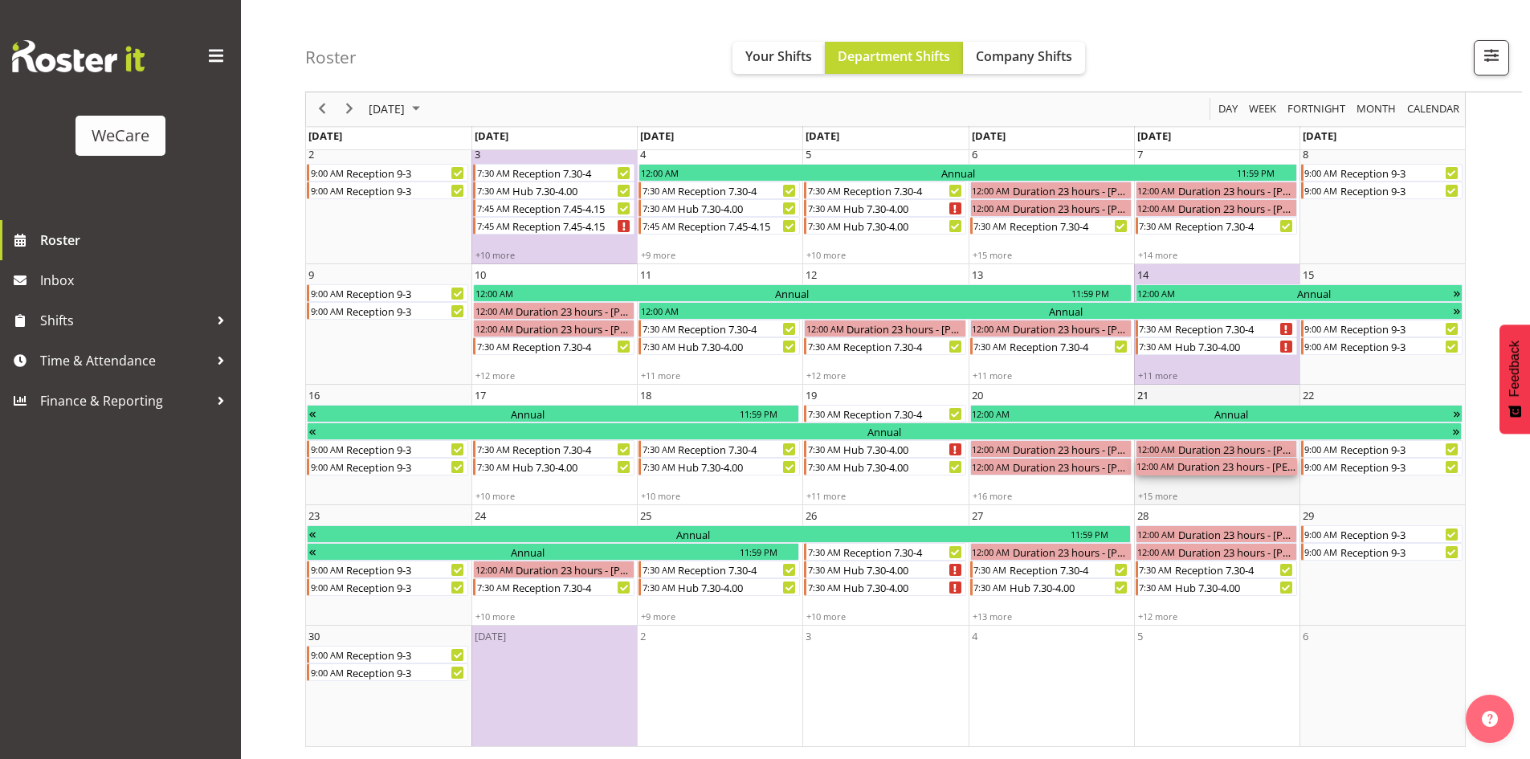
click at [1206, 464] on div "Duration 23 hours - [PERSON_NAME]" at bounding box center [1235, 467] width 121 height 18
click at [1206, 472] on div "Duration 23 hours - [PERSON_NAME]" at bounding box center [1235, 467] width 121 height 18
click at [1203, 430] on div "Annual" at bounding box center [883, 431] width 1135 height 18
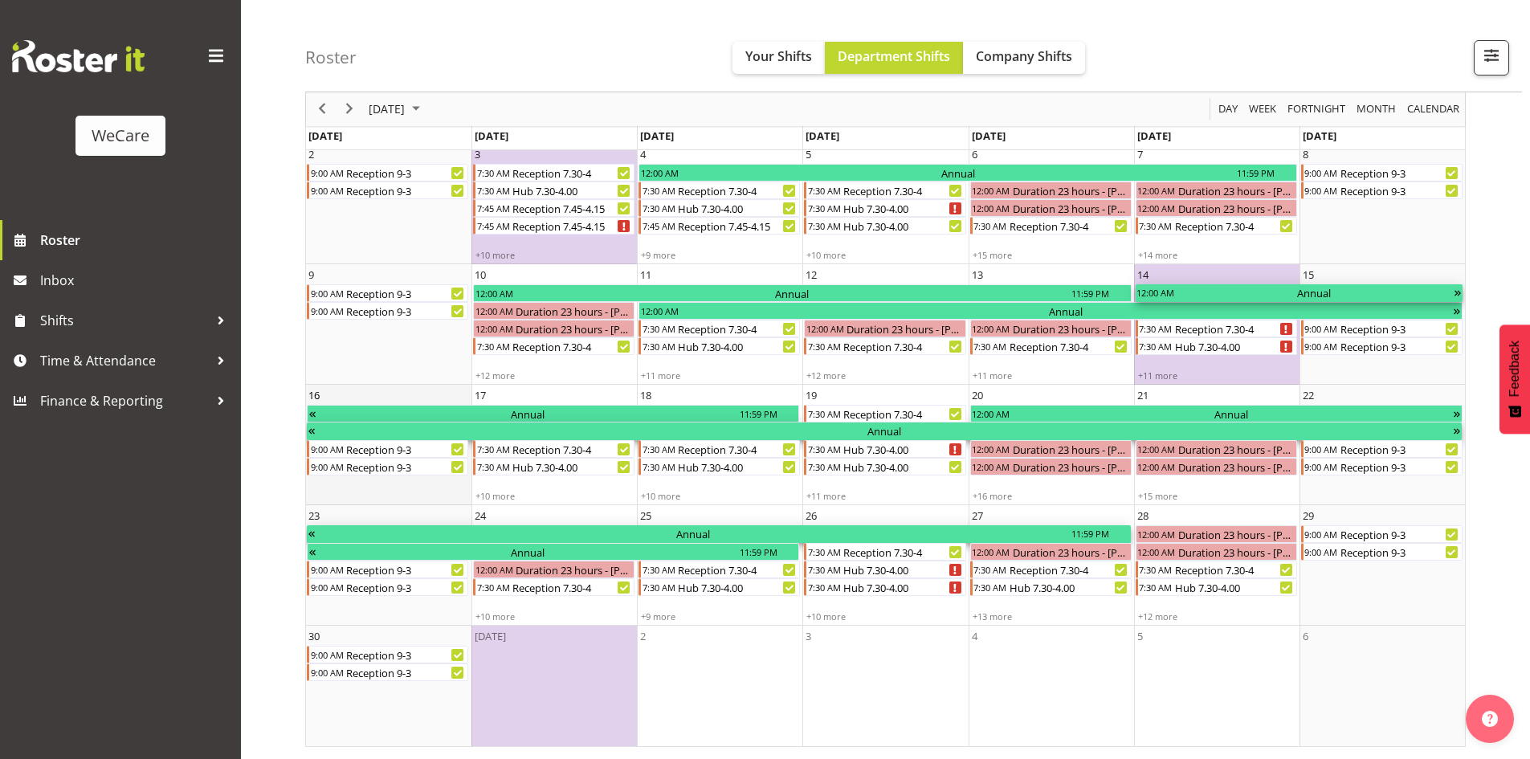
click at [1203, 430] on div "Annual" at bounding box center [883, 431] width 1135 height 18
click at [1160, 401] on td "21 12:00 AM Duration 23 hours - [PERSON_NAME] 12:00 AM Duration 23 hours - [PER…" at bounding box center [1216, 445] width 165 height 120
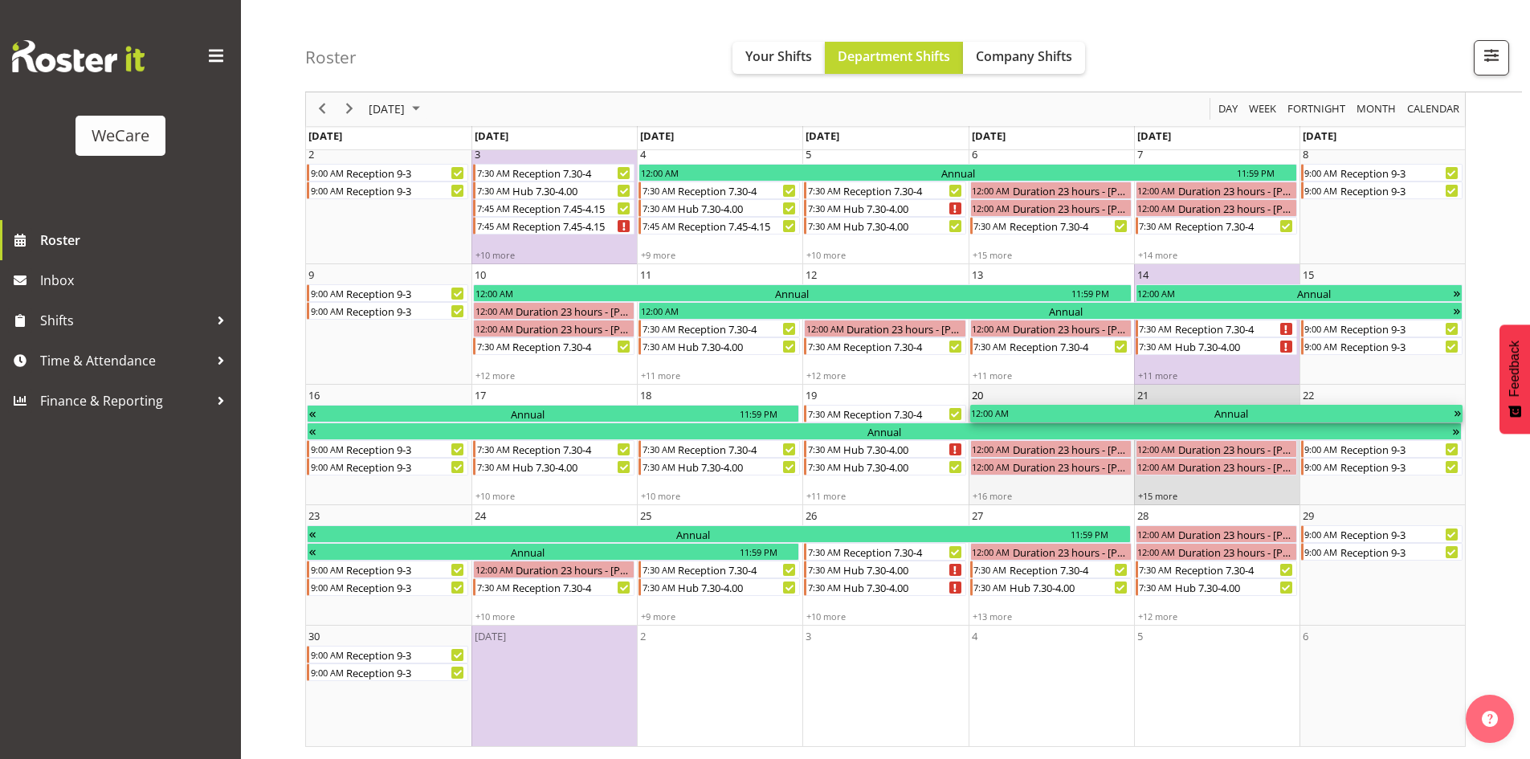
click at [1167, 408] on div "Annual" at bounding box center [1231, 414] width 442 height 18
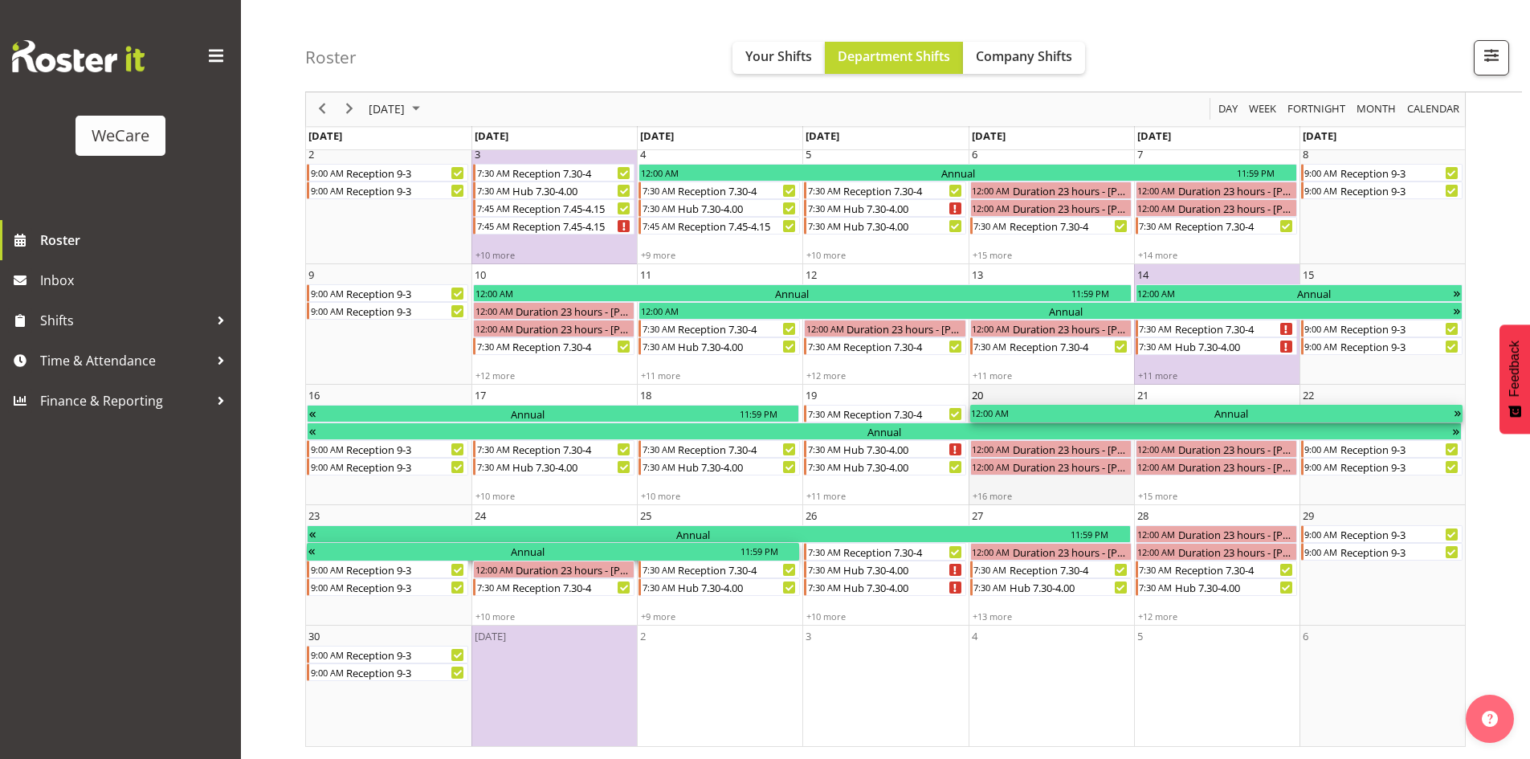
click at [1168, 410] on div "Annual" at bounding box center [1231, 414] width 442 height 18
click at [1126, 314] on div "Annual" at bounding box center [1065, 311] width 774 height 18
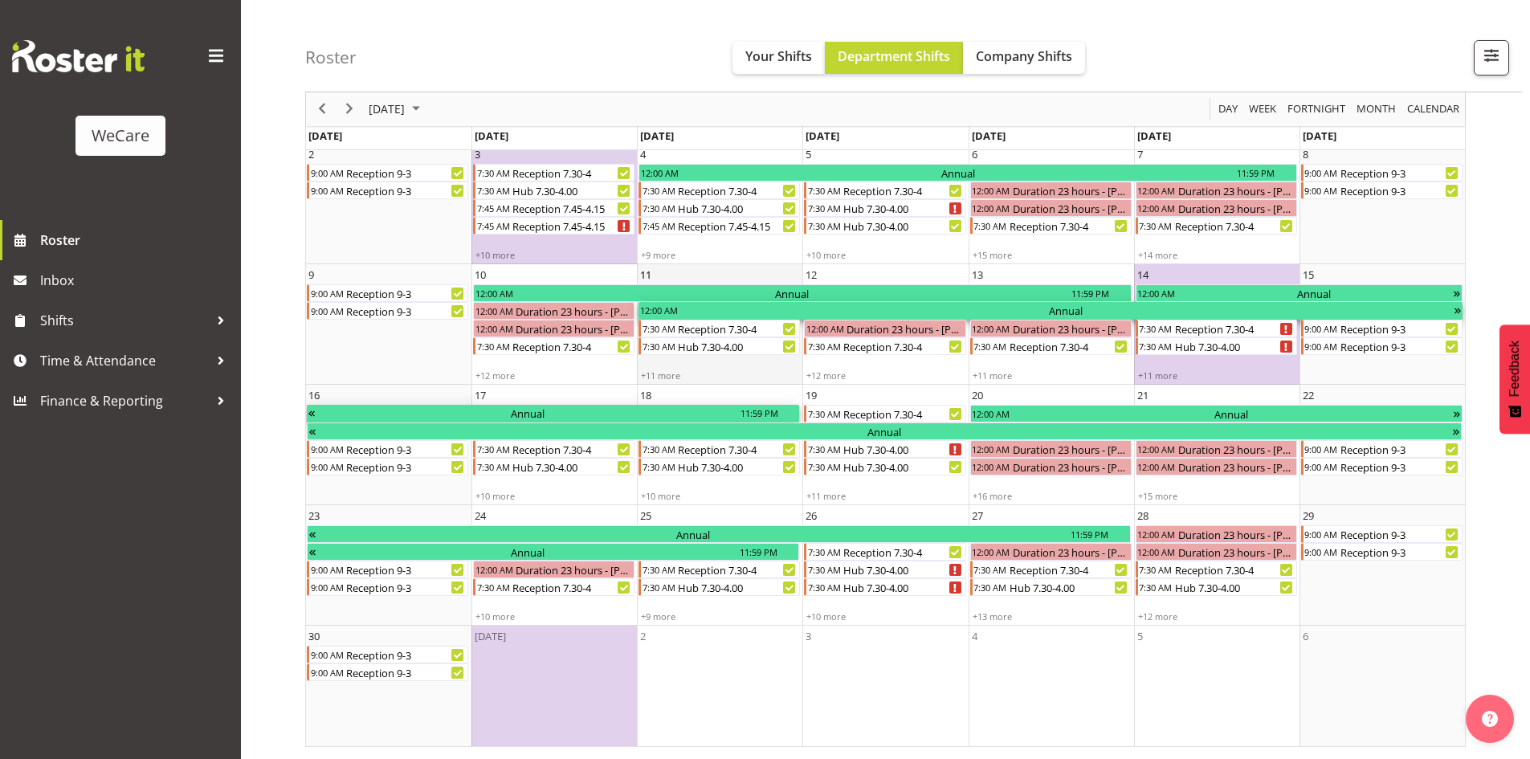
click at [1126, 314] on div "Annual" at bounding box center [1065, 311] width 774 height 18
click at [1094, 296] on div "11:59 PM" at bounding box center [1091, 293] width 40 height 18
click at [1262, 105] on span "Week" at bounding box center [1262, 110] width 31 height 20
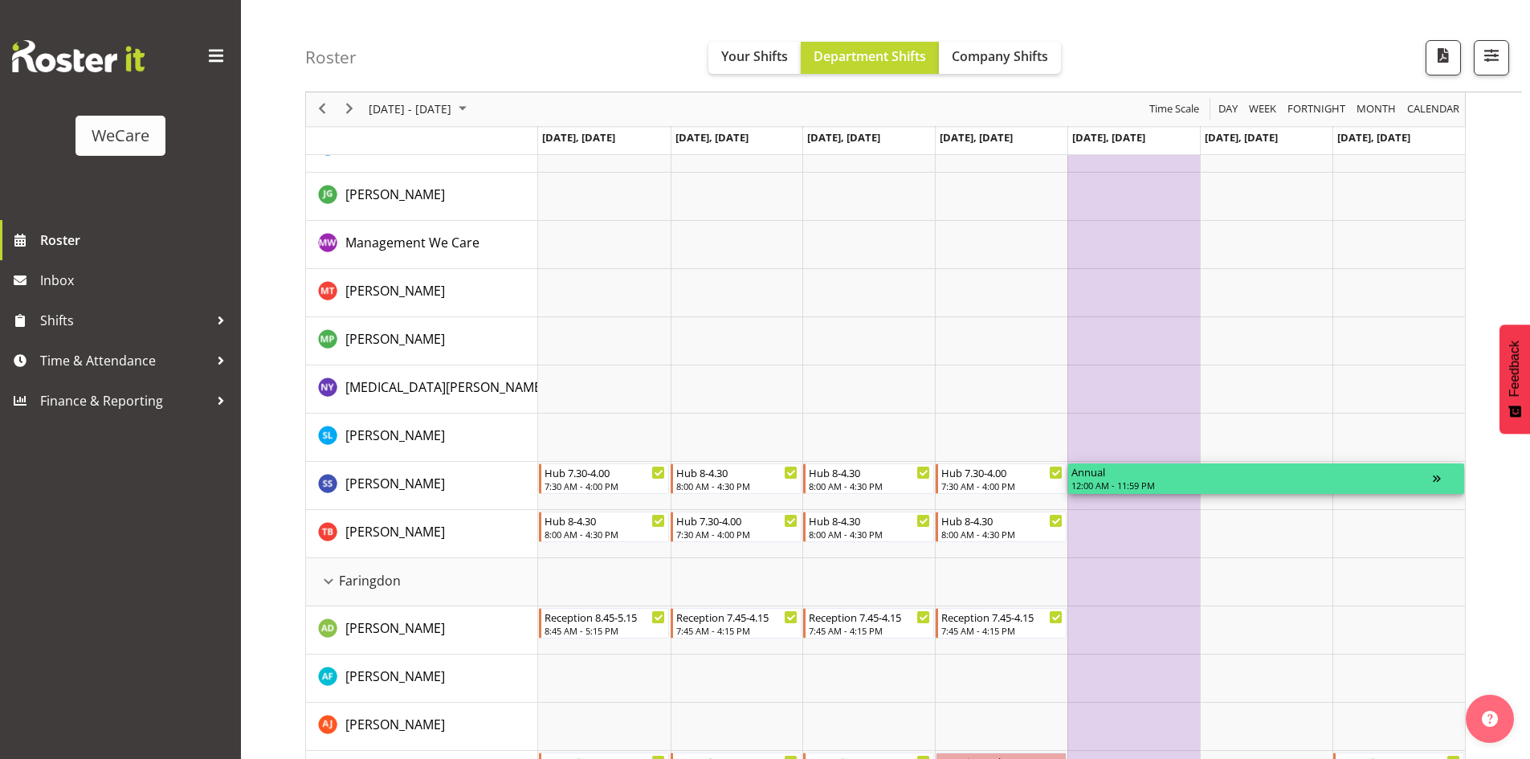
click at [1437, 476] on div "Timeline Week of November 14, 2025" at bounding box center [1446, 478] width 28 height 31
click at [1439, 482] on div "Timeline Week of November 14, 2025" at bounding box center [1446, 478] width 28 height 31
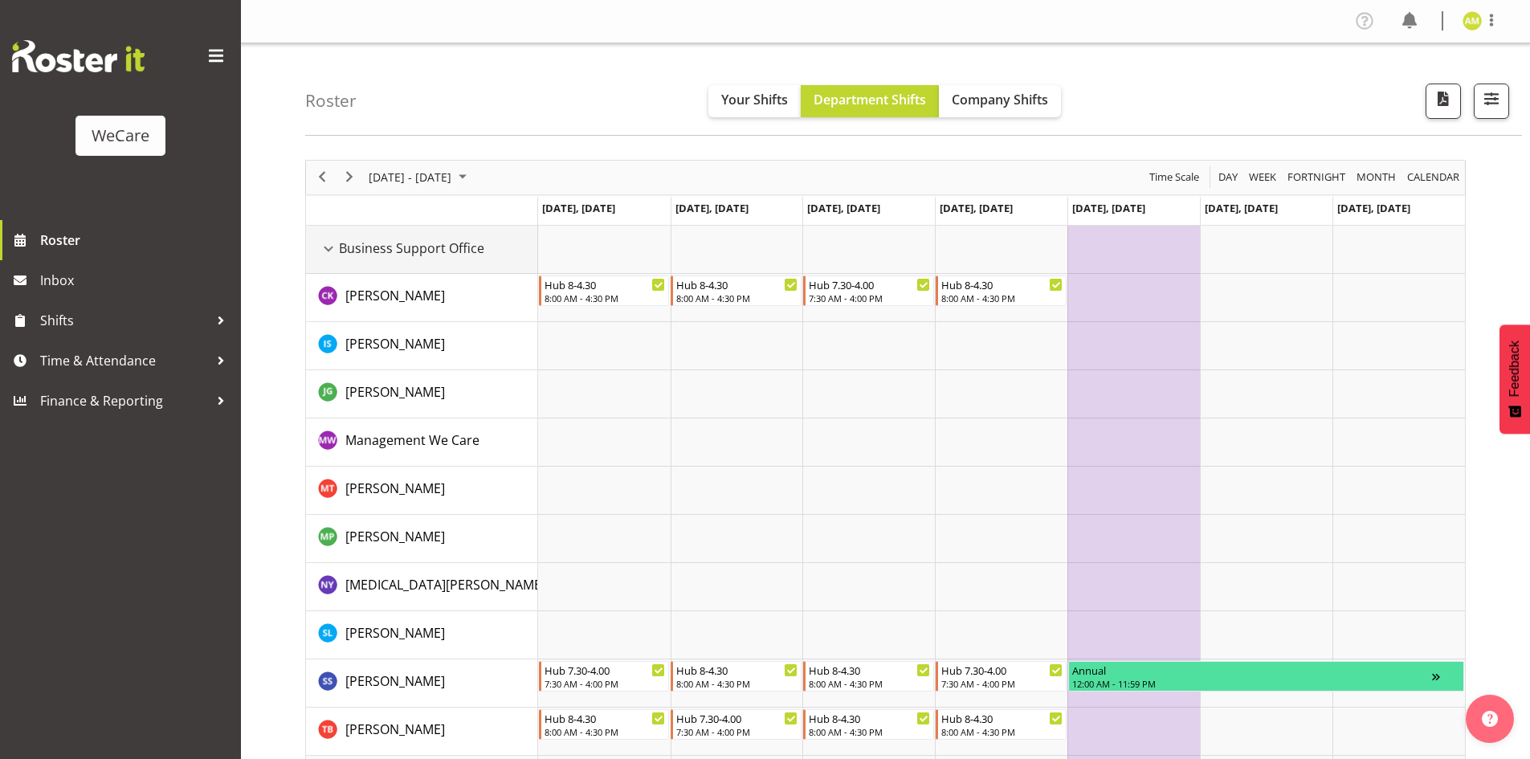
click at [330, 250] on div "Business Support Office resource" at bounding box center [328, 248] width 21 height 21
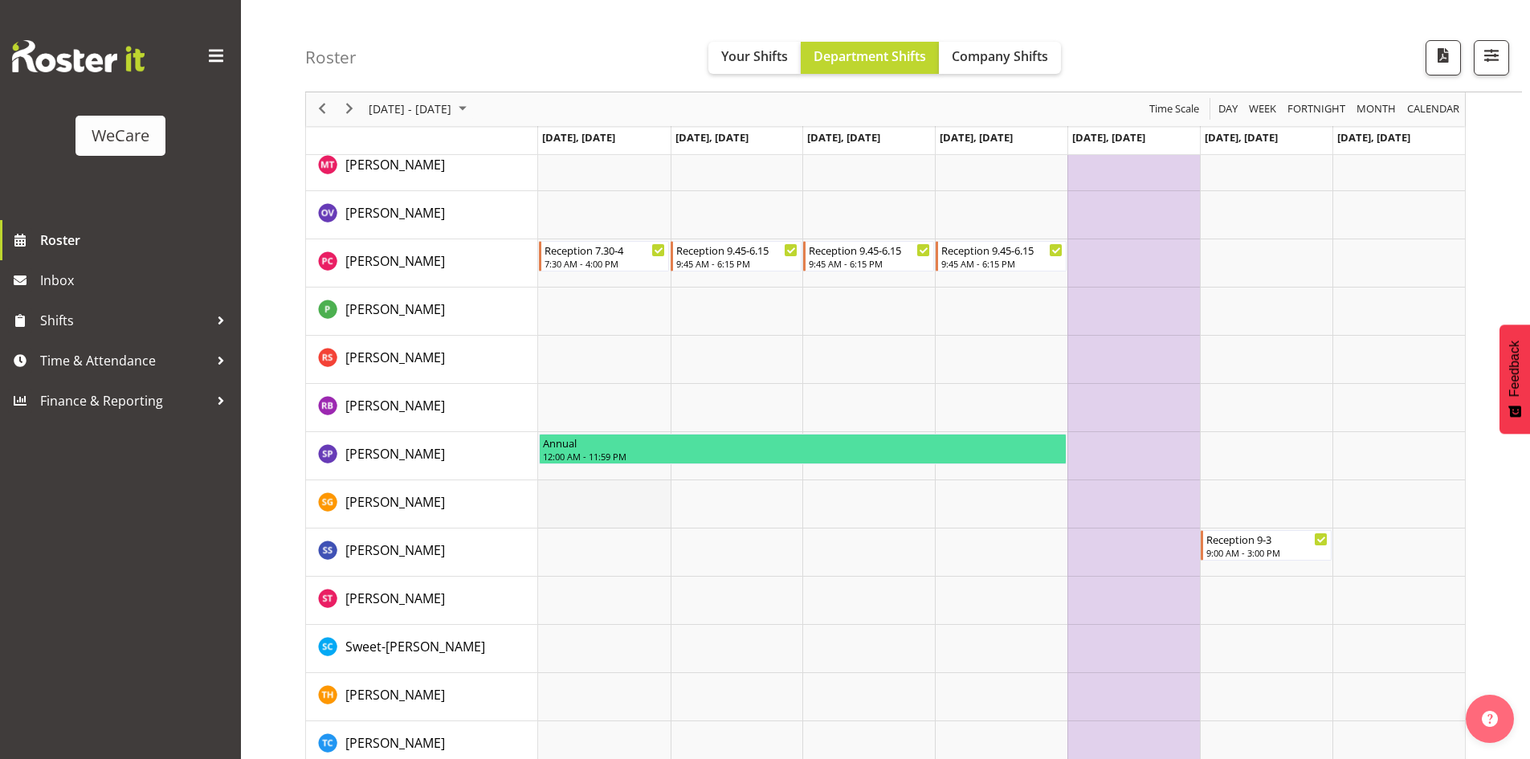
scroll to position [4249, 0]
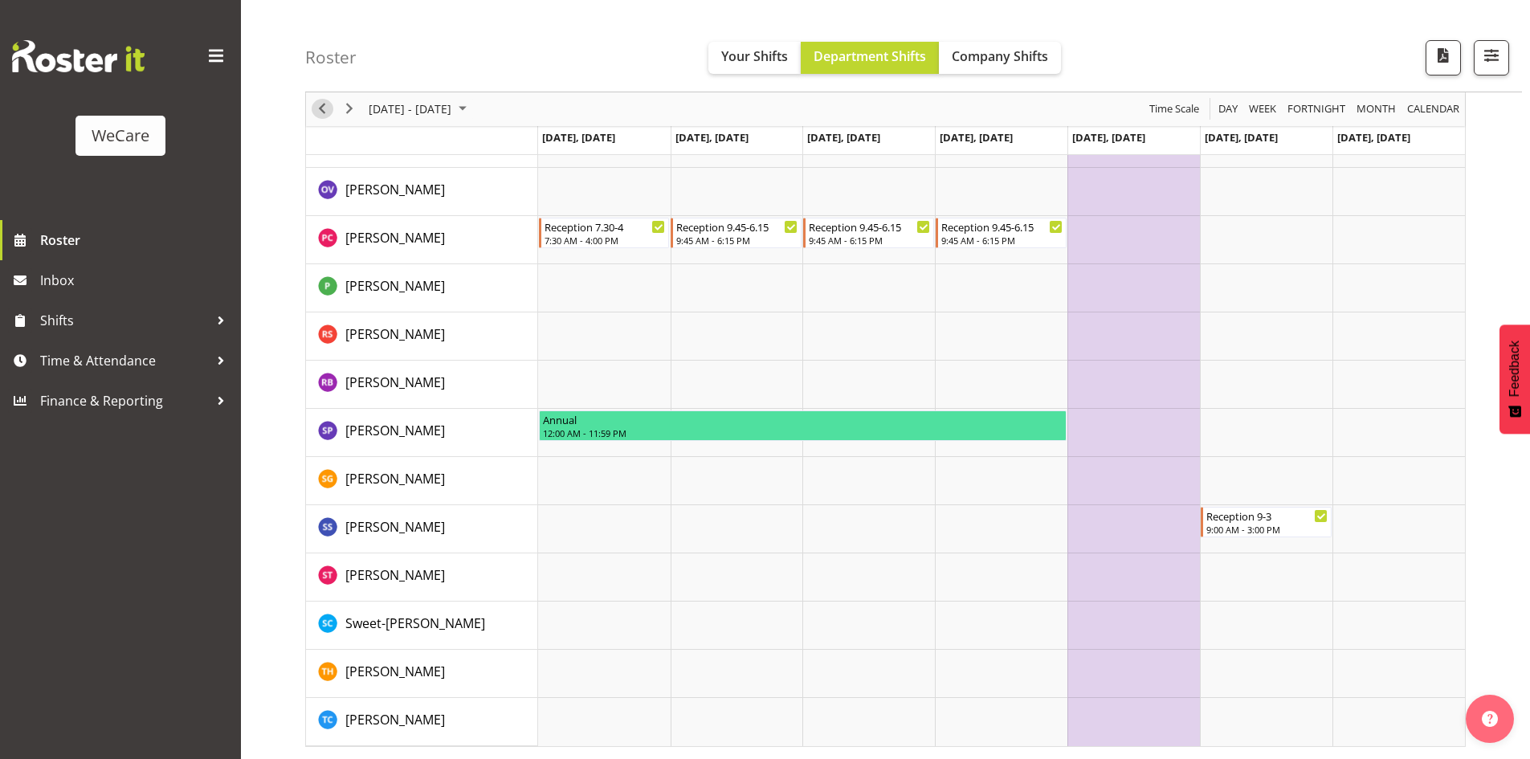
click at [316, 107] on span "Previous" at bounding box center [321, 110] width 19 height 20
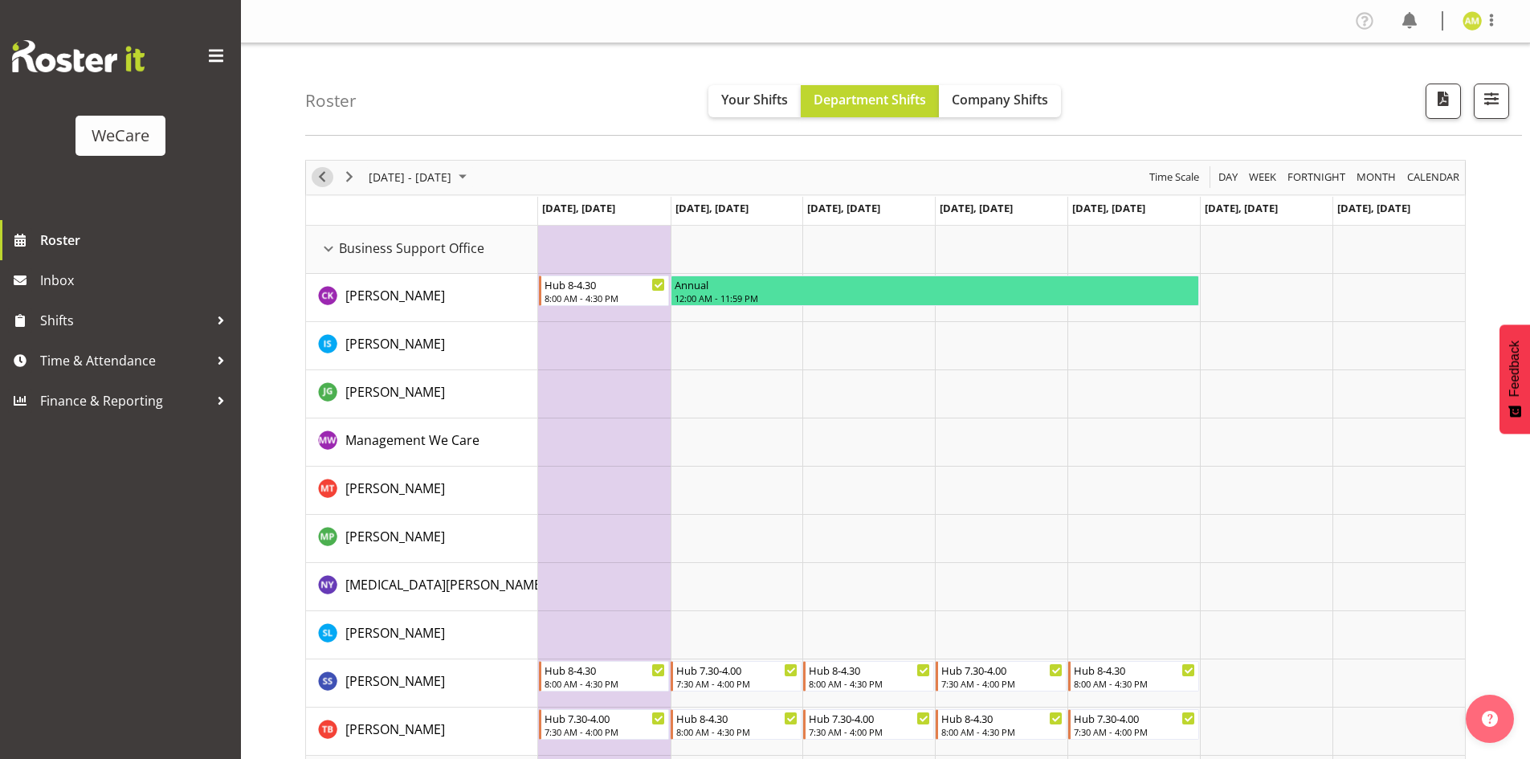
click at [319, 178] on span "Previous" at bounding box center [321, 177] width 19 height 20
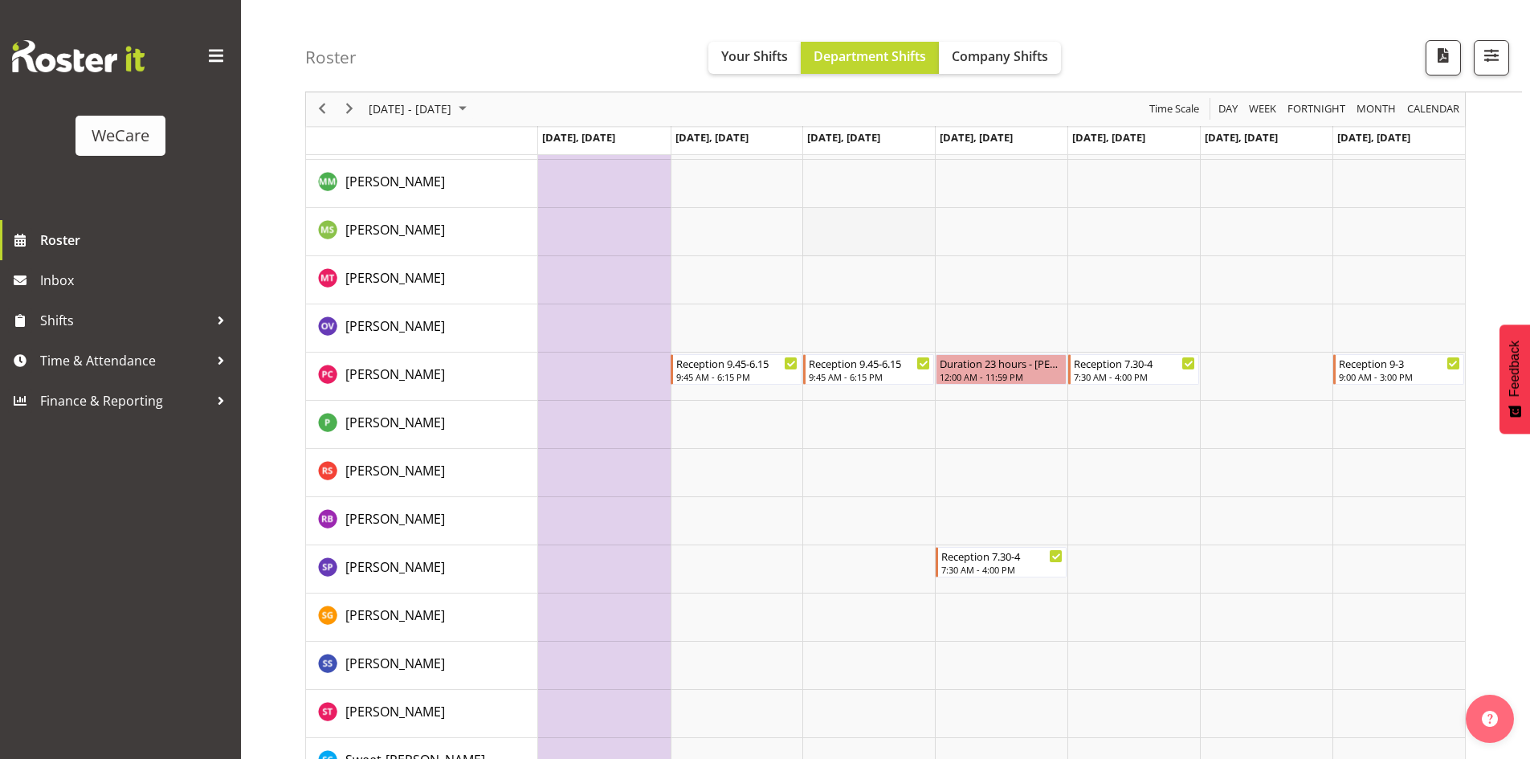
scroll to position [4731, 0]
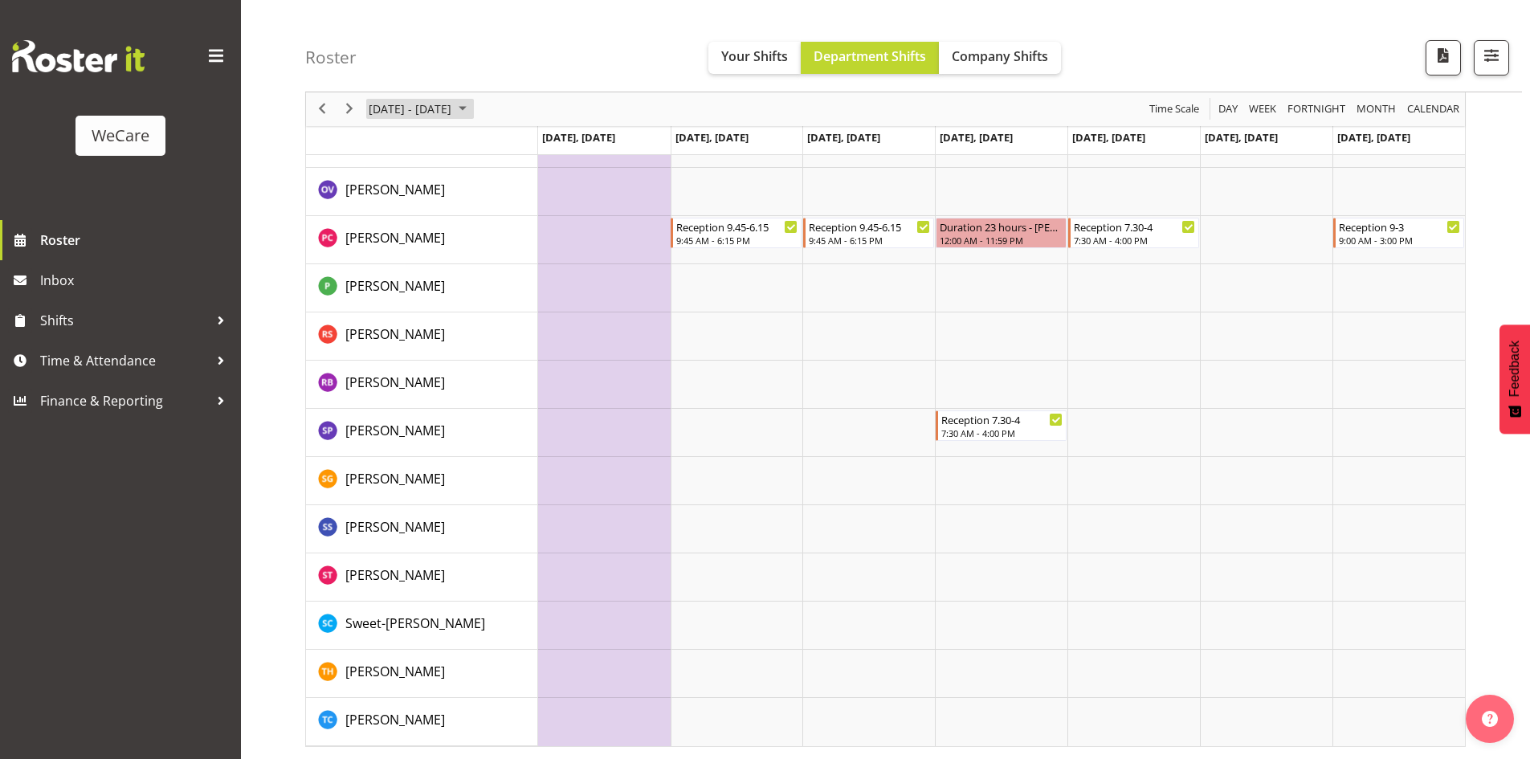
click at [472, 113] on span "October 2025" at bounding box center [462, 110] width 19 height 20
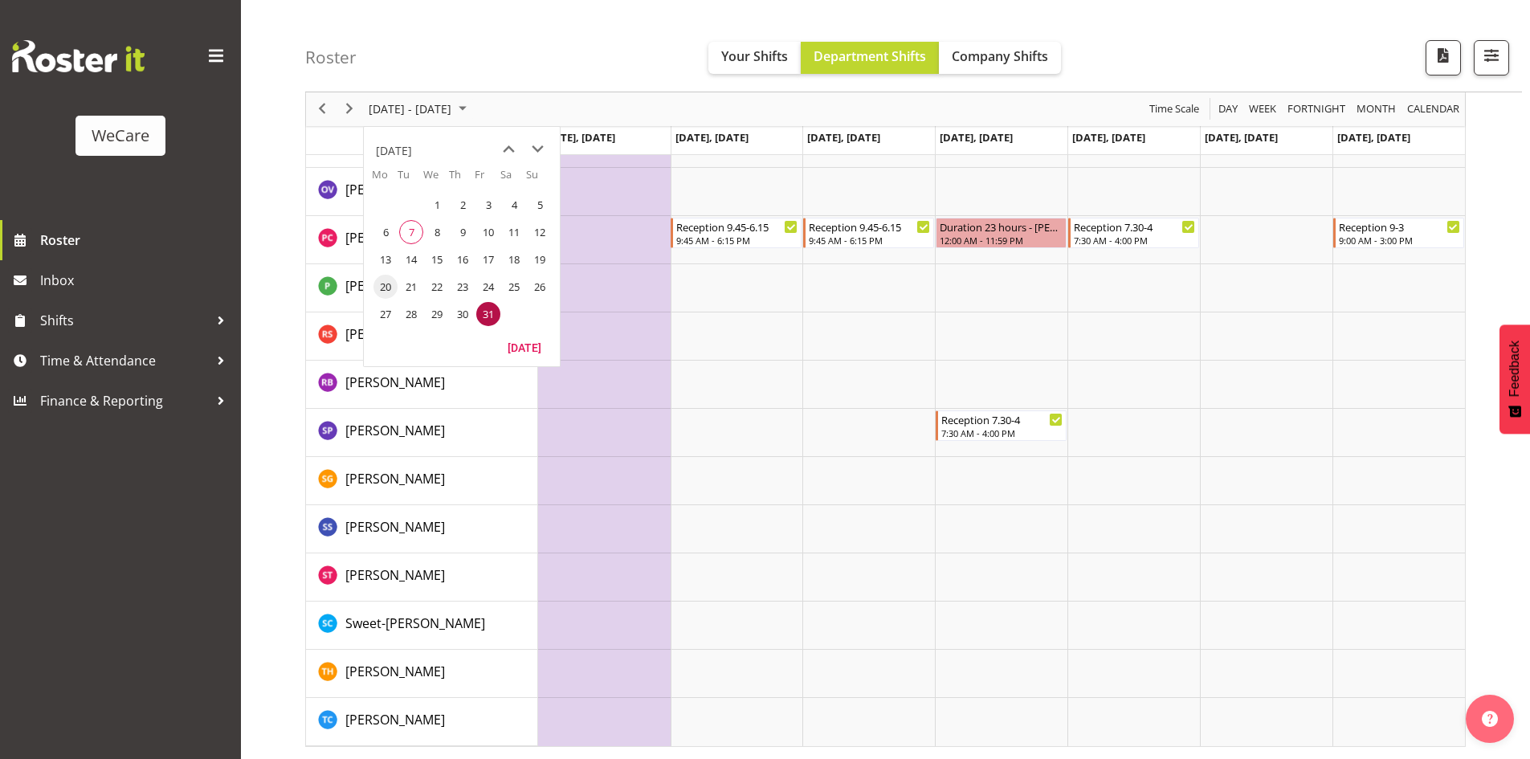
click at [374, 294] on td "20" at bounding box center [385, 286] width 26 height 27
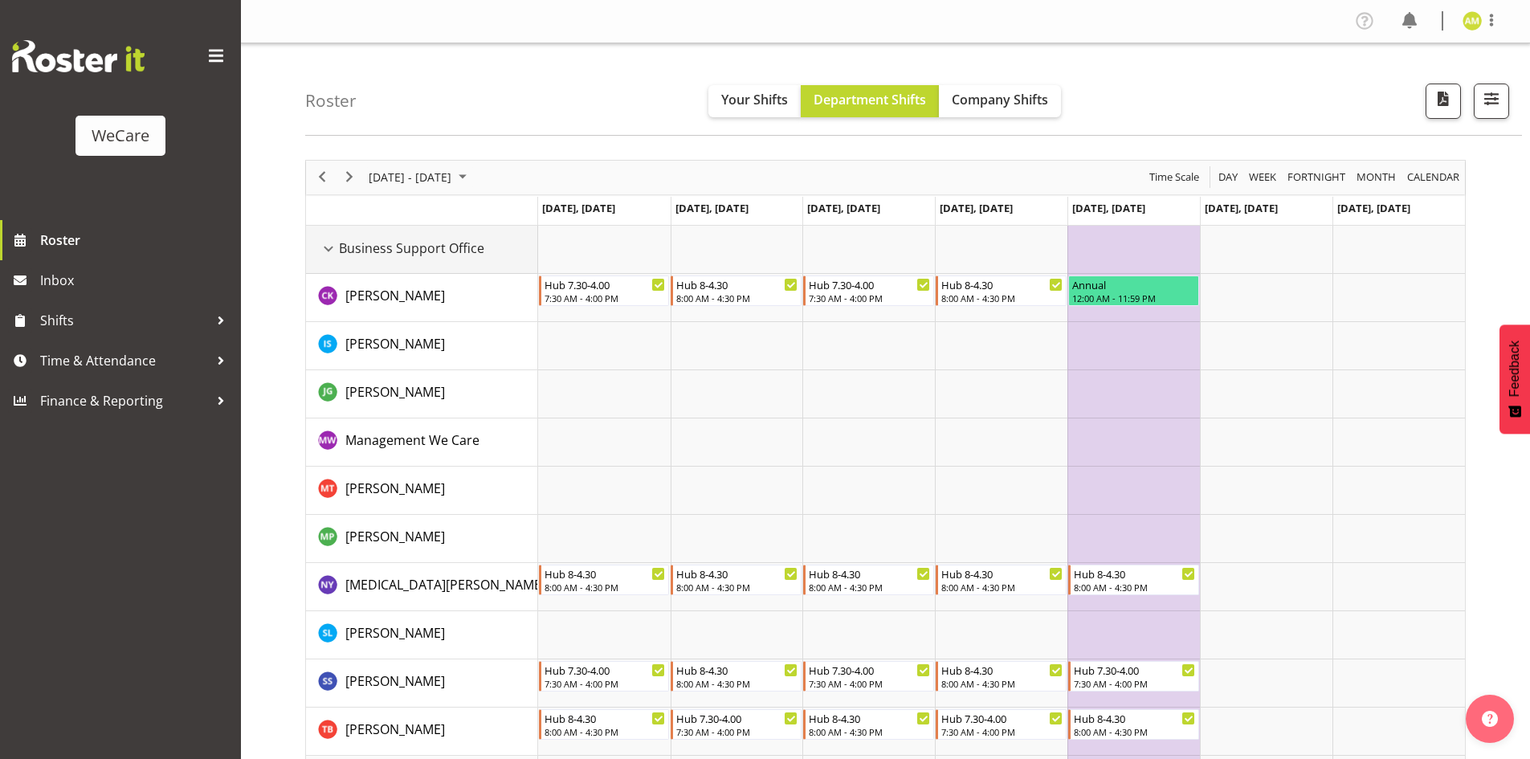
click at [318, 240] on div "Business Support Office resource" at bounding box center [328, 248] width 21 height 21
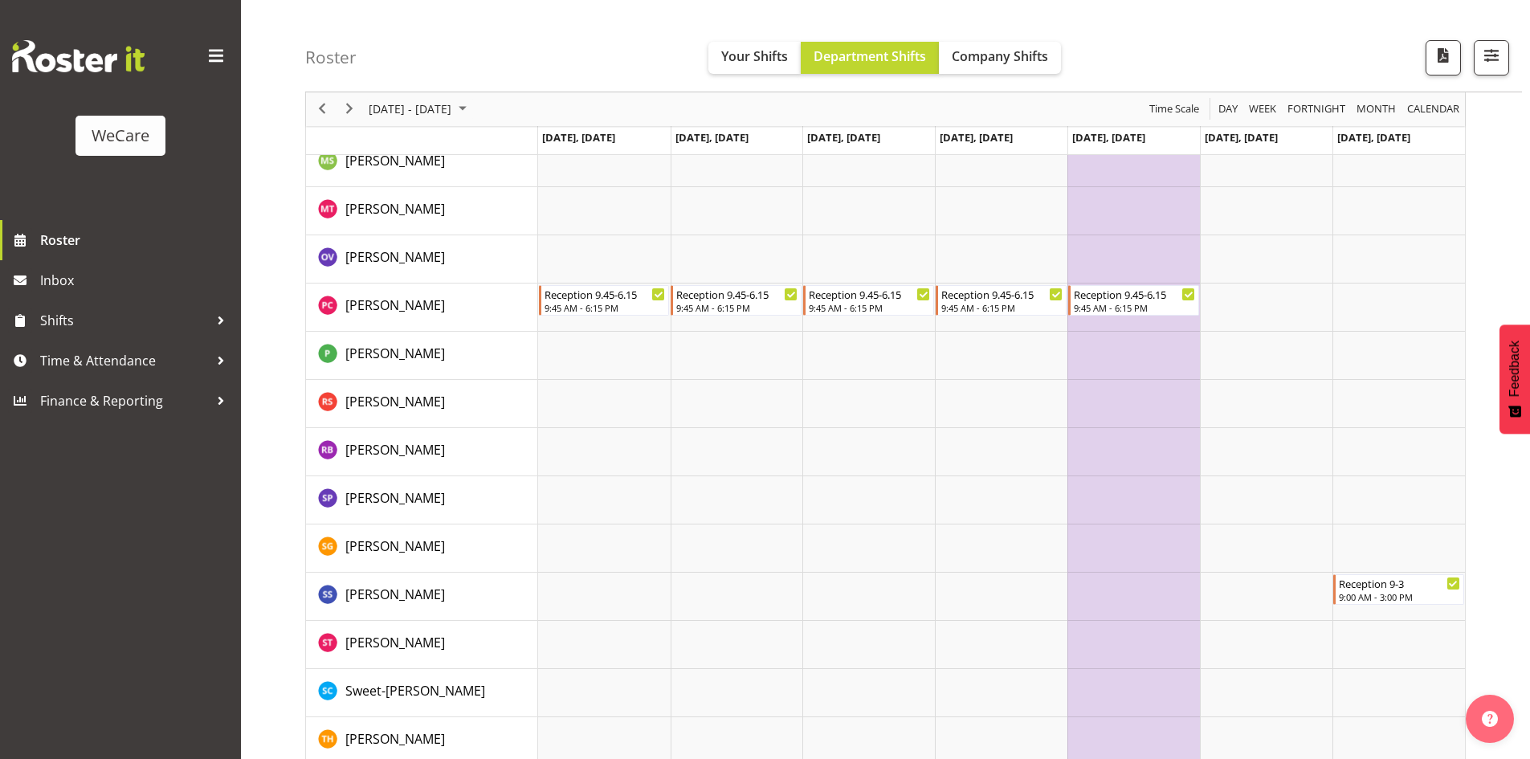
scroll to position [4249, 0]
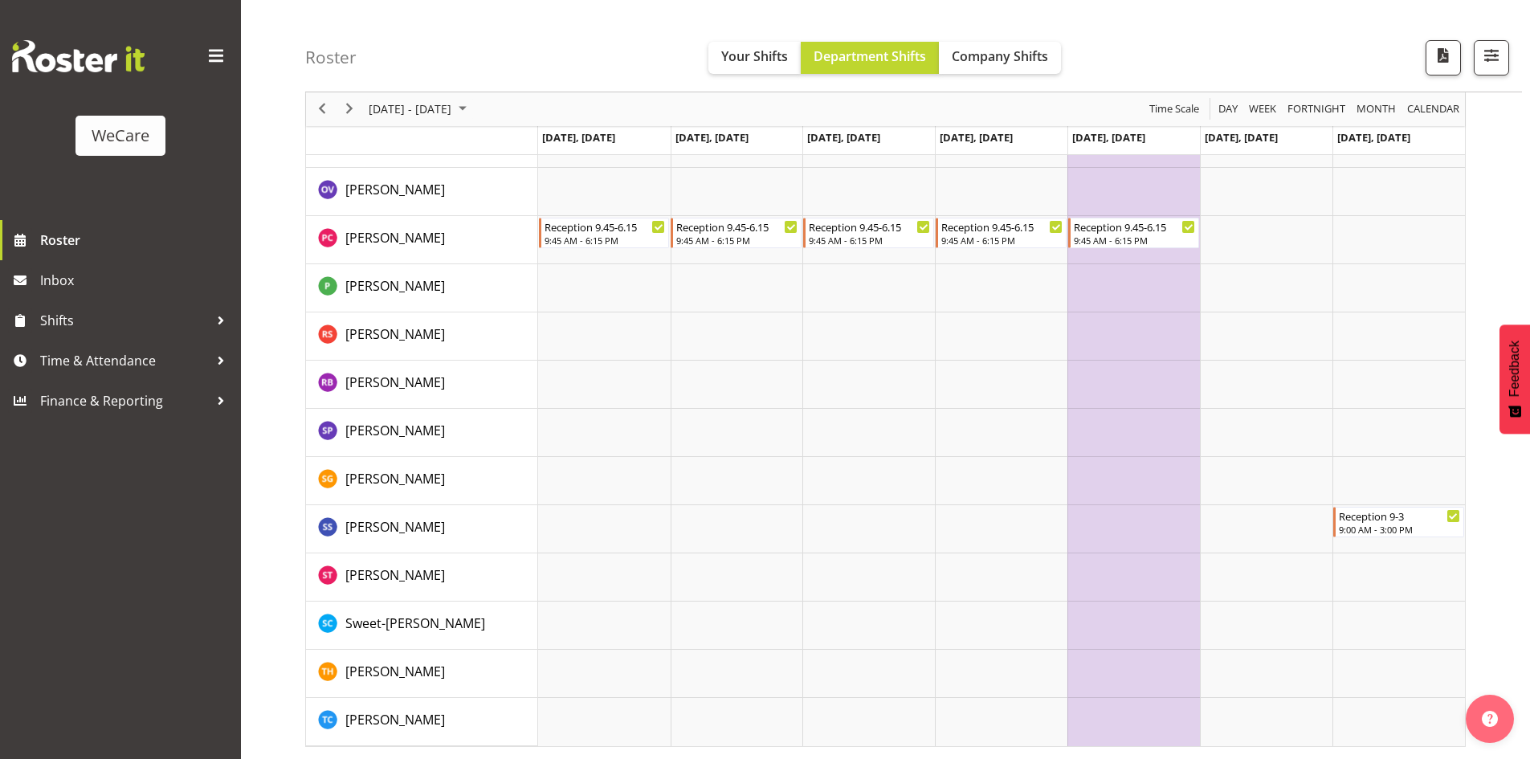
click at [460, 128] on td "Timeline Week of October 20, 2025" at bounding box center [422, 140] width 232 height 29
click at [460, 124] on div "[DATE] - [DATE]" at bounding box center [419, 109] width 113 height 34
click at [460, 121] on div "[DATE] - [DATE]" at bounding box center [419, 109] width 113 height 34
click at [539, 151] on span "next month" at bounding box center [537, 149] width 28 height 29
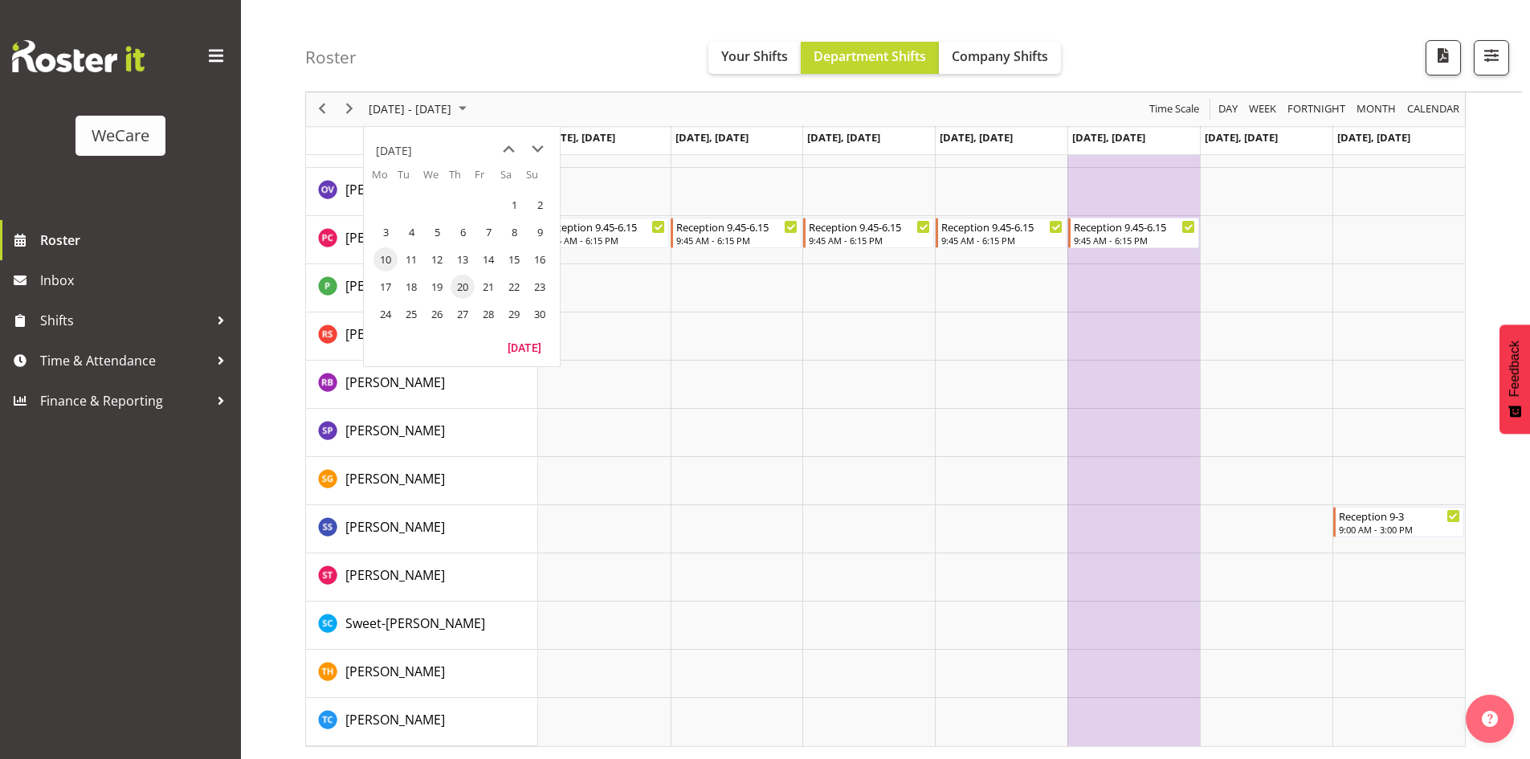
click at [392, 262] on span "10" at bounding box center [385, 259] width 24 height 24
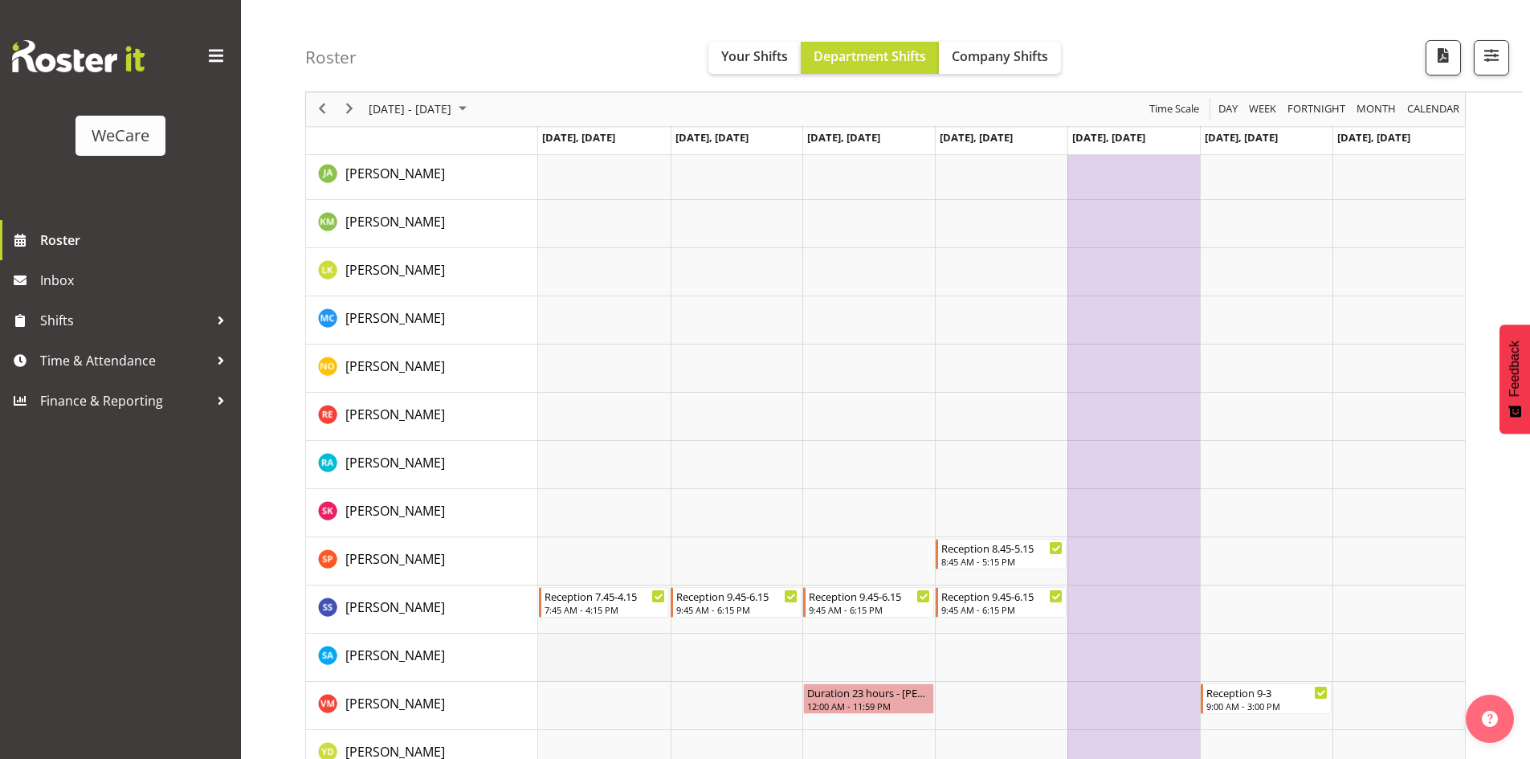
scroll to position [556, 0]
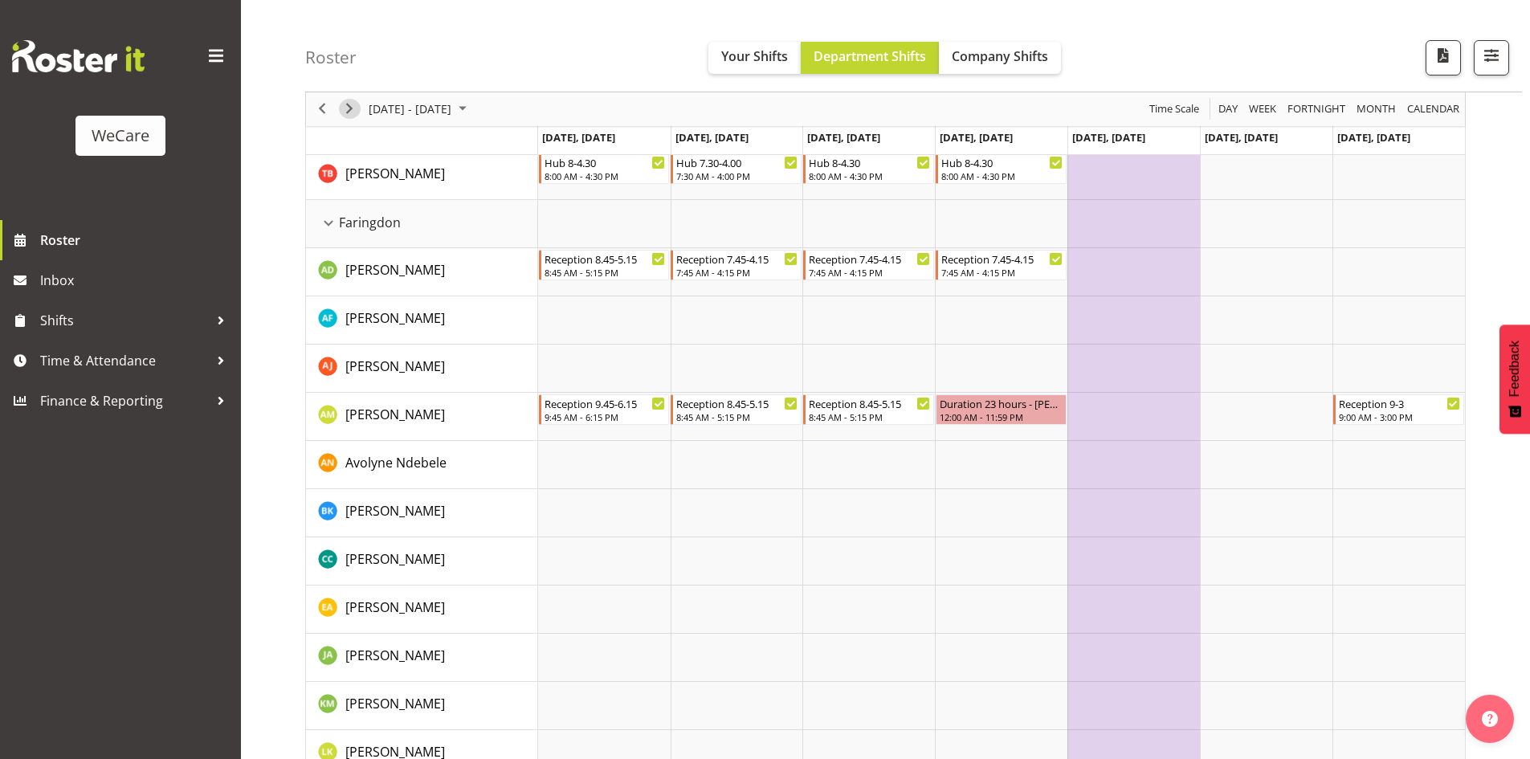
click at [351, 108] on span "Next" at bounding box center [349, 110] width 19 height 20
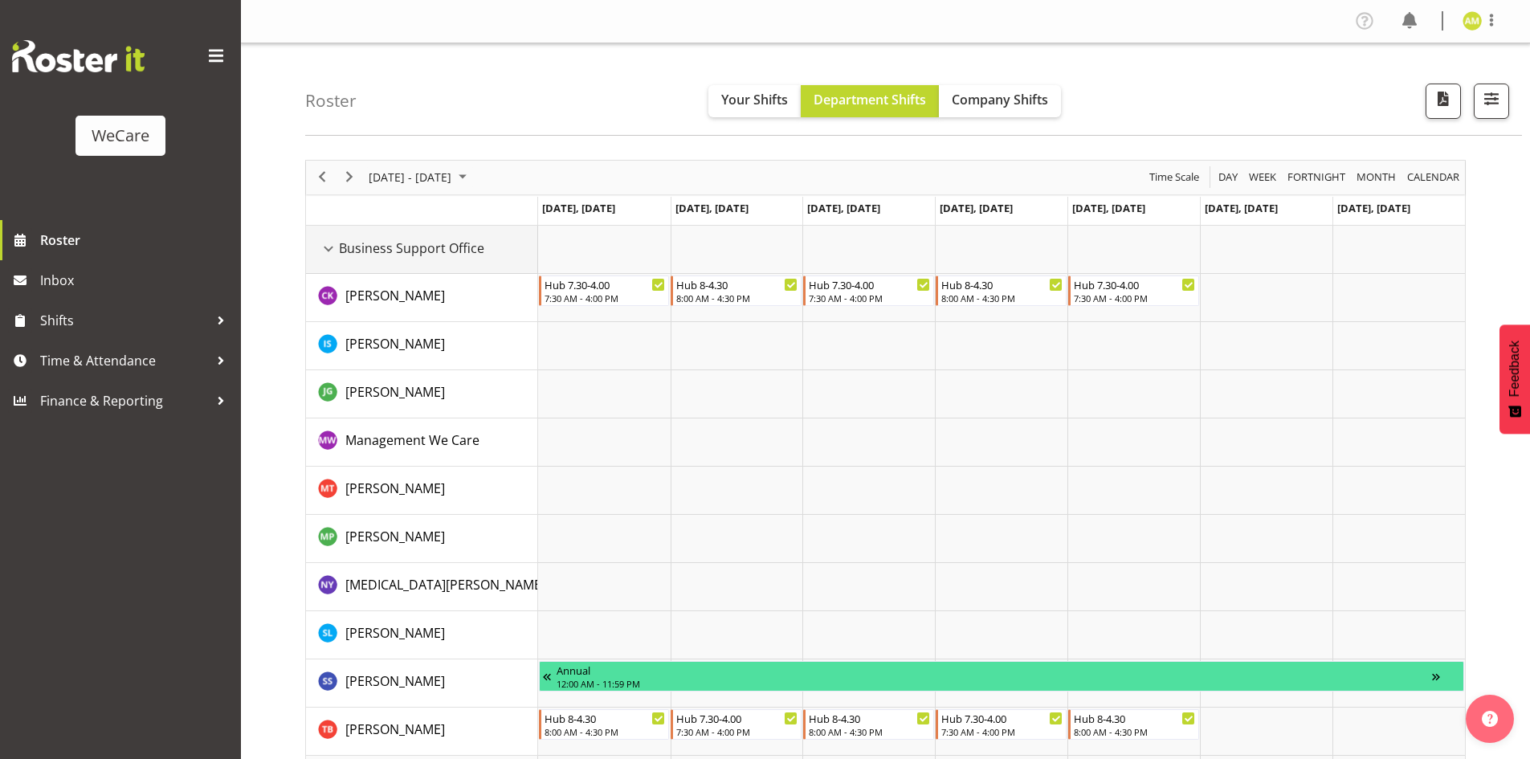
click at [337, 244] on div "Business Support Office resource" at bounding box center [328, 248] width 21 height 21
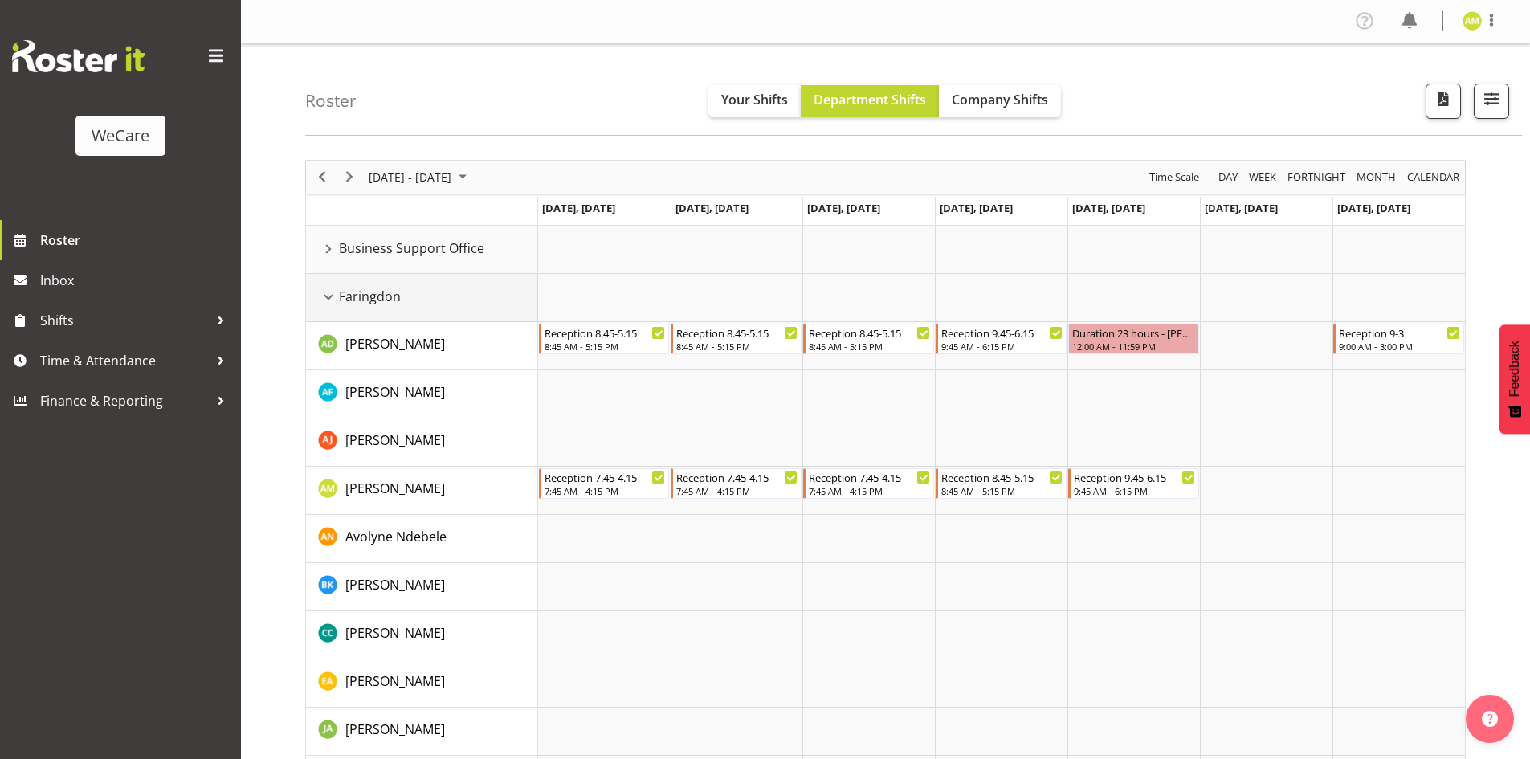
click at [332, 294] on div "Faringdon resource" at bounding box center [328, 297] width 21 height 21
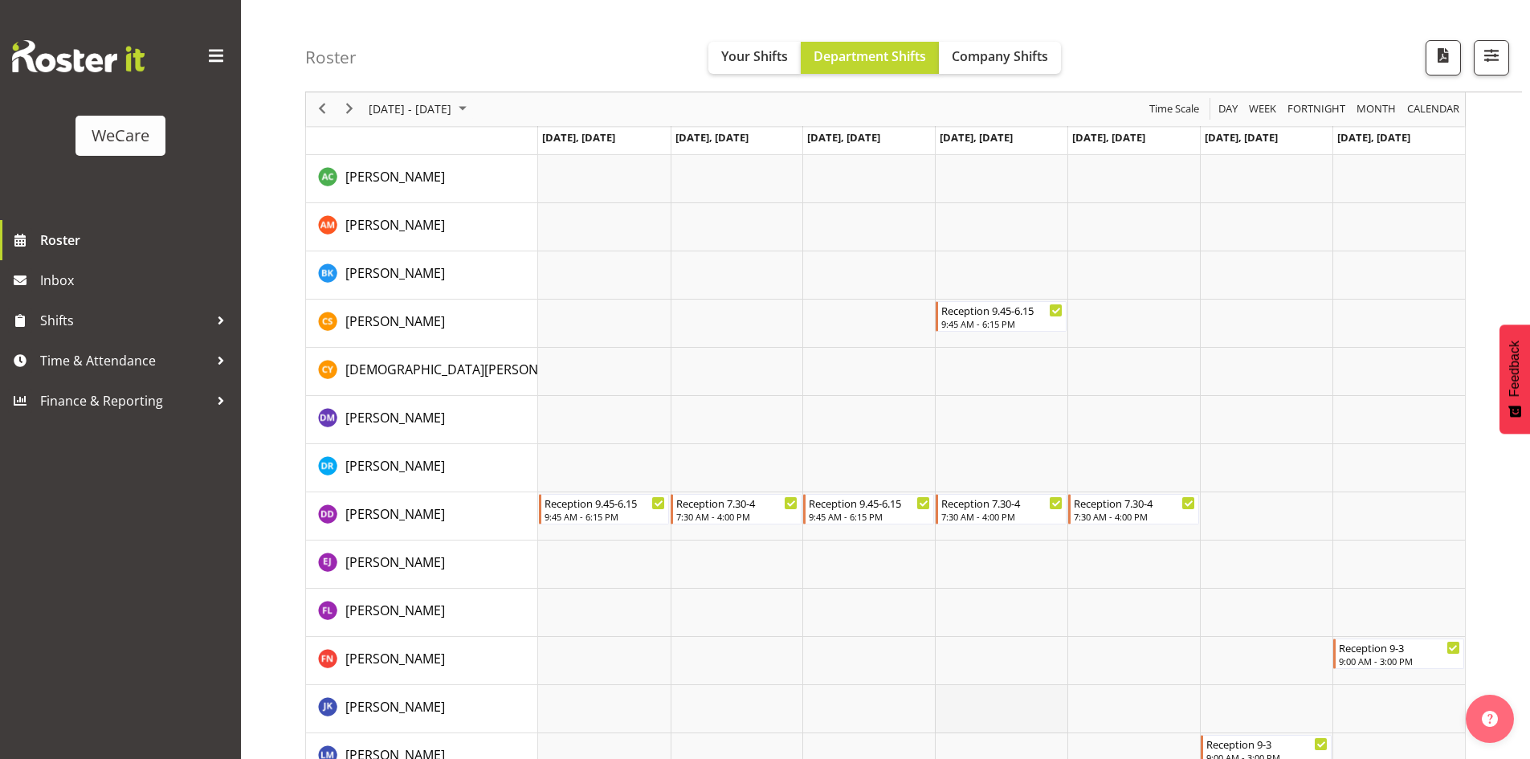
scroll to position [2328, 0]
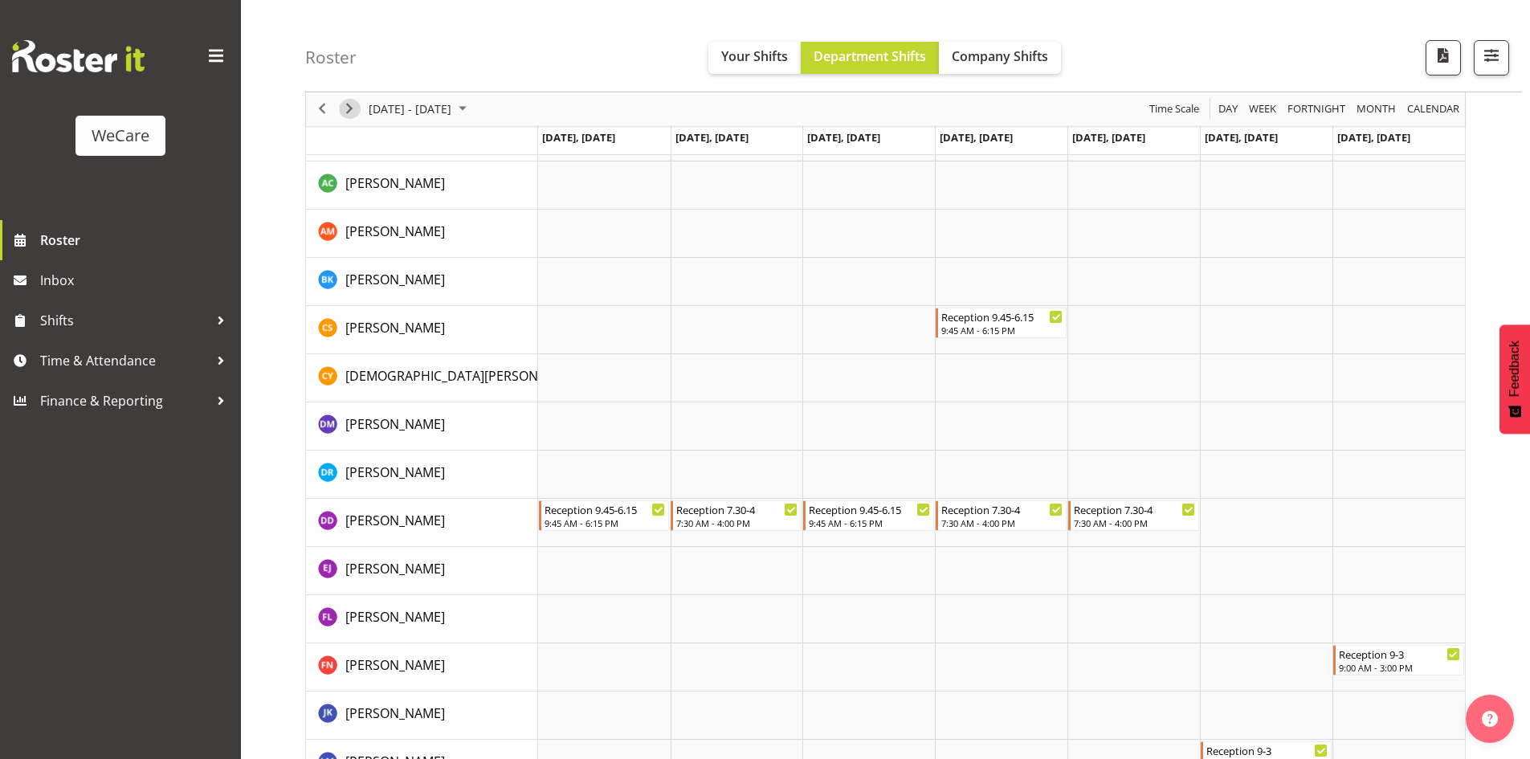
drag, startPoint x: 351, startPoint y: 104, endPoint x: 519, endPoint y: 169, distance: 180.0
click at [351, 104] on span "Next" at bounding box center [349, 110] width 19 height 20
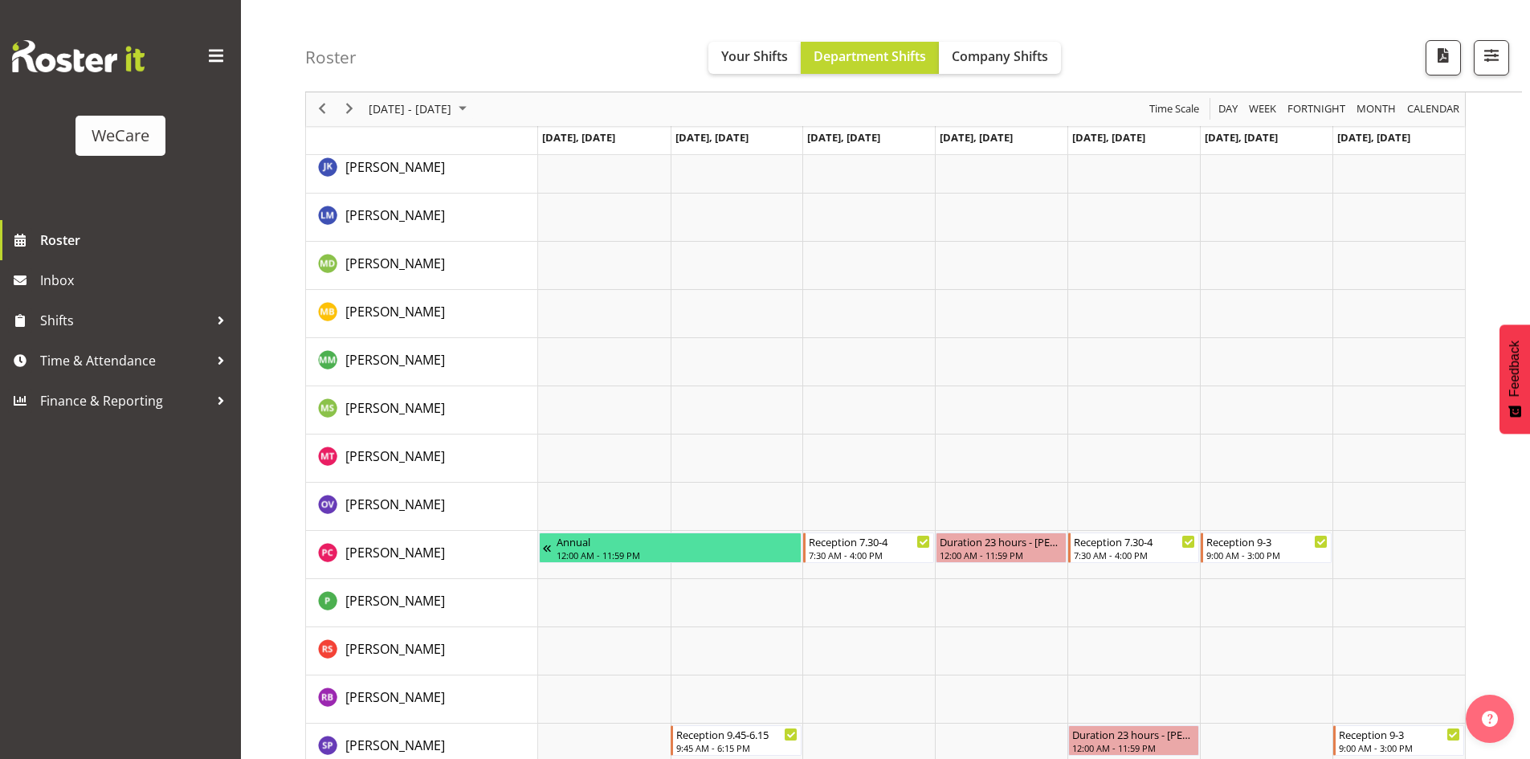
scroll to position [4731, 0]
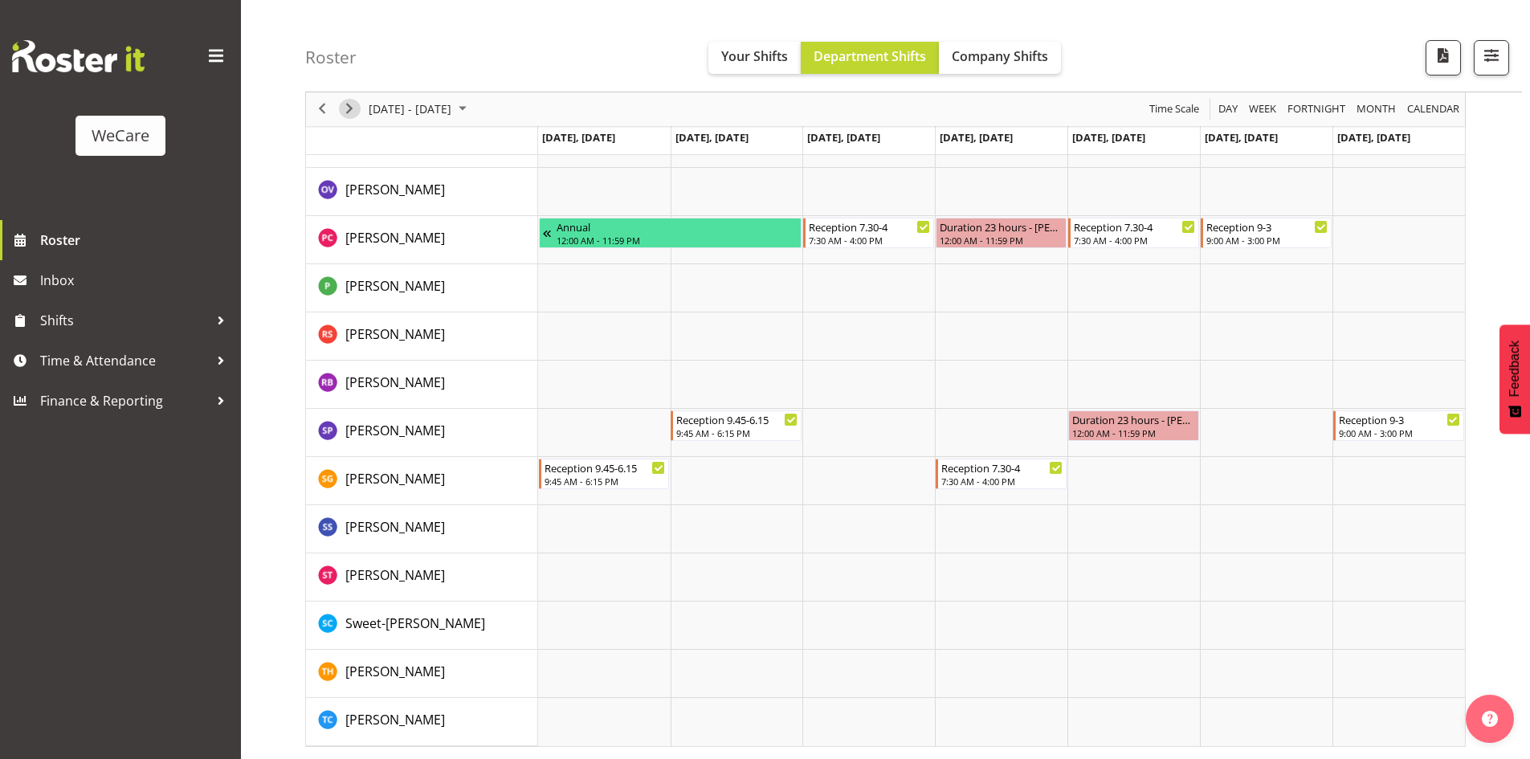
click at [352, 116] on span "Next" at bounding box center [349, 110] width 19 height 20
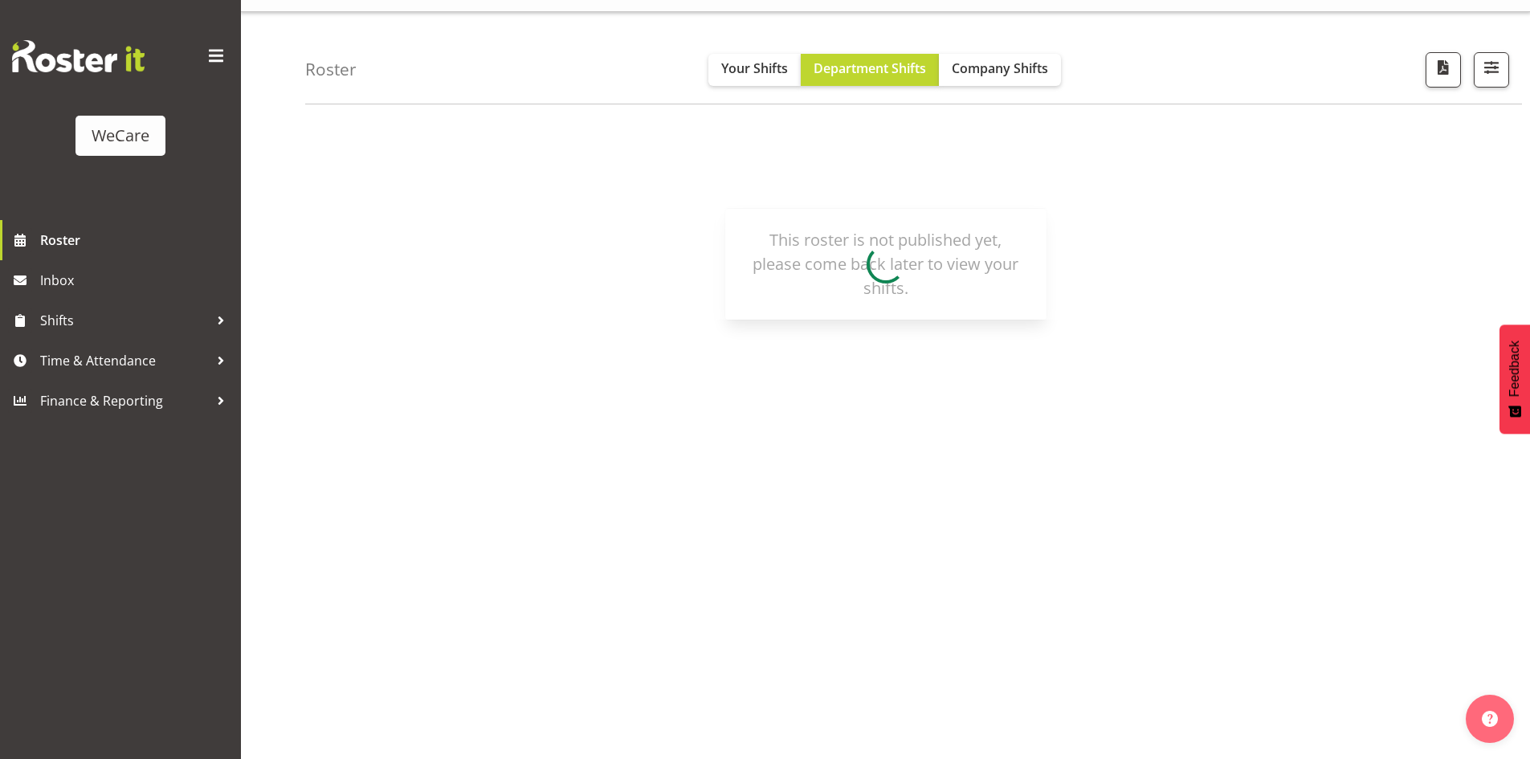
scroll to position [31, 0]
click at [953, 67] on span "Company Shifts" at bounding box center [999, 68] width 96 height 18
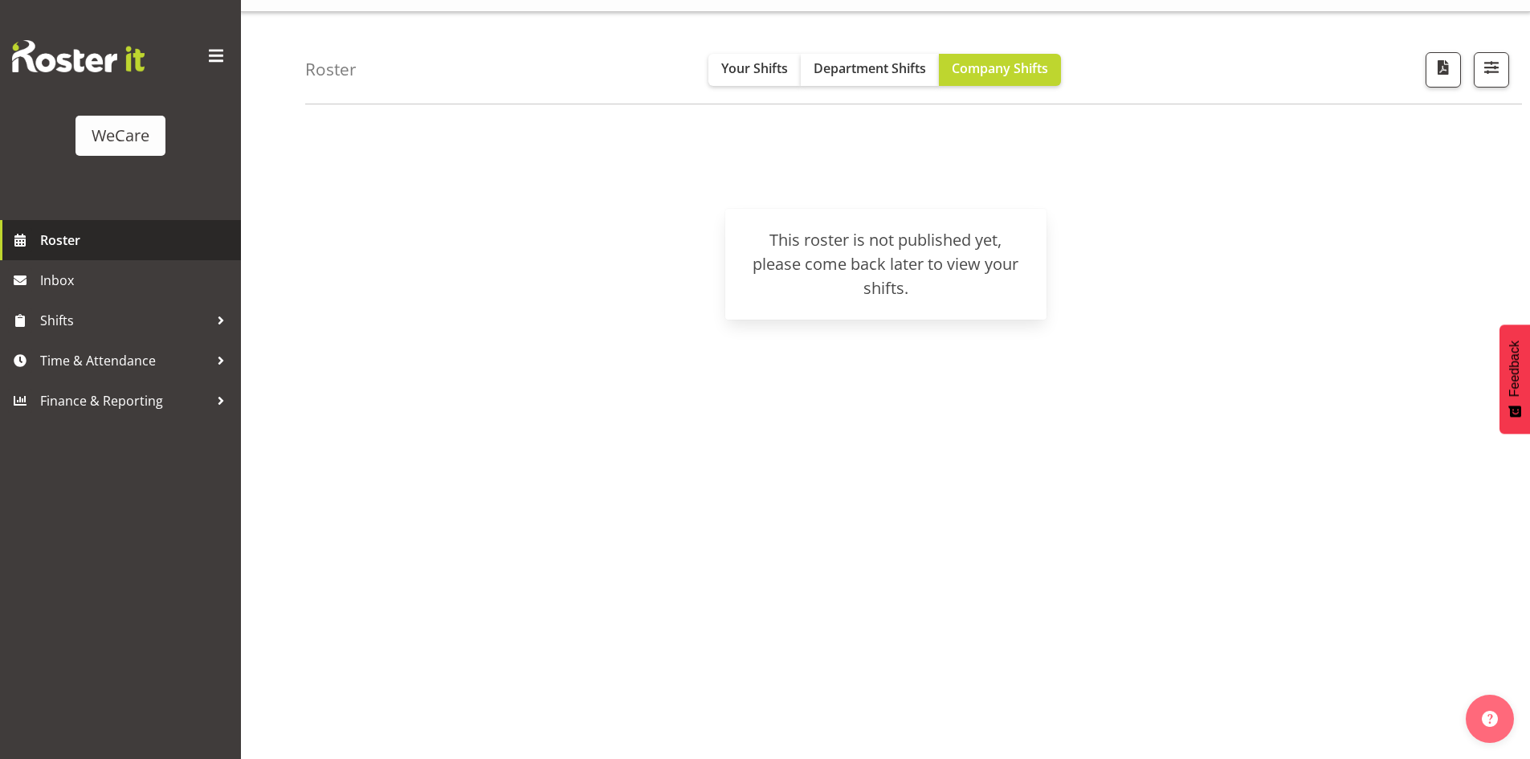
click at [94, 234] on span "Roster" at bounding box center [136, 240] width 193 height 24
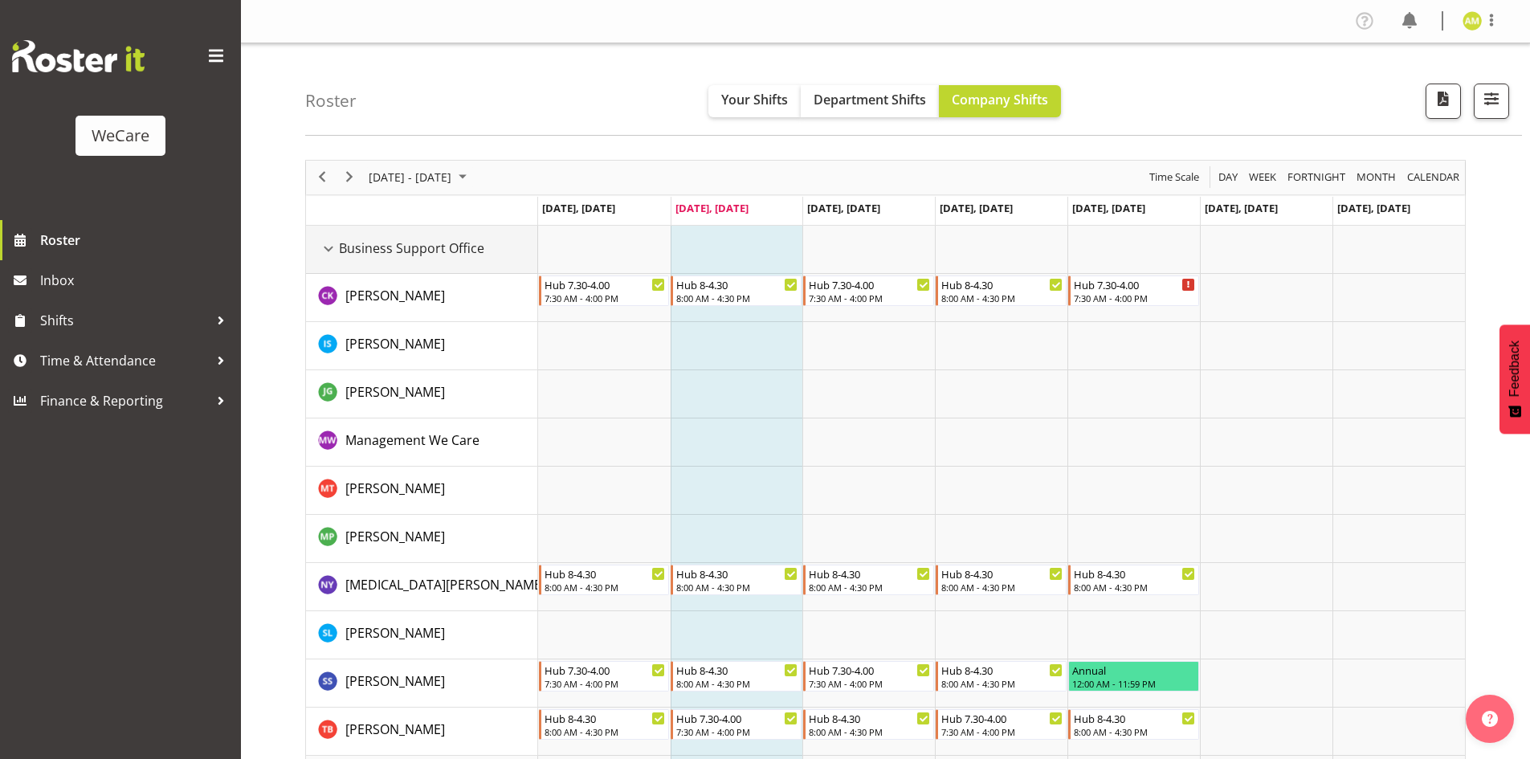
click at [322, 248] on div "Business Support Office resource" at bounding box center [328, 248] width 21 height 21
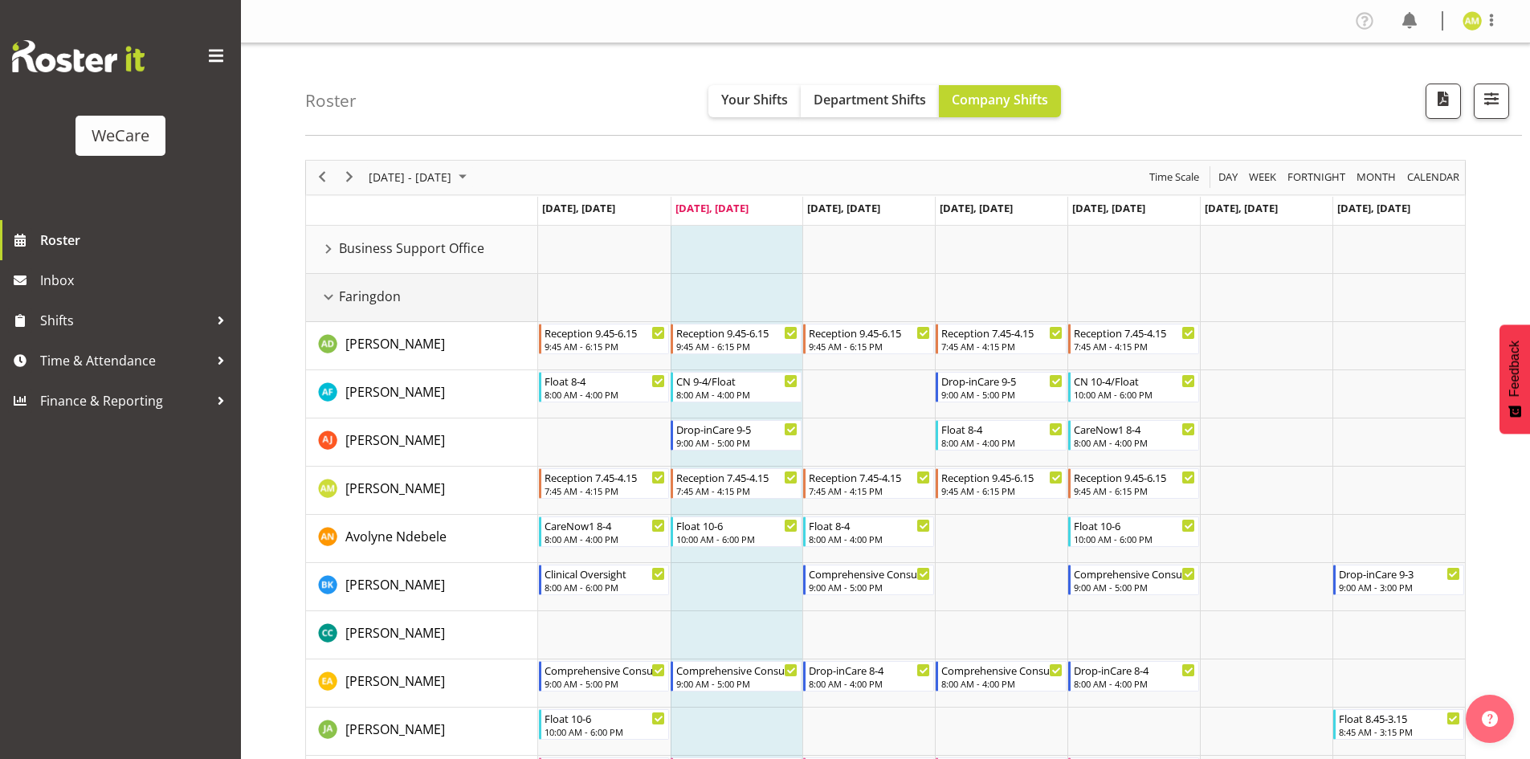
click at [332, 298] on div "Faringdon resource" at bounding box center [328, 297] width 21 height 21
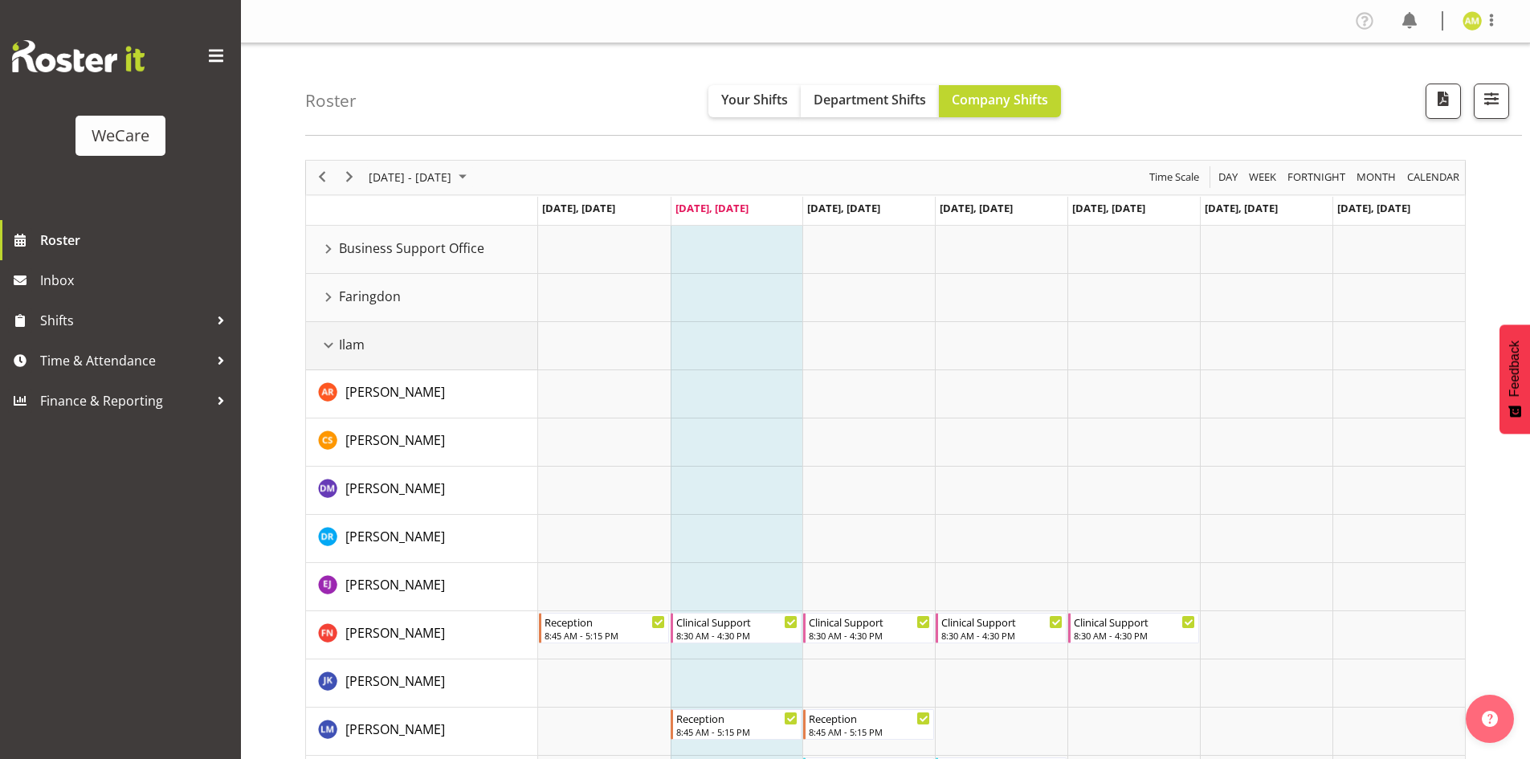
click at [329, 341] on div "Ilam resource" at bounding box center [328, 345] width 21 height 21
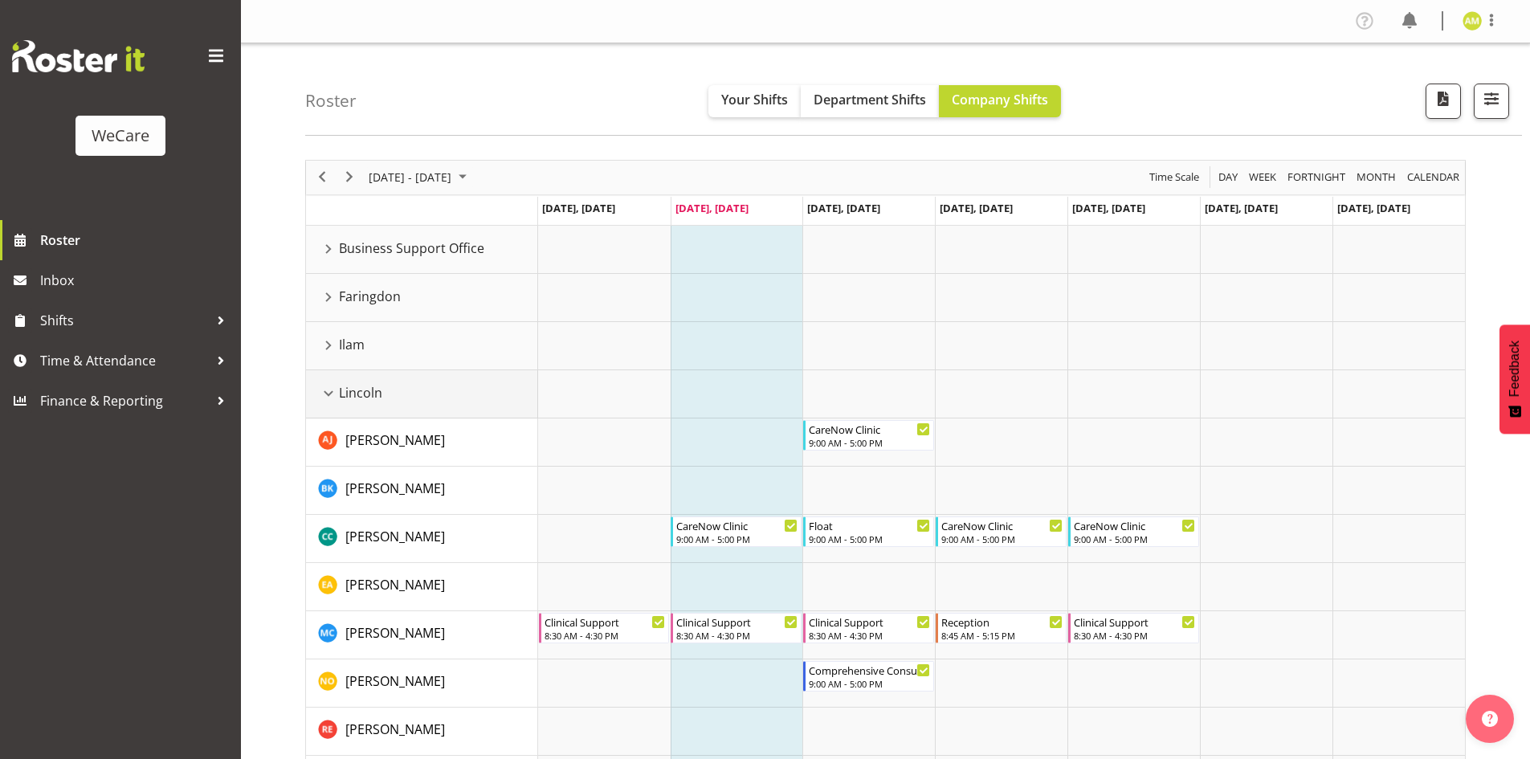
click at [327, 400] on div "Lincoln resource" at bounding box center [328, 393] width 21 height 21
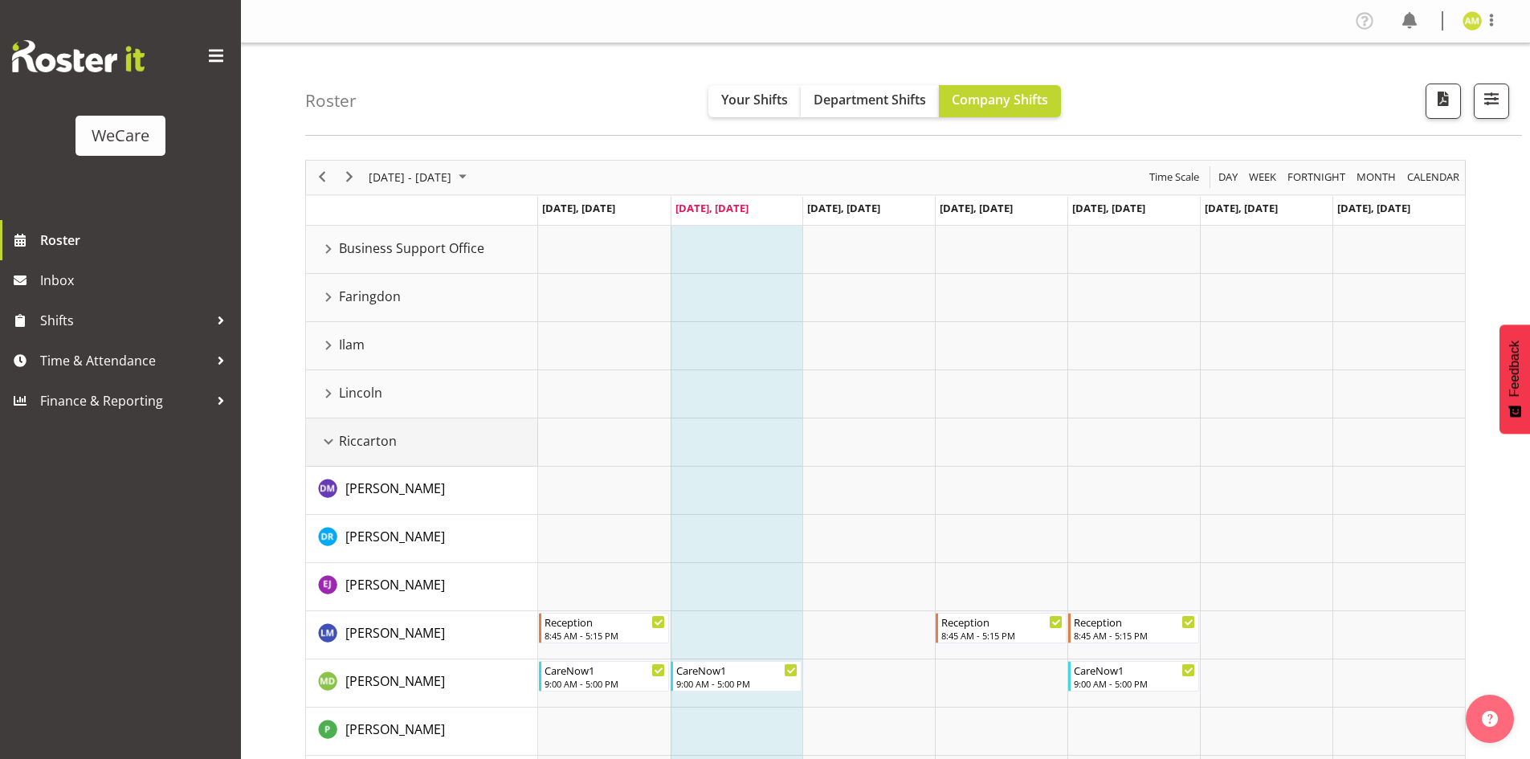
click at [328, 440] on div "Riccarton resource" at bounding box center [328, 441] width 21 height 21
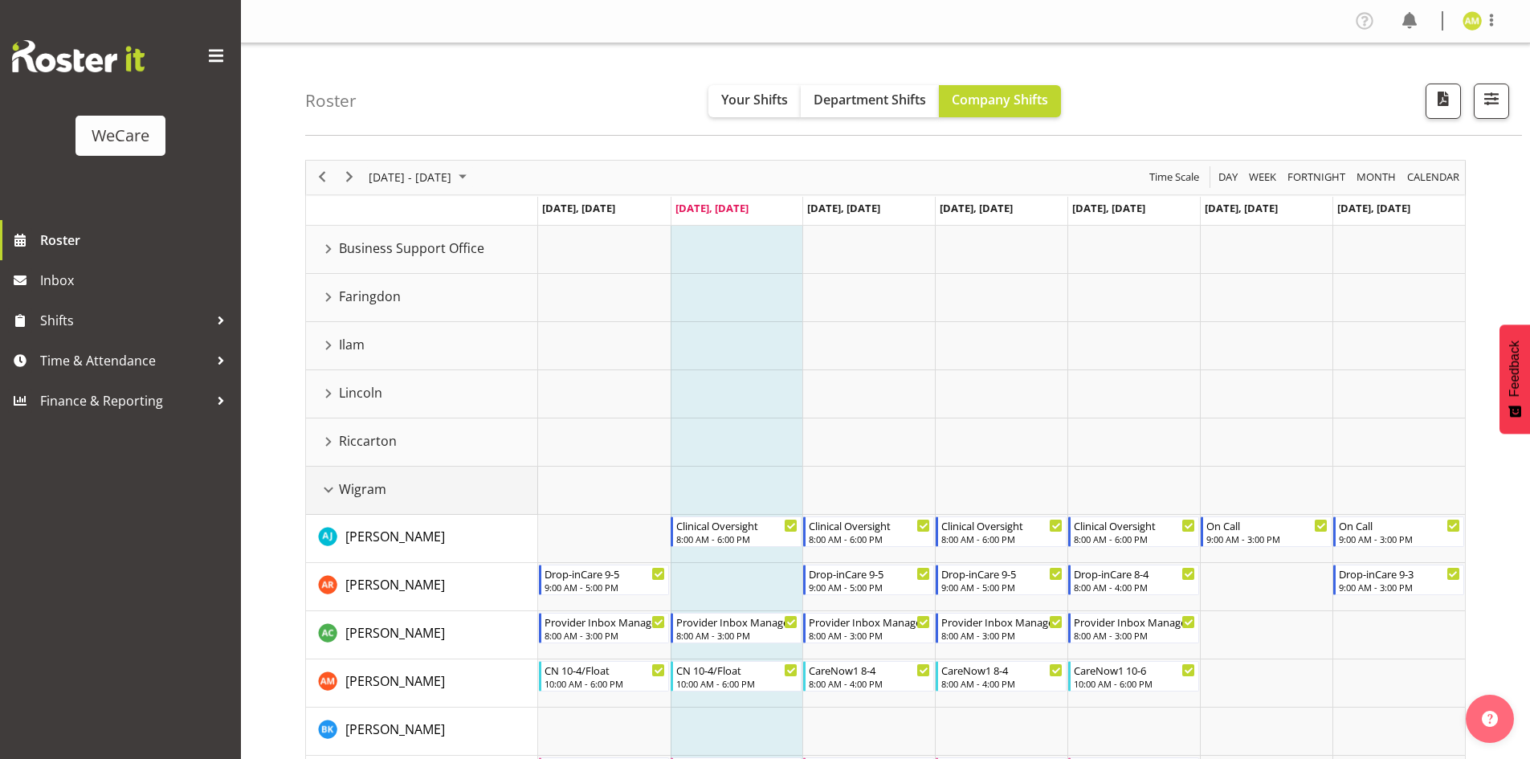
click at [329, 487] on div "Wigram resource" at bounding box center [328, 489] width 21 height 21
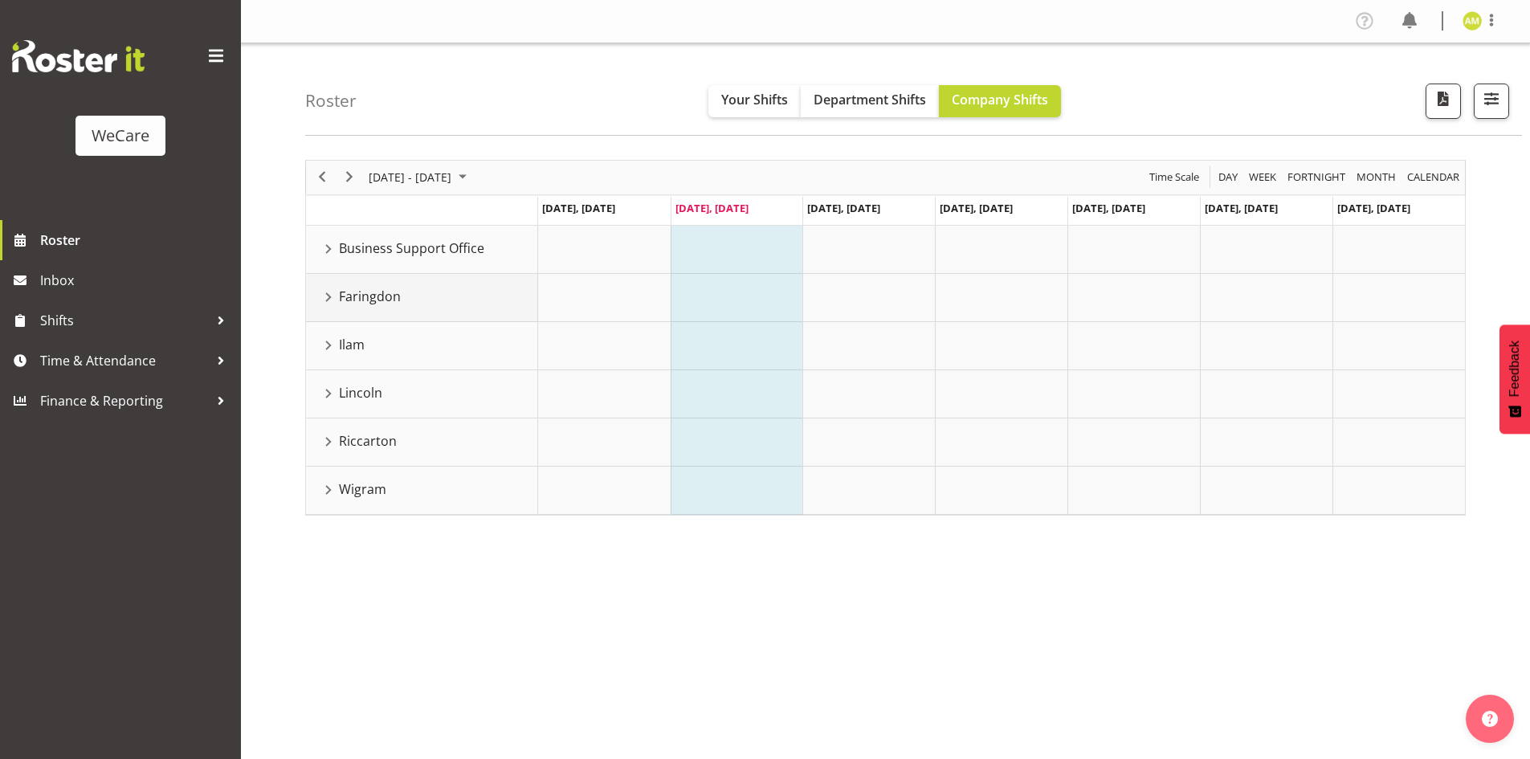
click at [328, 303] on div "Faringdon resource" at bounding box center [328, 297] width 21 height 21
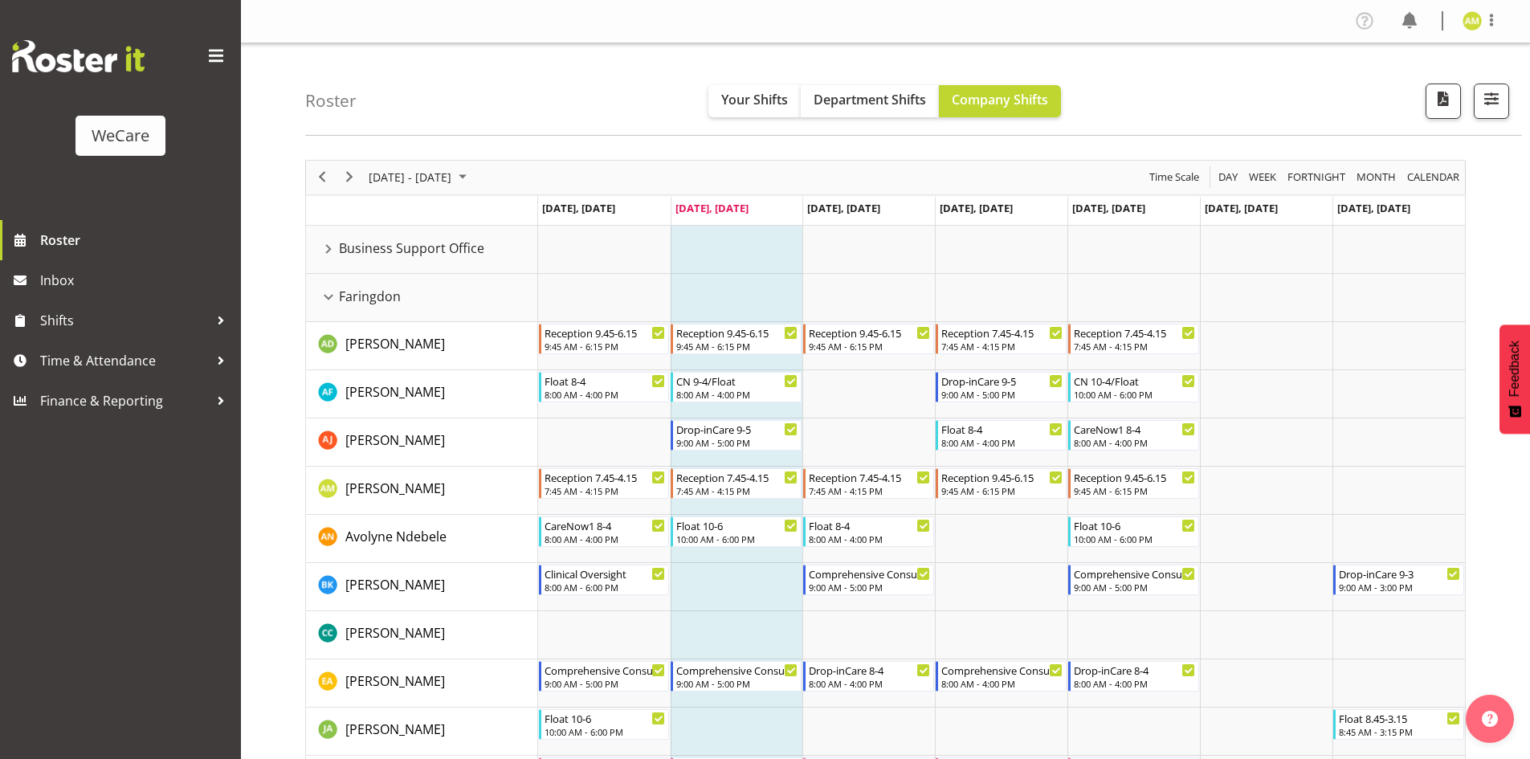
click at [979, 18] on nav "Profile Log Out" at bounding box center [885, 21] width 1257 height 26
click at [329, 295] on div "Faringdon resource" at bounding box center [328, 297] width 21 height 21
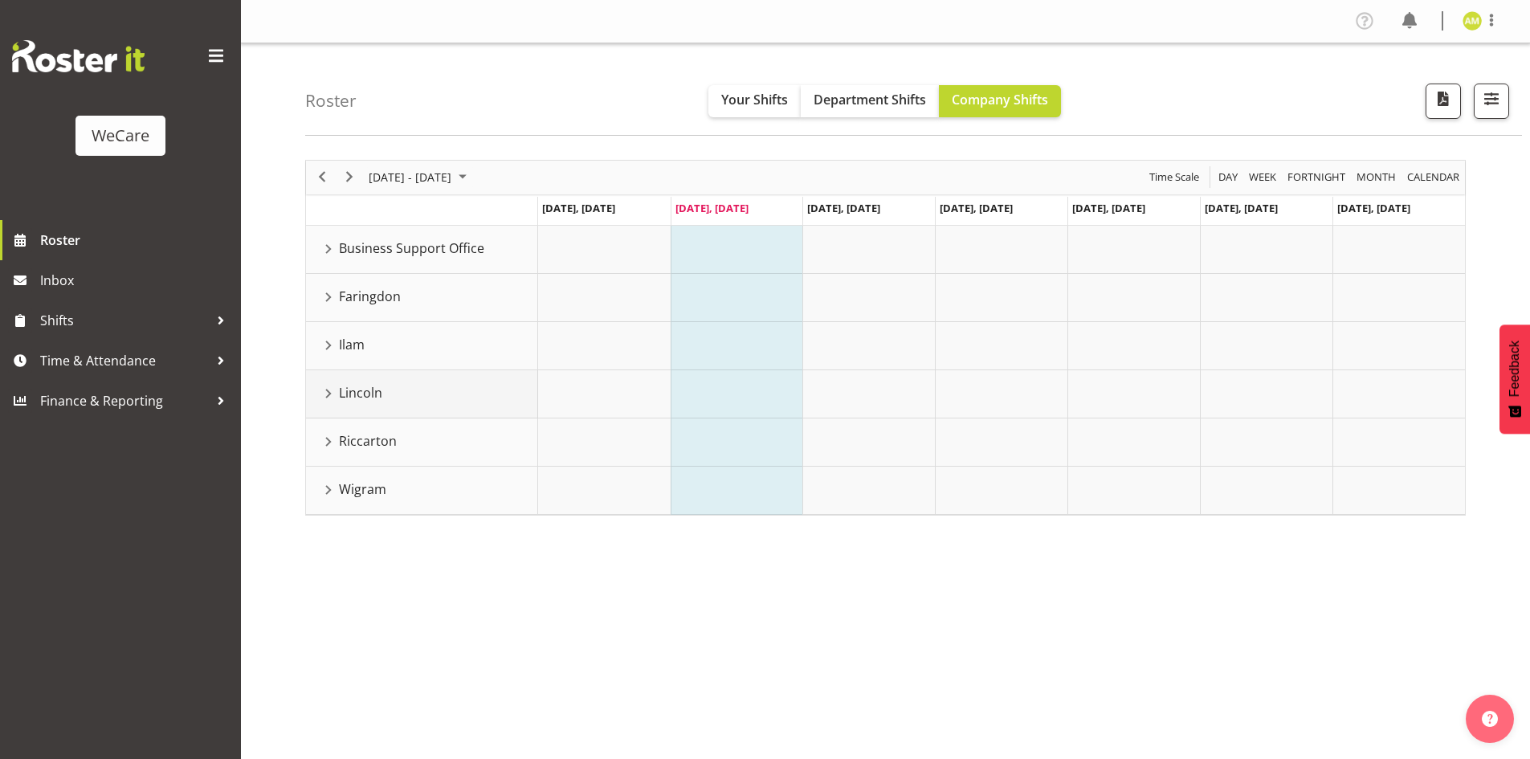
click at [331, 396] on div "Lincoln resource" at bounding box center [328, 393] width 21 height 21
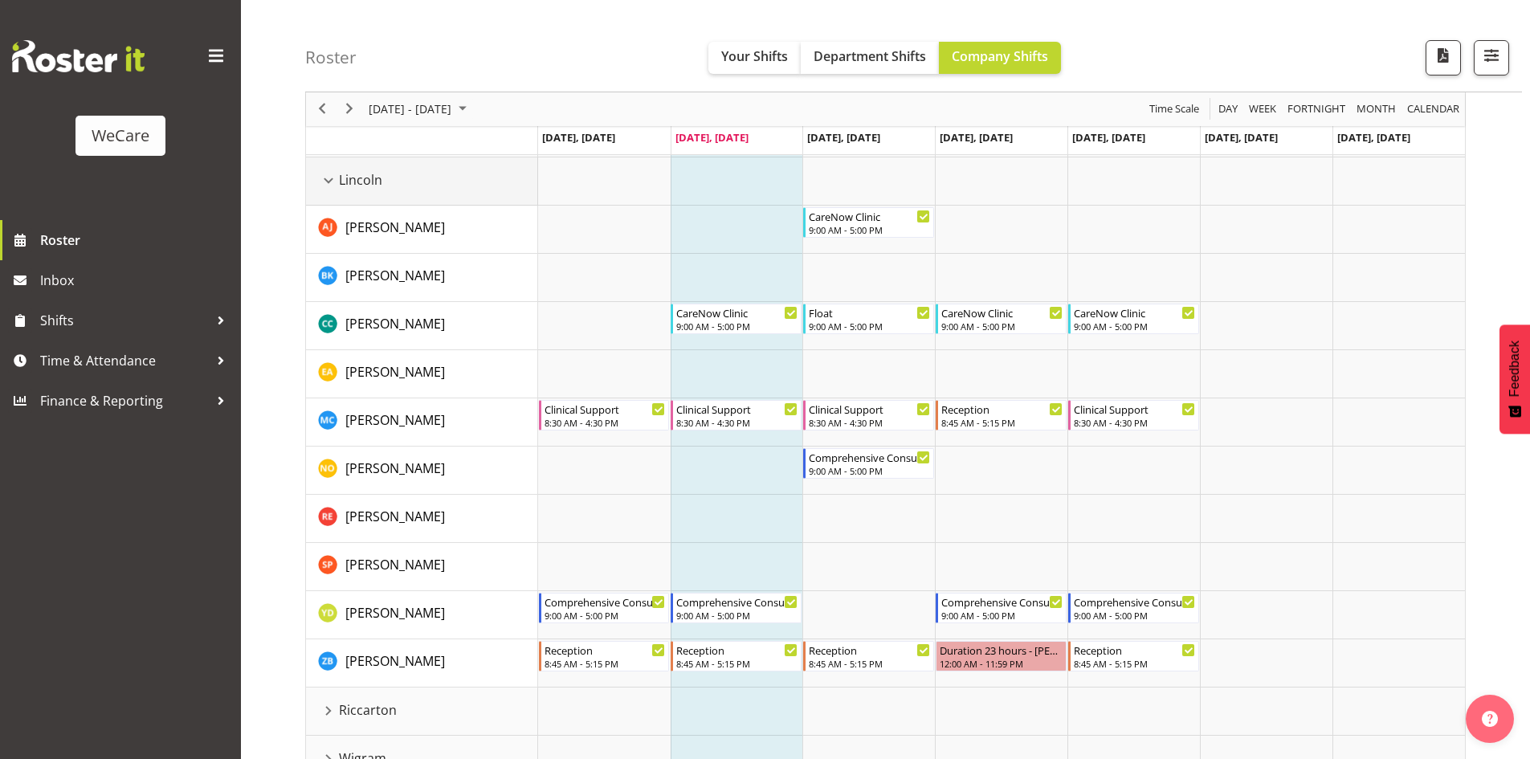
scroll to position [241, 0]
